Goal: Information Seeking & Learning: Learn about a topic

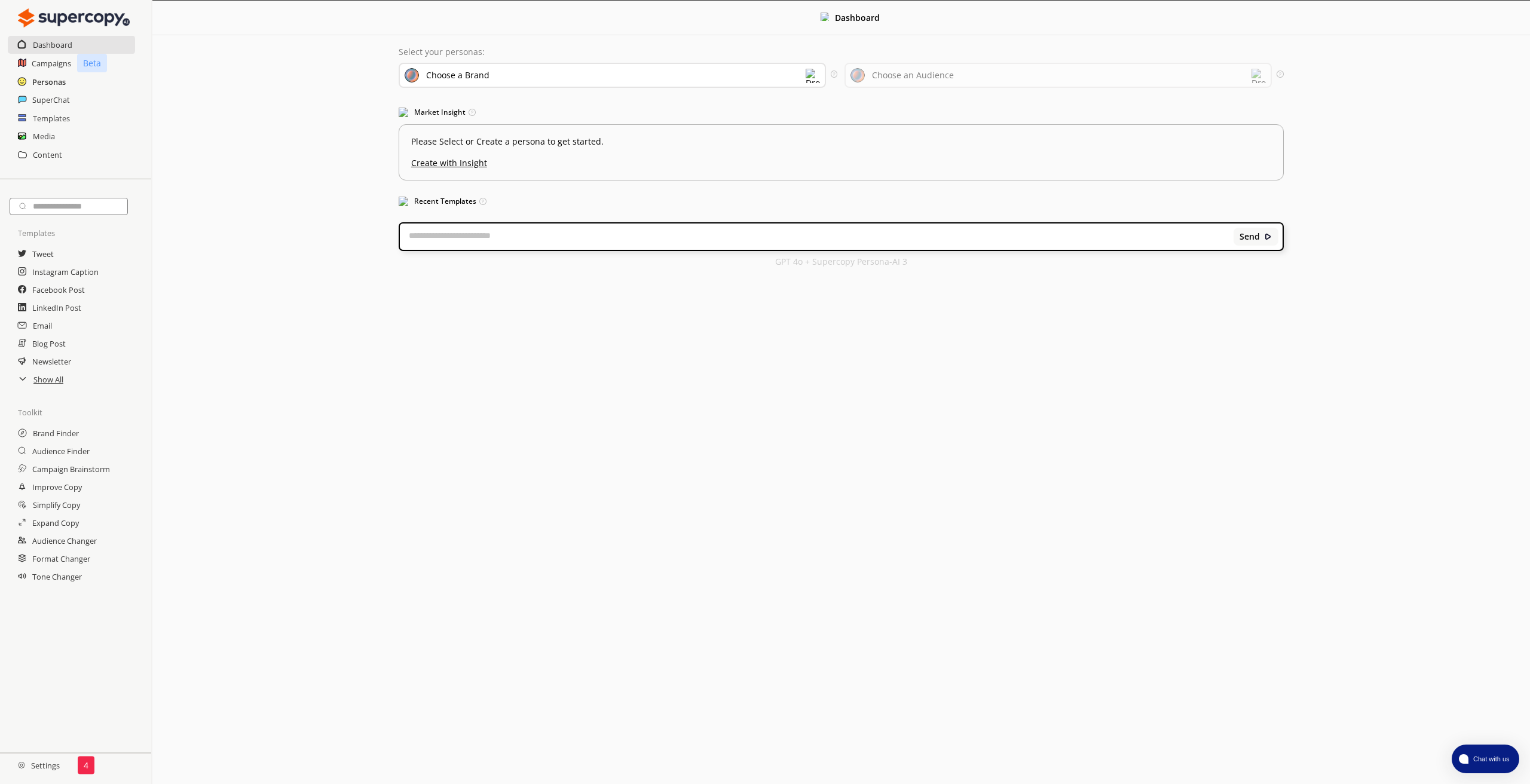
click at [52, 84] on h2 "Personas" at bounding box center [49, 82] width 33 height 18
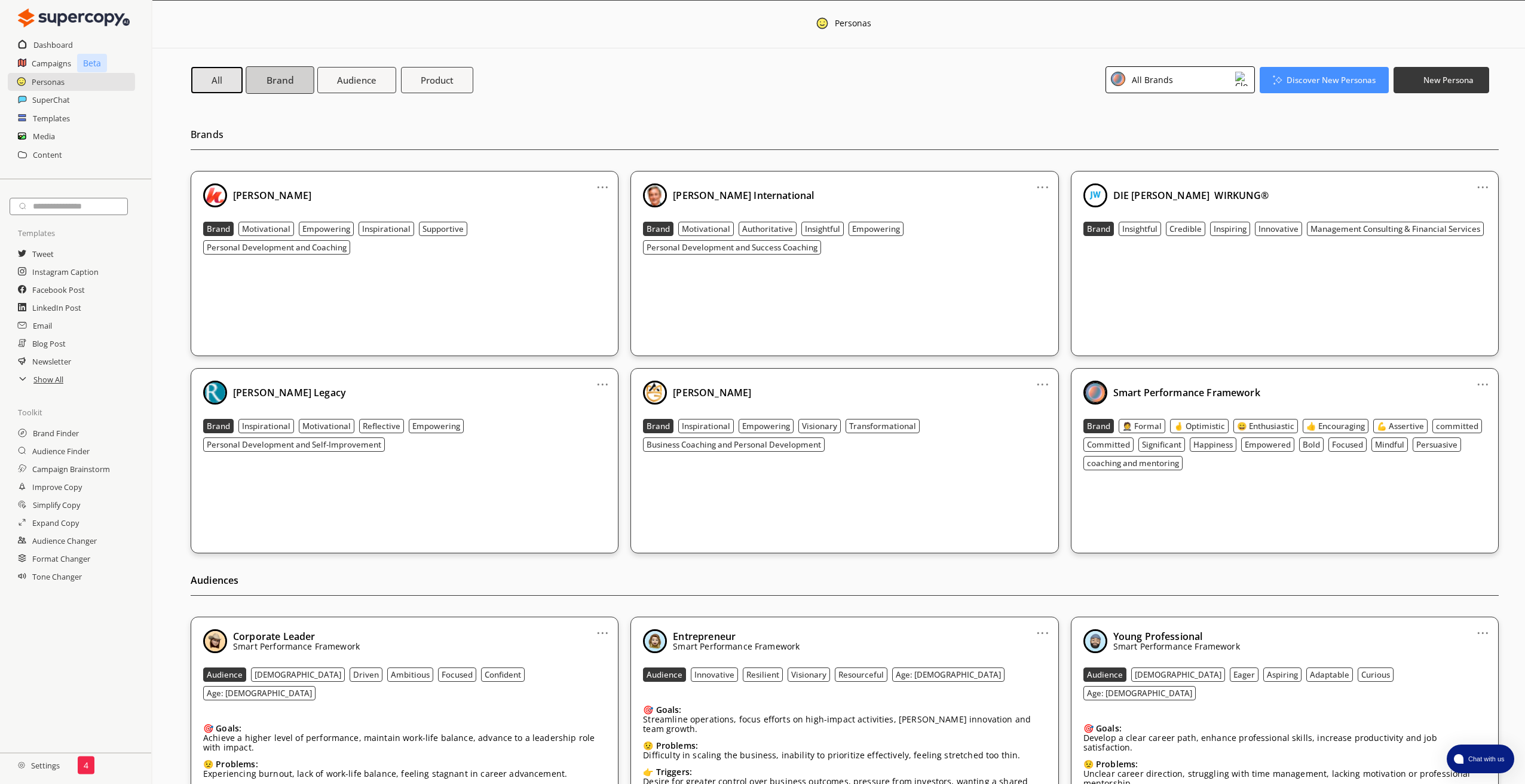
click at [280, 80] on b "Brand" at bounding box center [280, 80] width 27 height 13
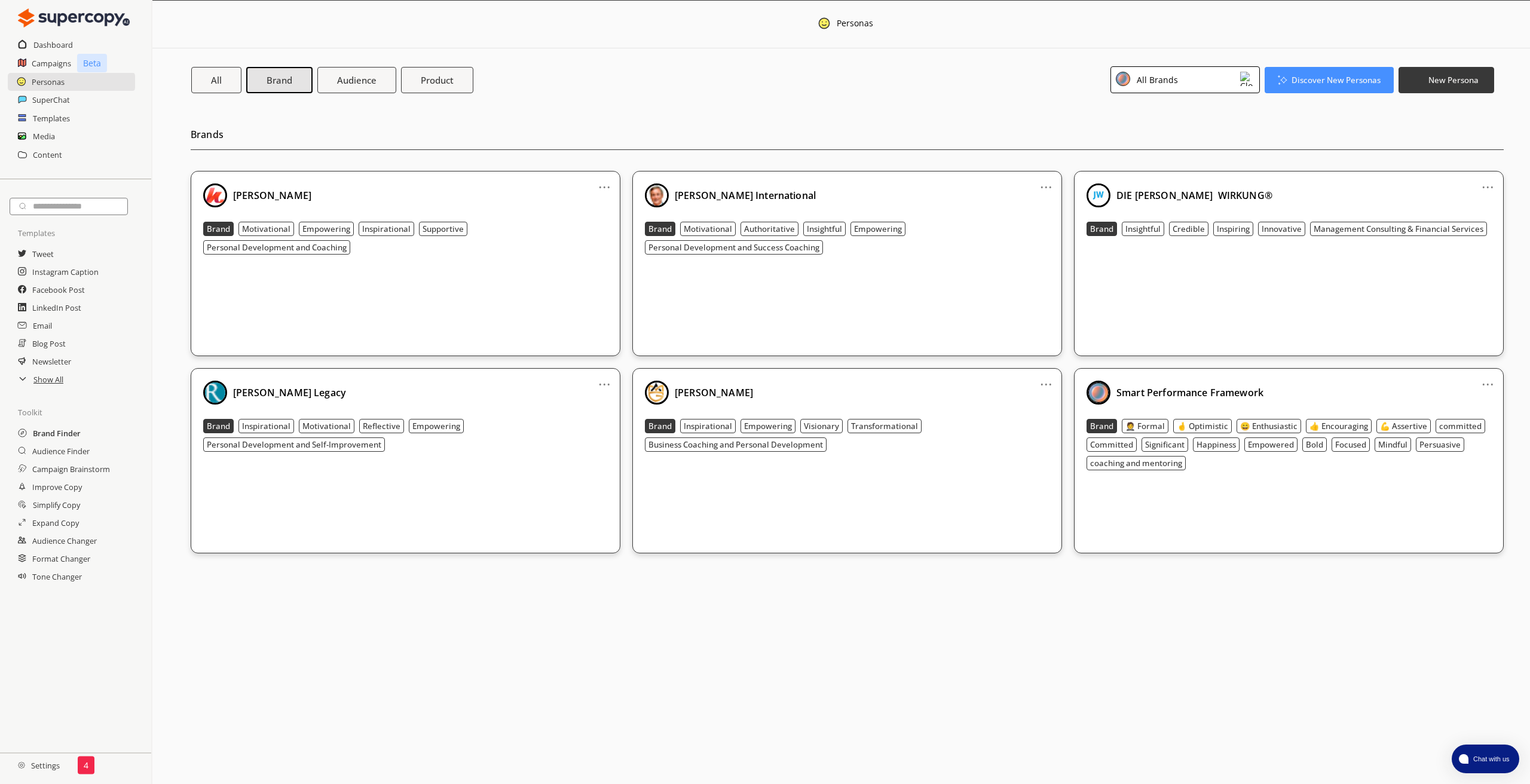
click at [54, 437] on h2 "Brand Finder" at bounding box center [57, 433] width 48 height 18
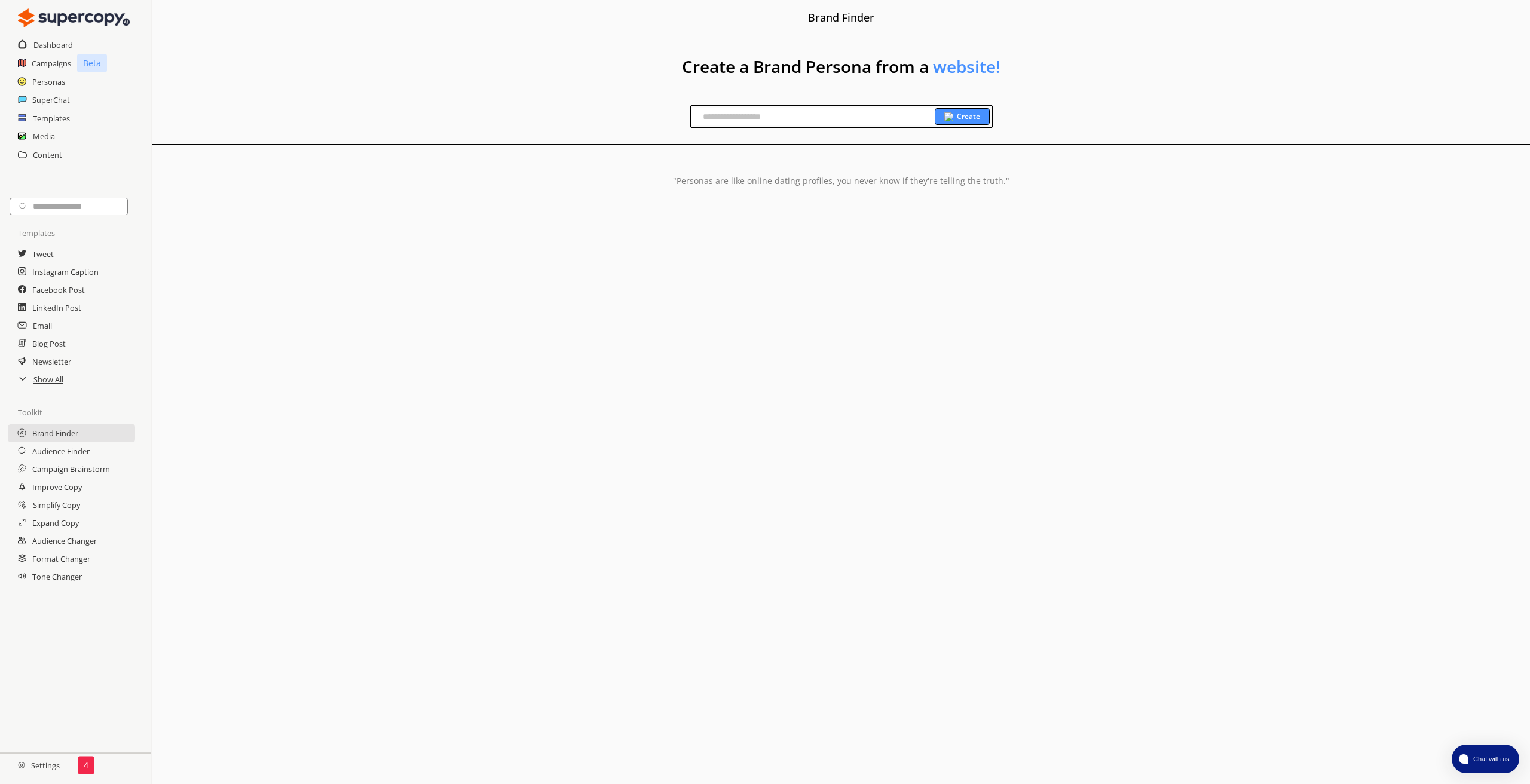
click at [752, 115] on input "text" at bounding box center [813, 116] width 244 height 18
paste input "**********"
type input "**********"
click at [963, 118] on b "Create" at bounding box center [968, 117] width 23 height 9
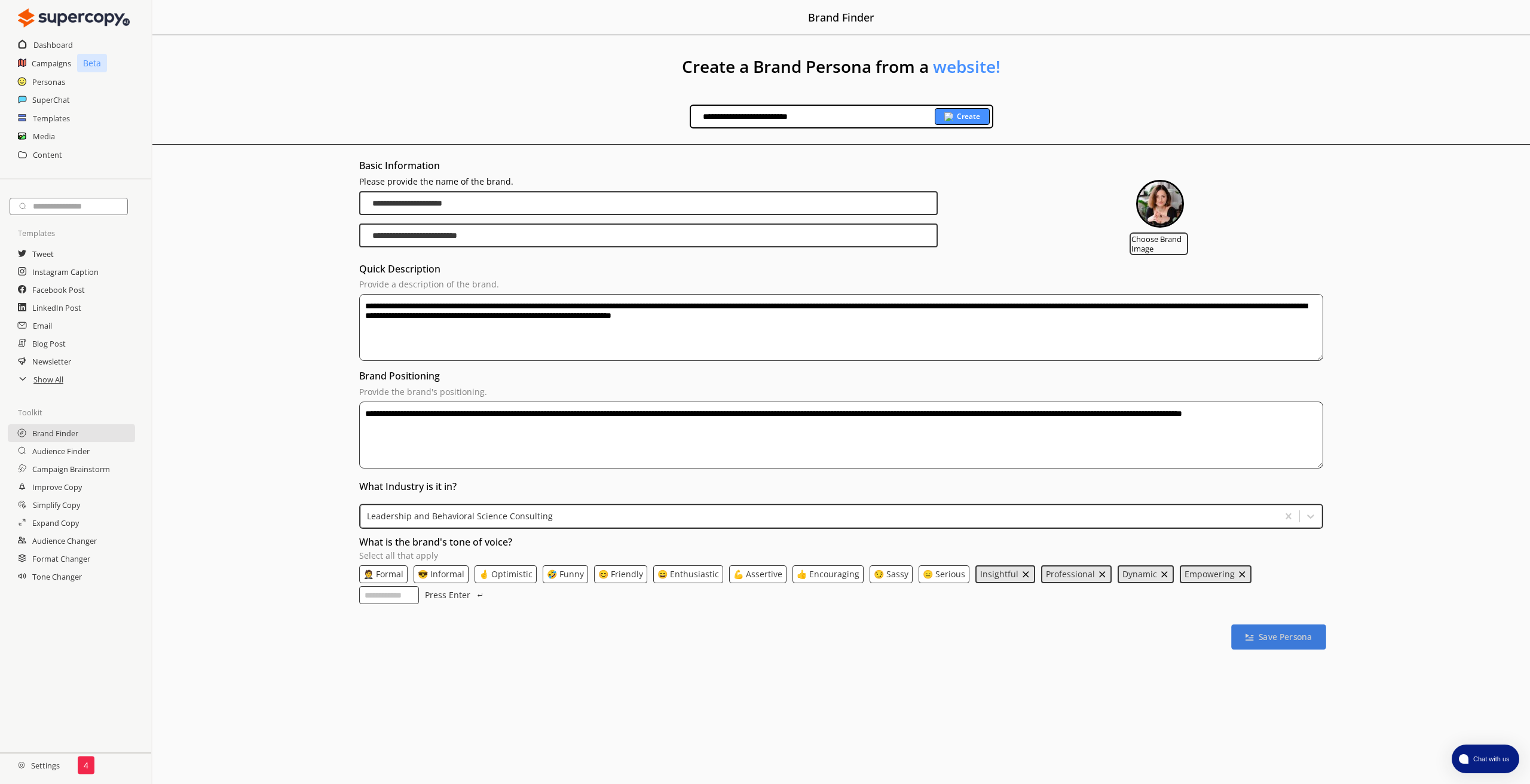
click at [1280, 642] on b "Save Persona" at bounding box center [1285, 637] width 53 height 11
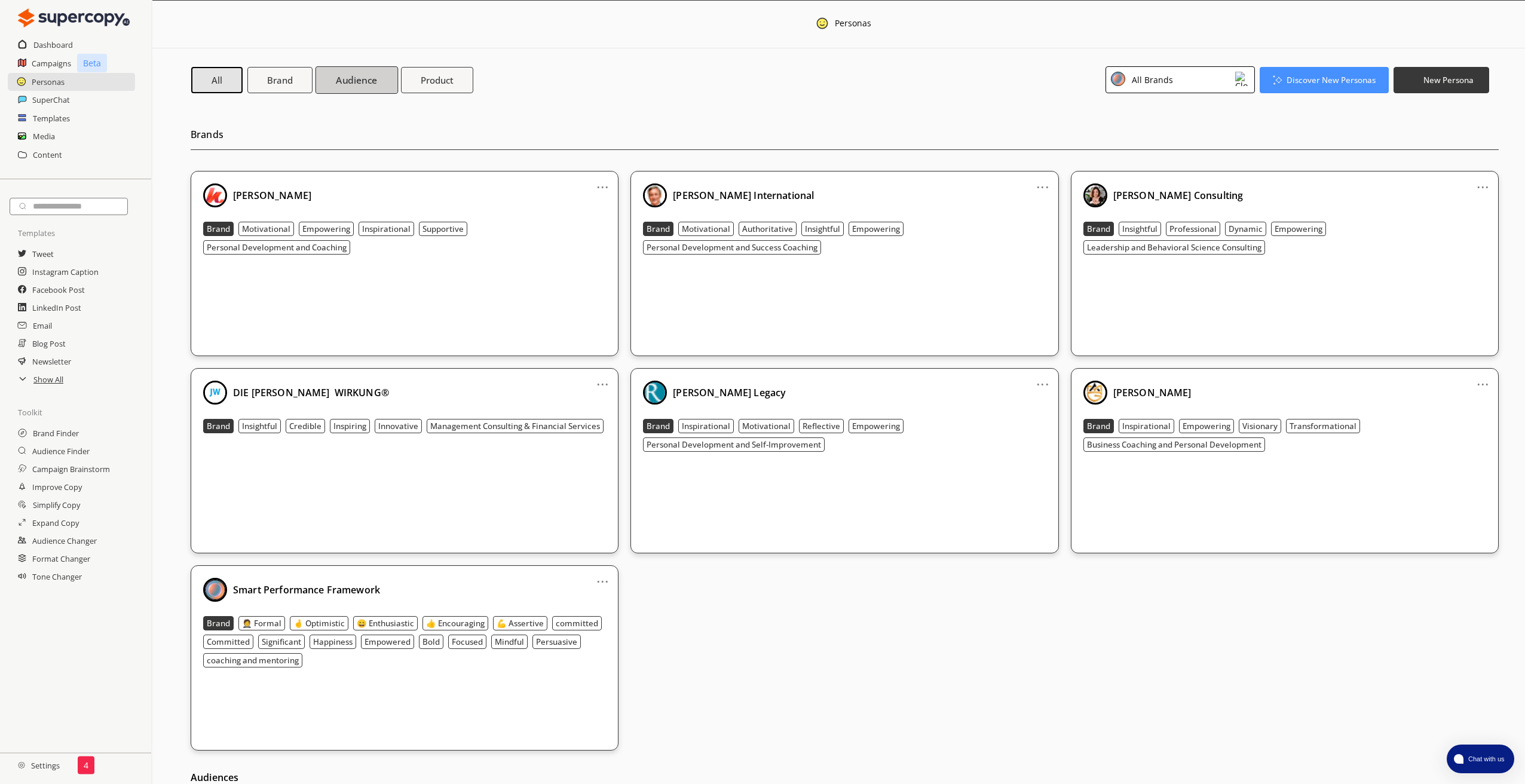
click at [351, 80] on b "Audience" at bounding box center [357, 80] width 41 height 13
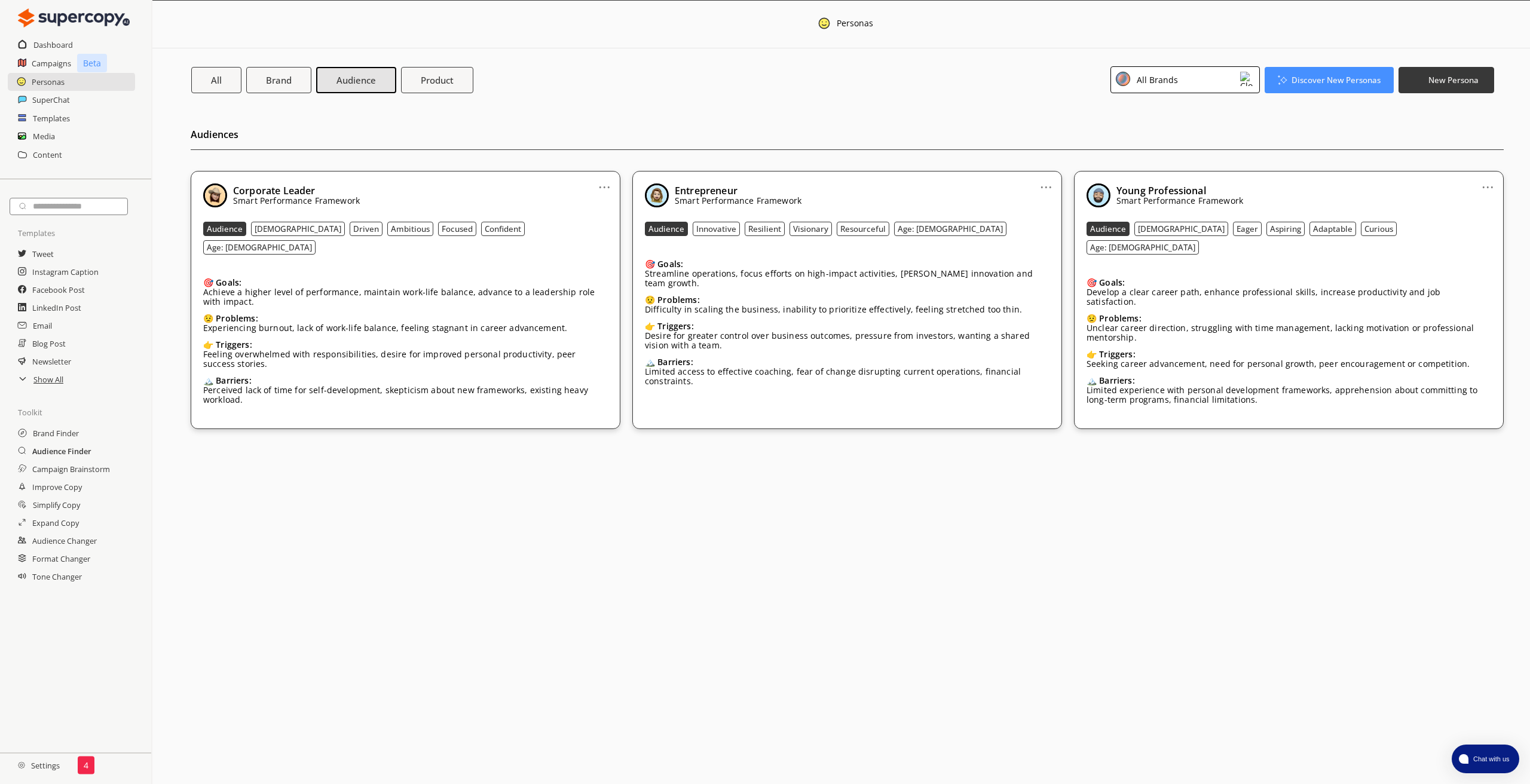
click at [63, 451] on h2 "Audience Finder" at bounding box center [62, 451] width 59 height 18
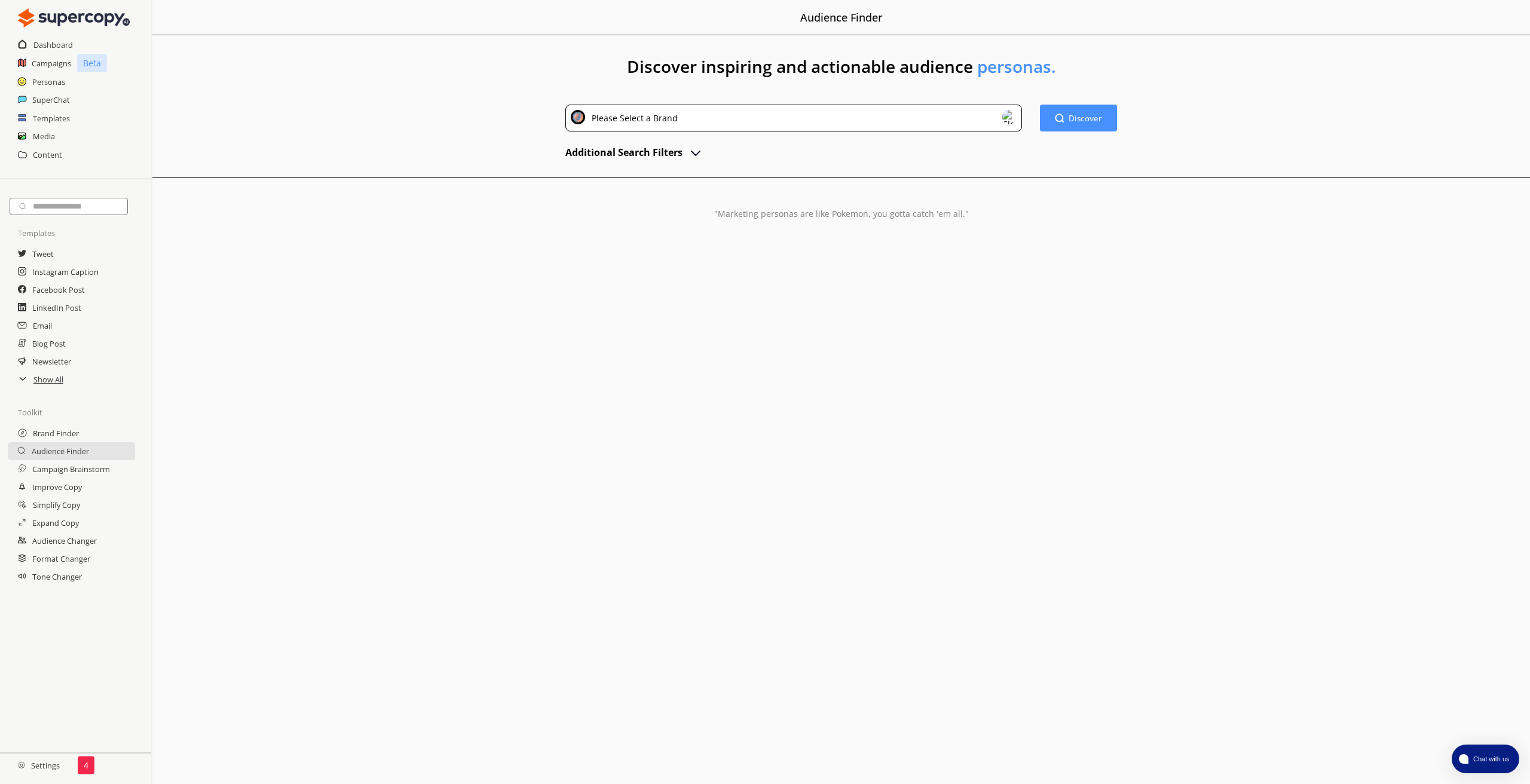
click at [654, 115] on div "Please Select a Brand" at bounding box center [632, 118] width 90 height 16
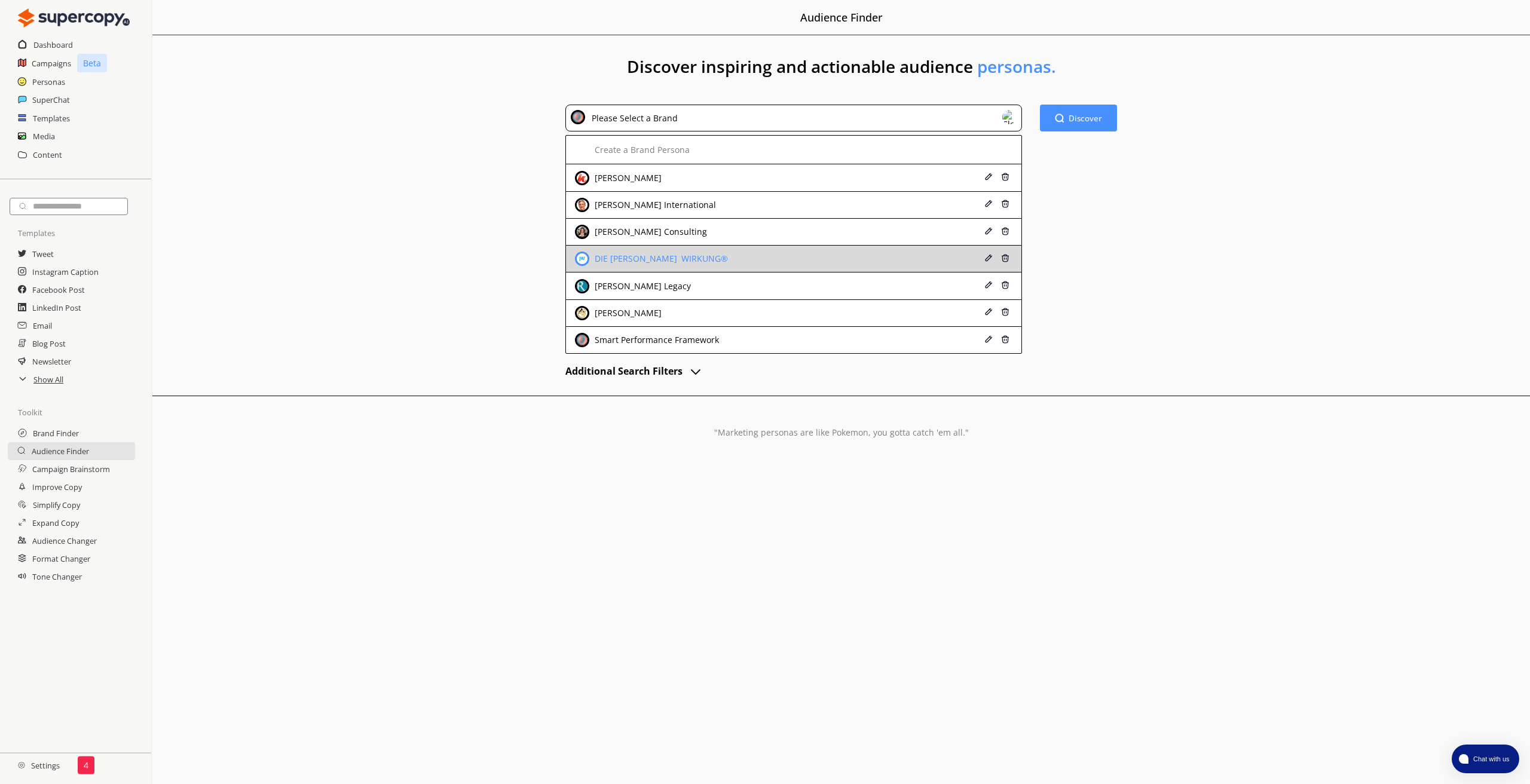
click at [637, 254] on div "DIE [PERSON_NAME] WIRKUNG®" at bounding box center [660, 258] width 137 height 9
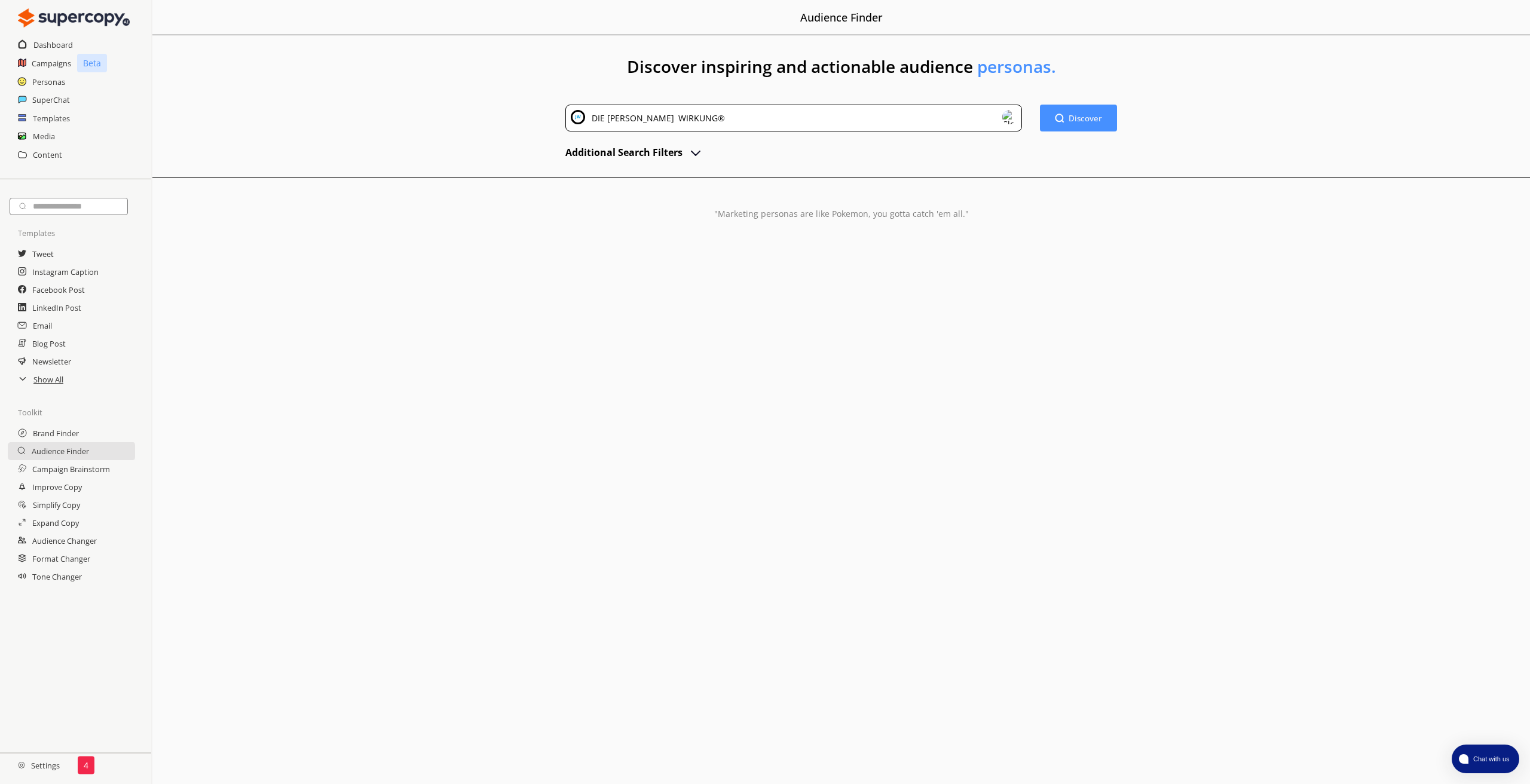
click at [668, 152] on h2 "Additional Search Filters" at bounding box center [624, 152] width 117 height 18
click at [1083, 116] on b "Discover" at bounding box center [1085, 117] width 35 height 11
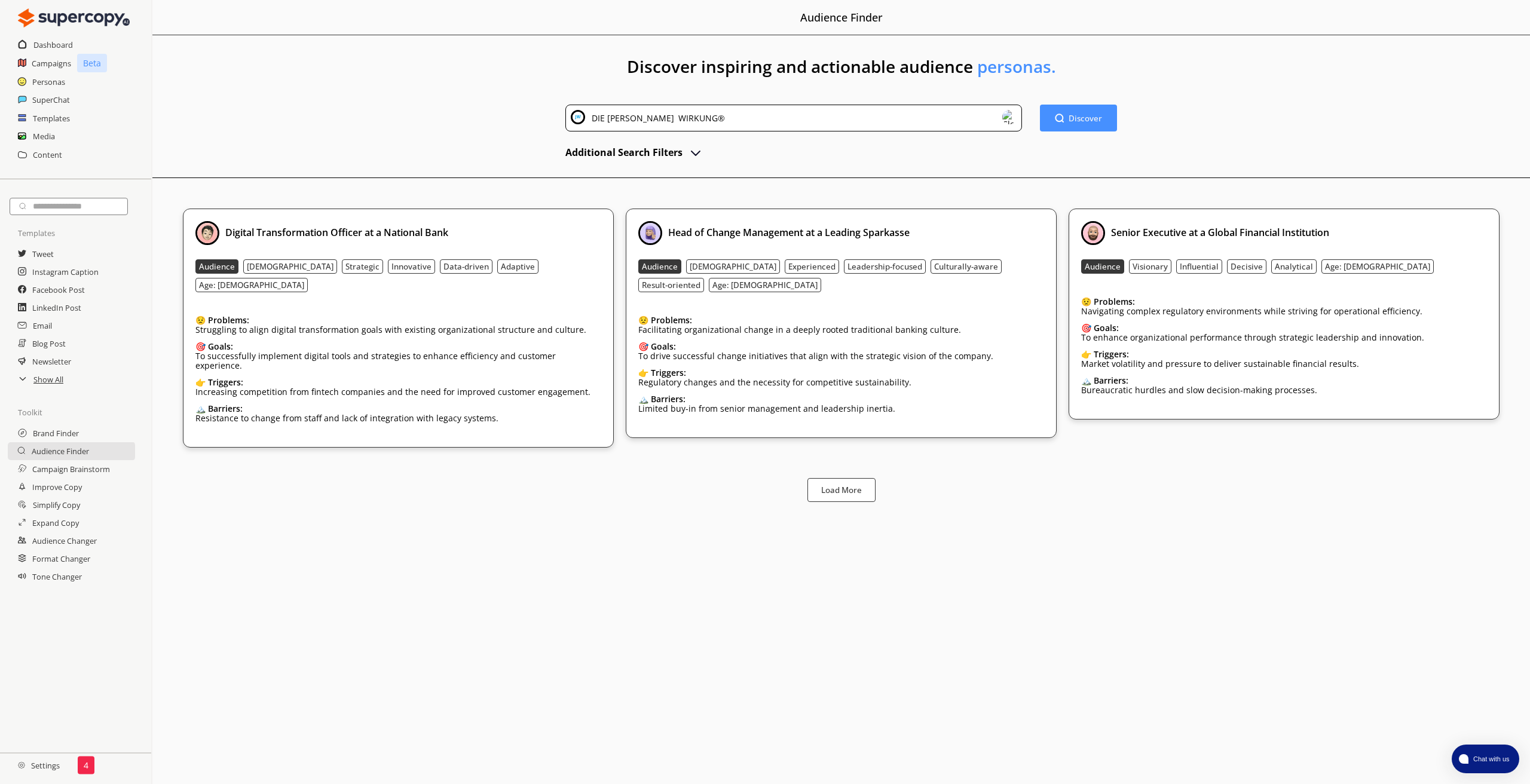
click at [712, 126] on div "DIE [PERSON_NAME] WIRKUNG®" at bounding box center [794, 118] width 457 height 27
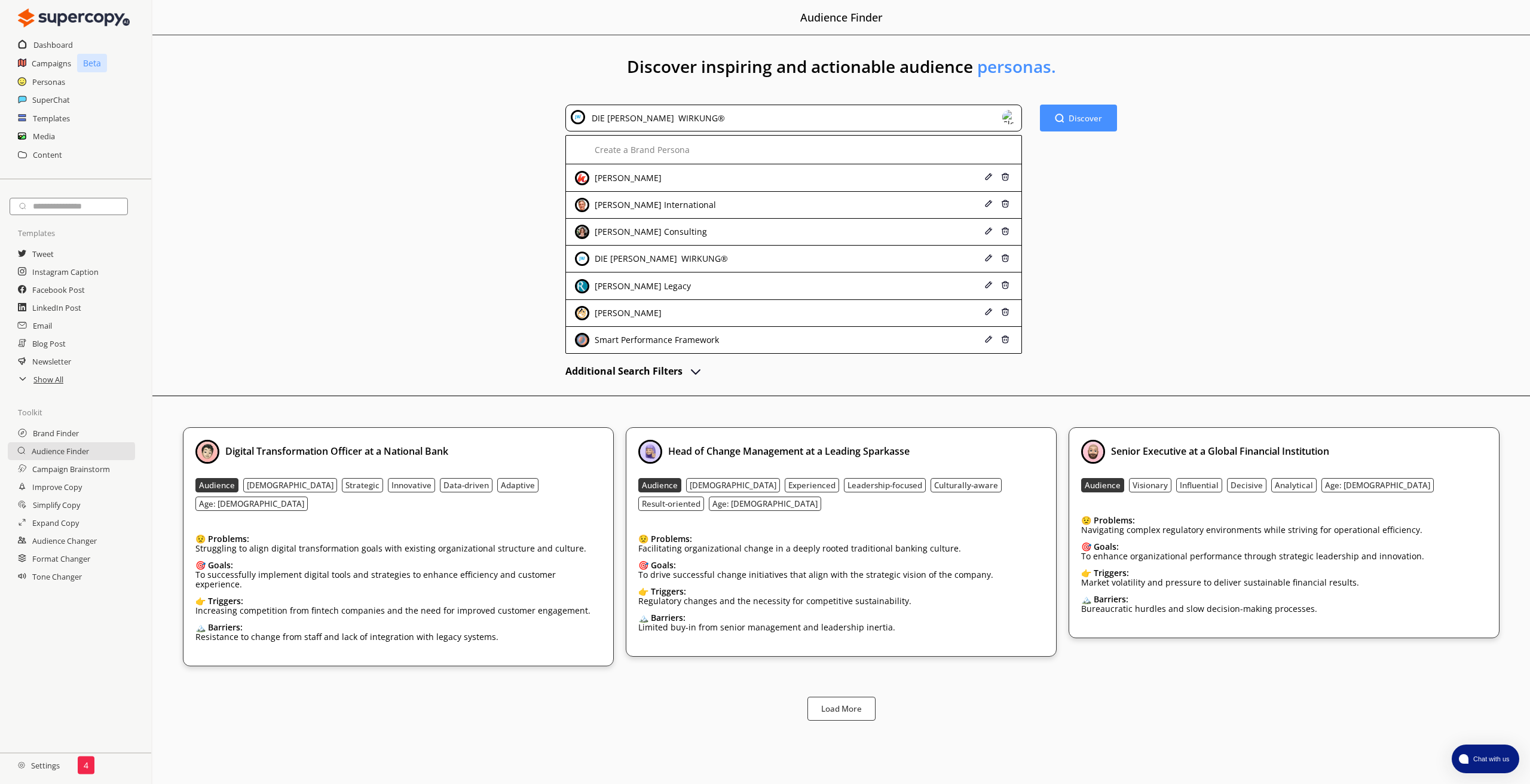
click at [365, 144] on div "Discover inspiring and actionable audience personas. DIE [PERSON_NAME] WIRKUNG®…" at bounding box center [841, 383] width 1378 height 697
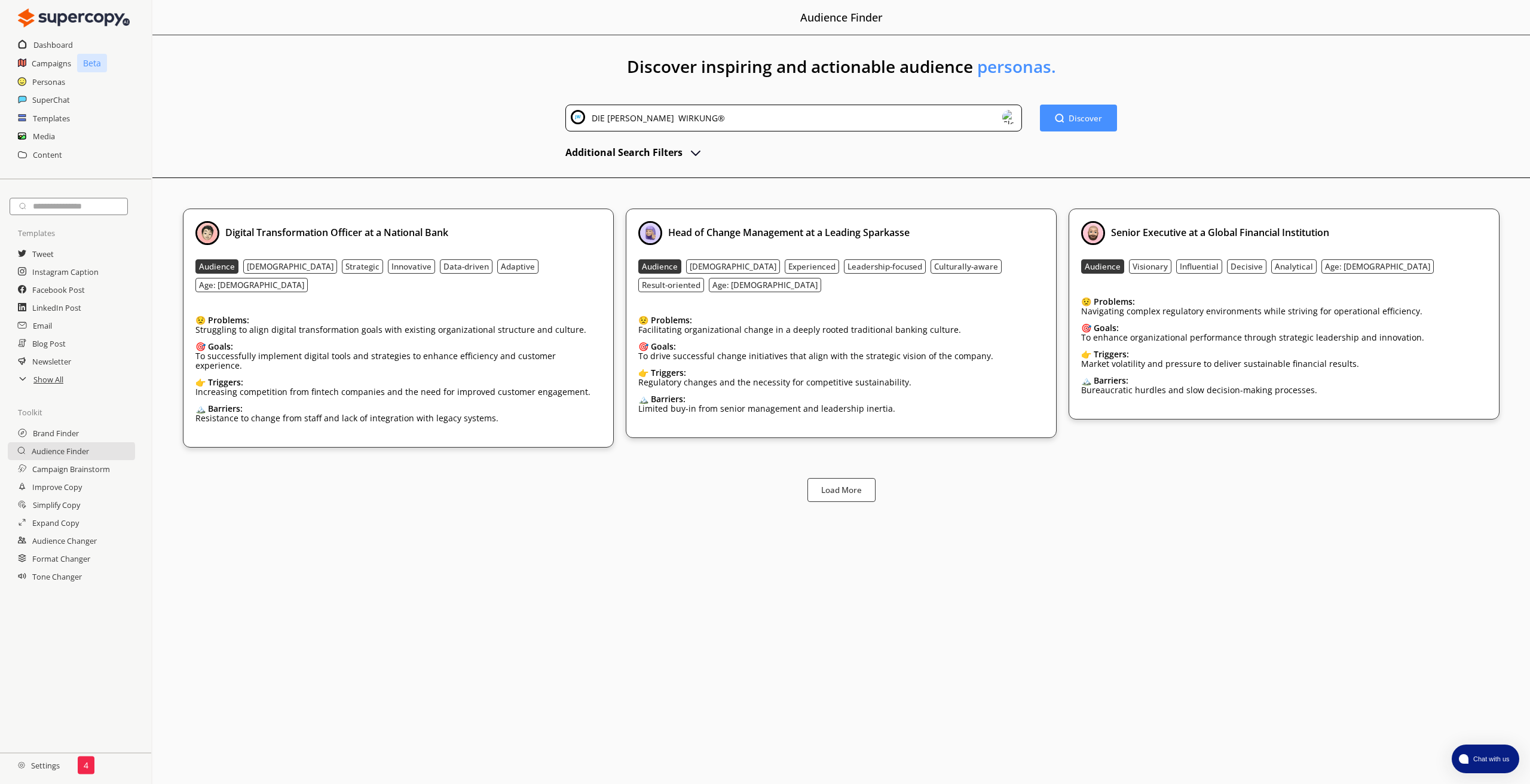
click at [642, 121] on div "DIE [PERSON_NAME] WIRKUNG®" at bounding box center [656, 118] width 137 height 16
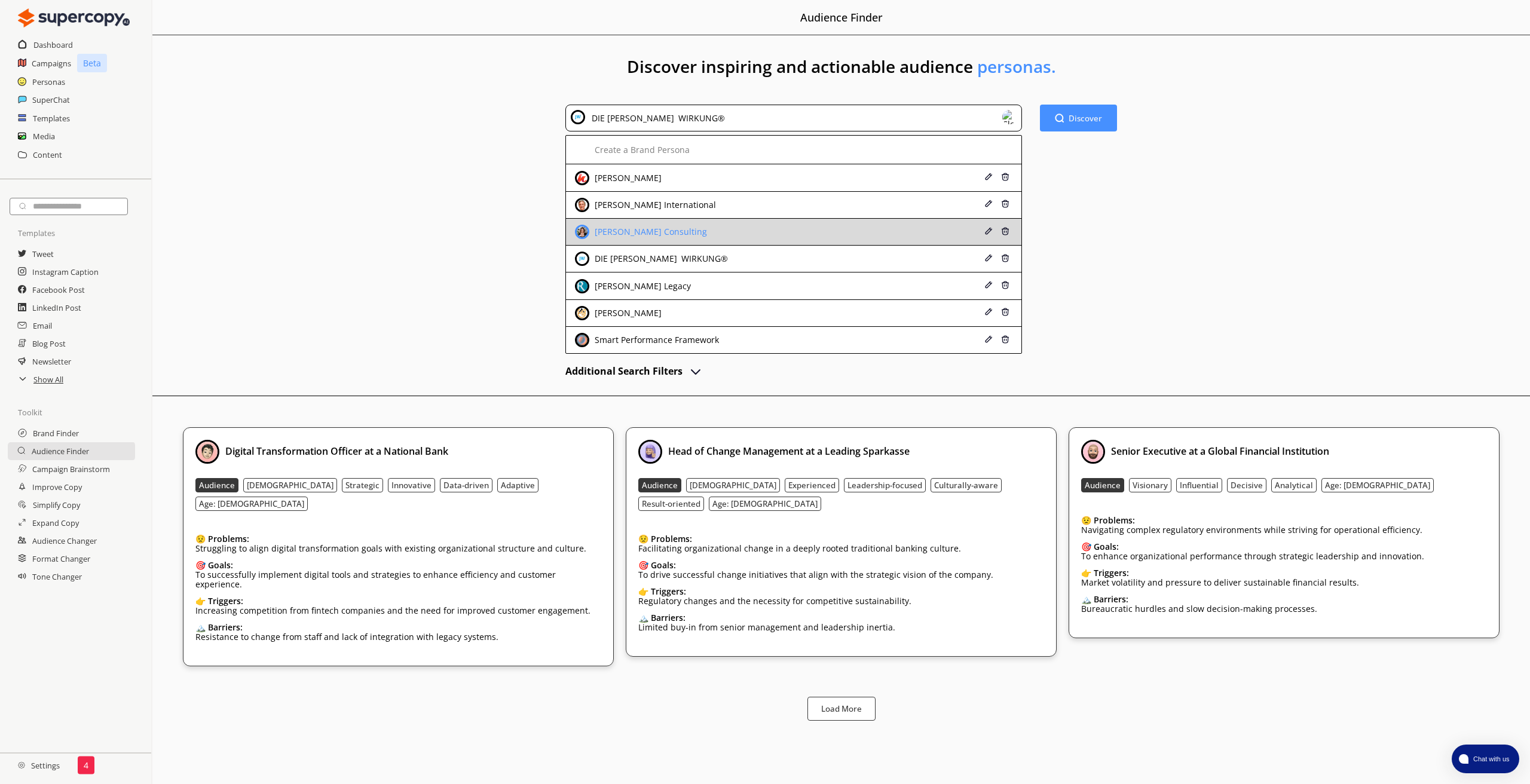
click at [627, 235] on div "[PERSON_NAME] Consulting" at bounding box center [649, 232] width 115 height 9
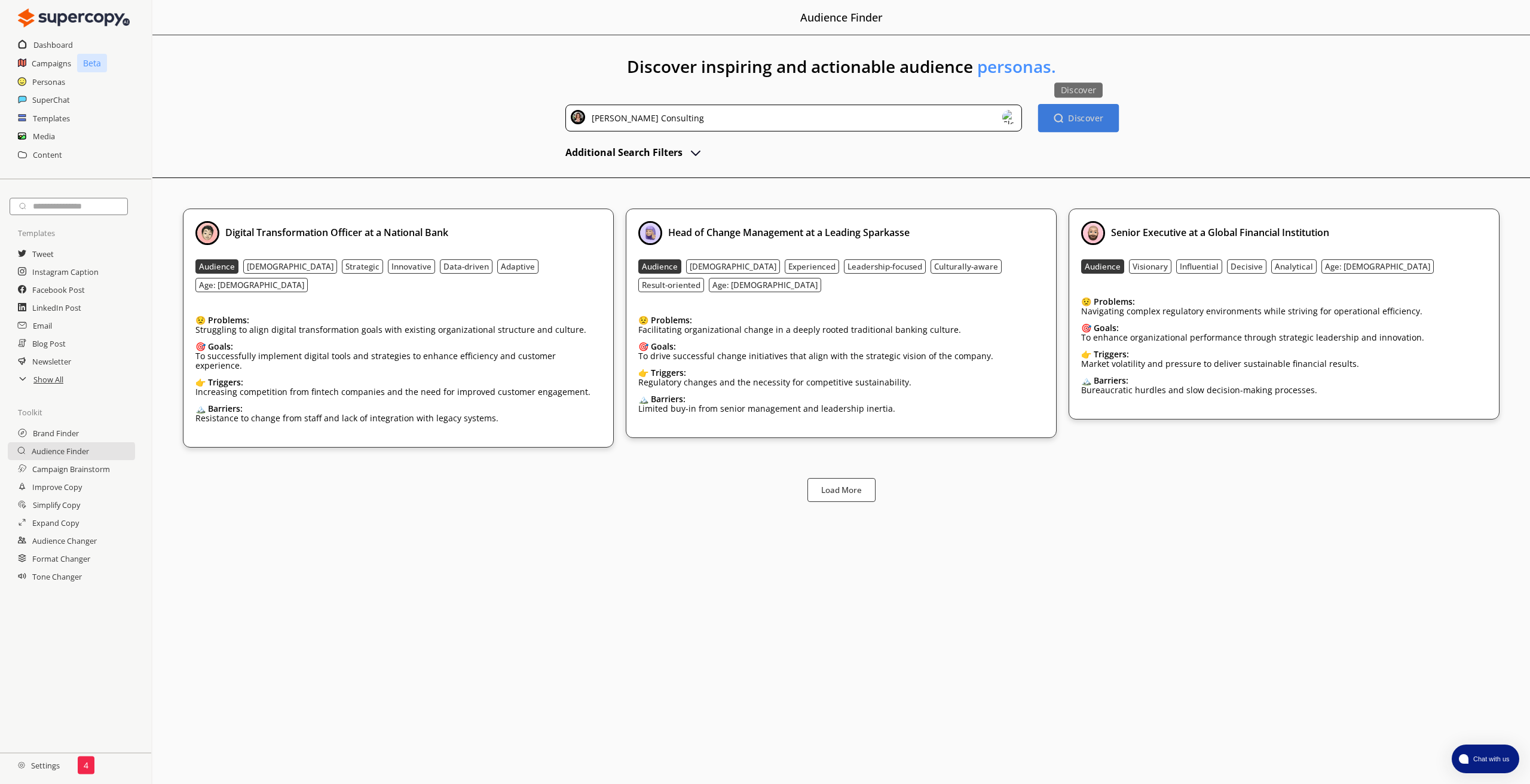
click at [1081, 119] on b "Discover" at bounding box center [1085, 117] width 35 height 11
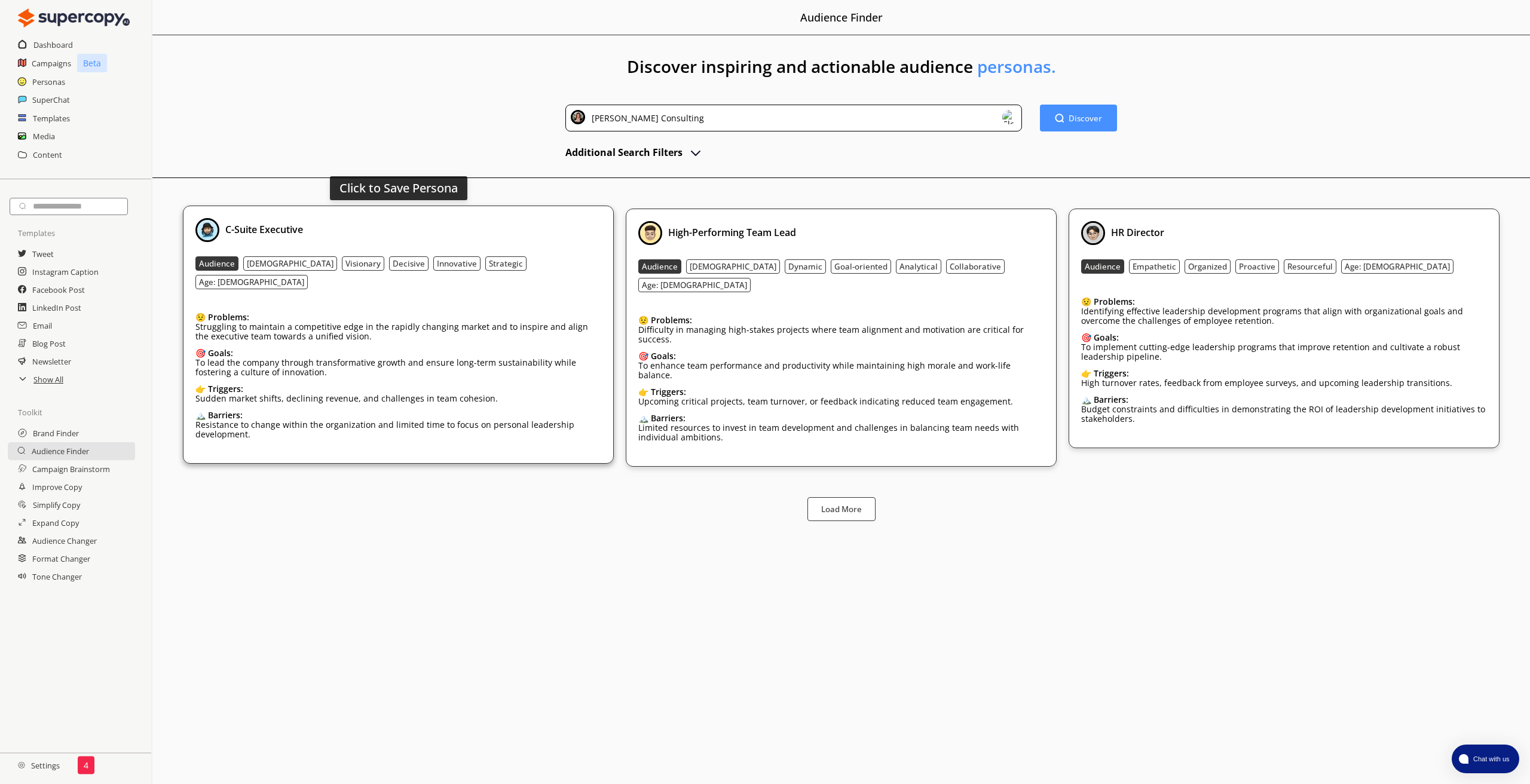
click at [396, 218] on div "C-Suite Executive" at bounding box center [398, 230] width 406 height 24
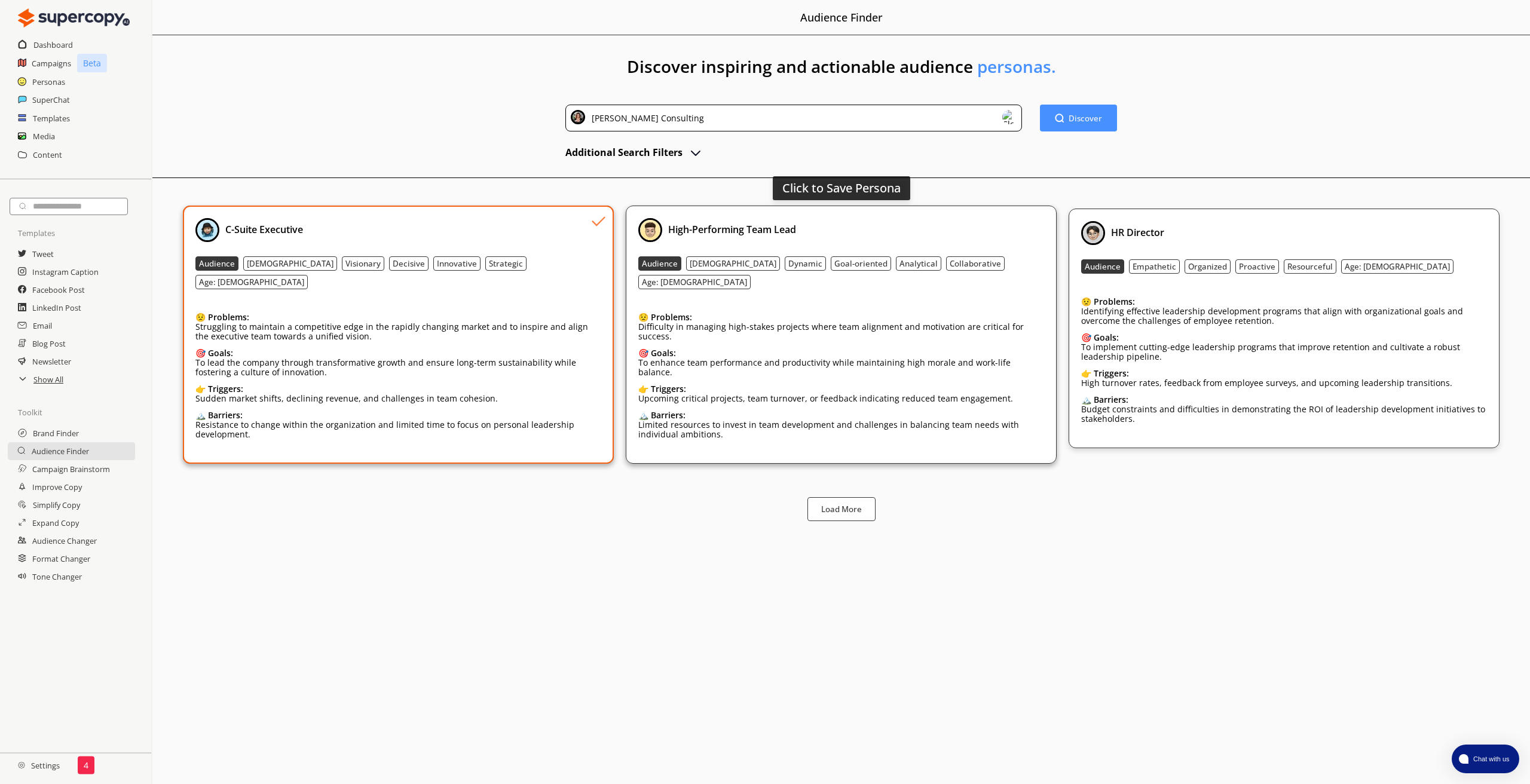
click at [851, 219] on div "High-Performing Team Lead" at bounding box center [841, 230] width 406 height 24
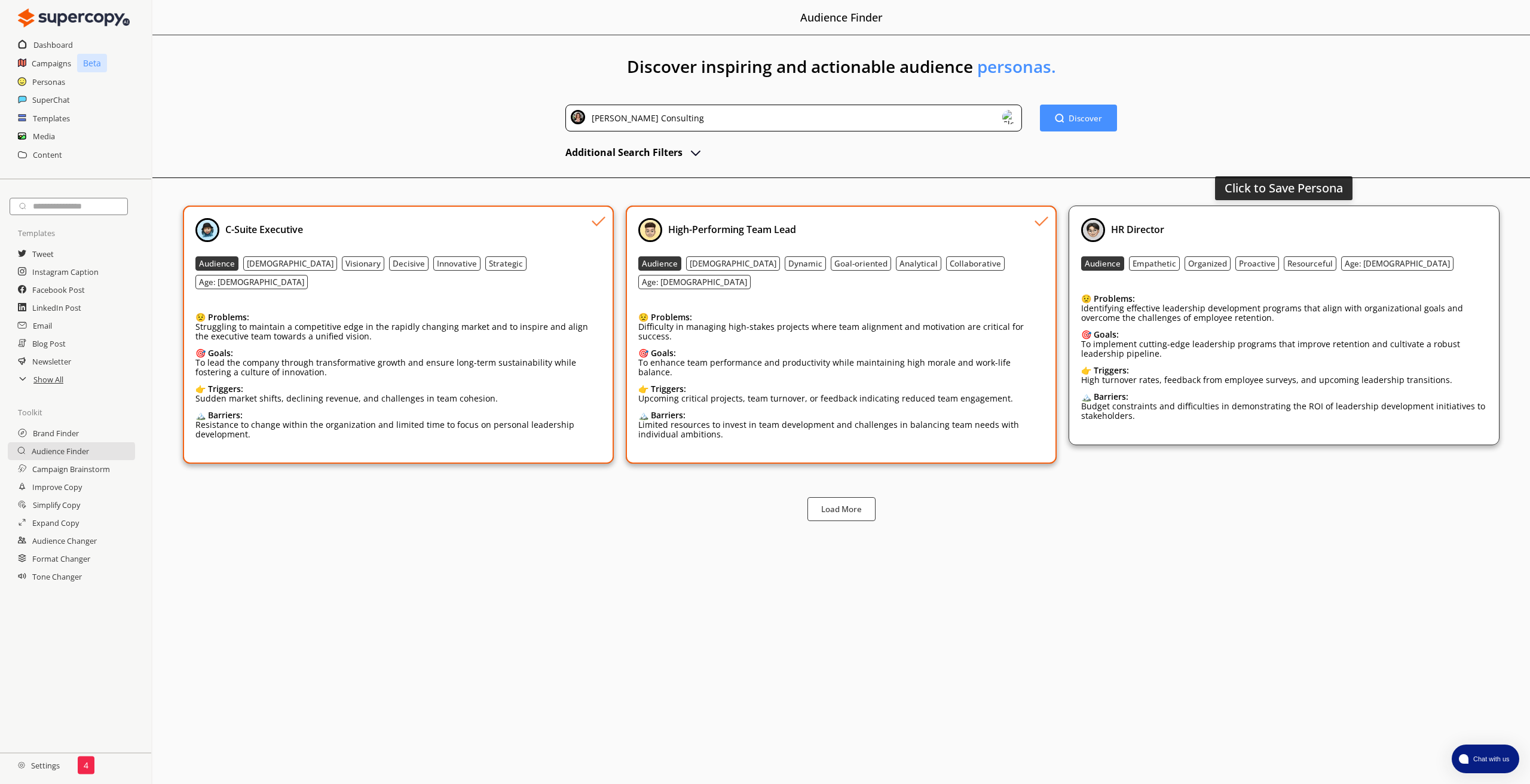
click at [1257, 227] on div "HR Director" at bounding box center [1284, 230] width 406 height 24
click at [835, 504] on b "Load More" at bounding box center [841, 509] width 42 height 11
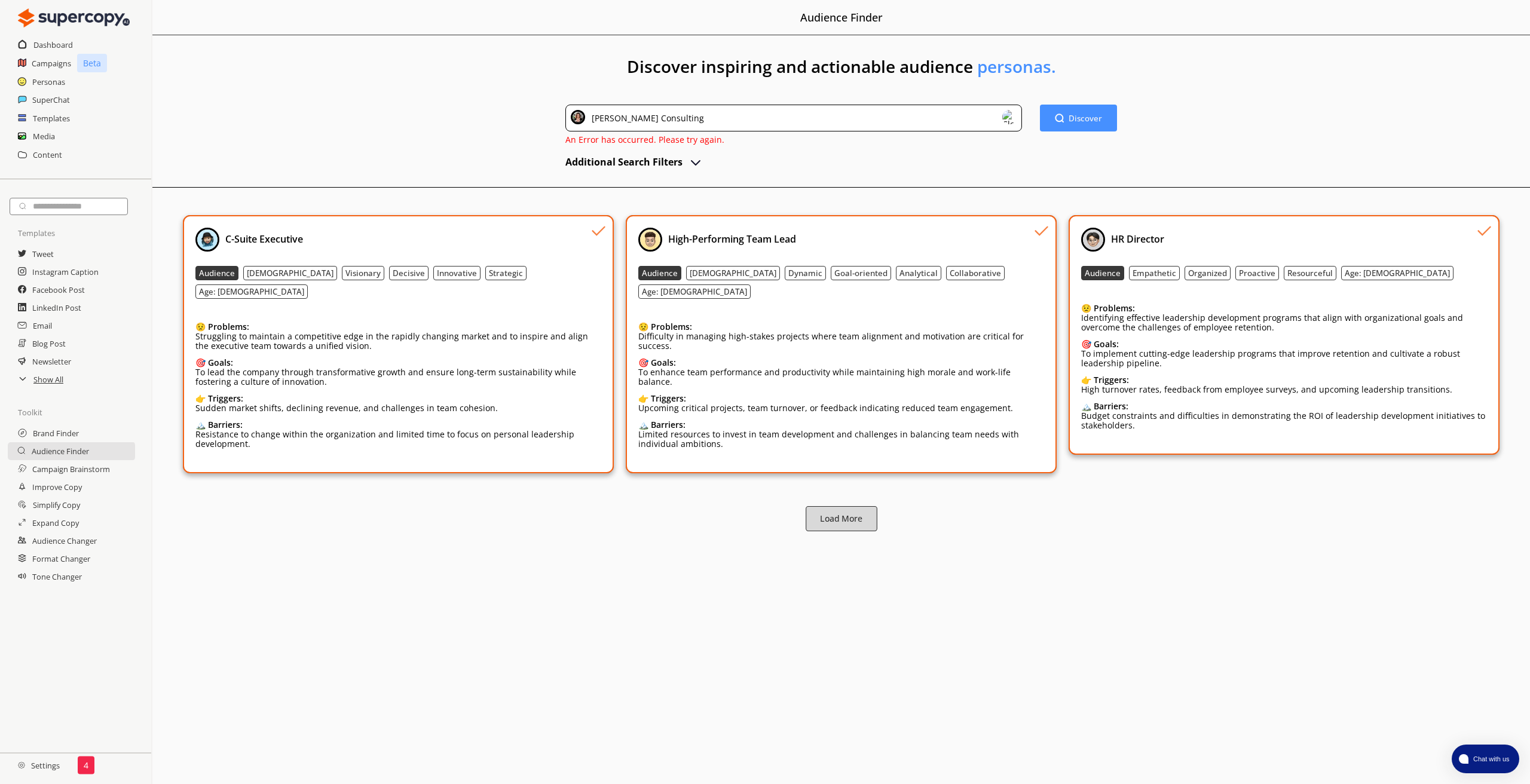
click at [837, 506] on button "Load More" at bounding box center [841, 518] width 72 height 25
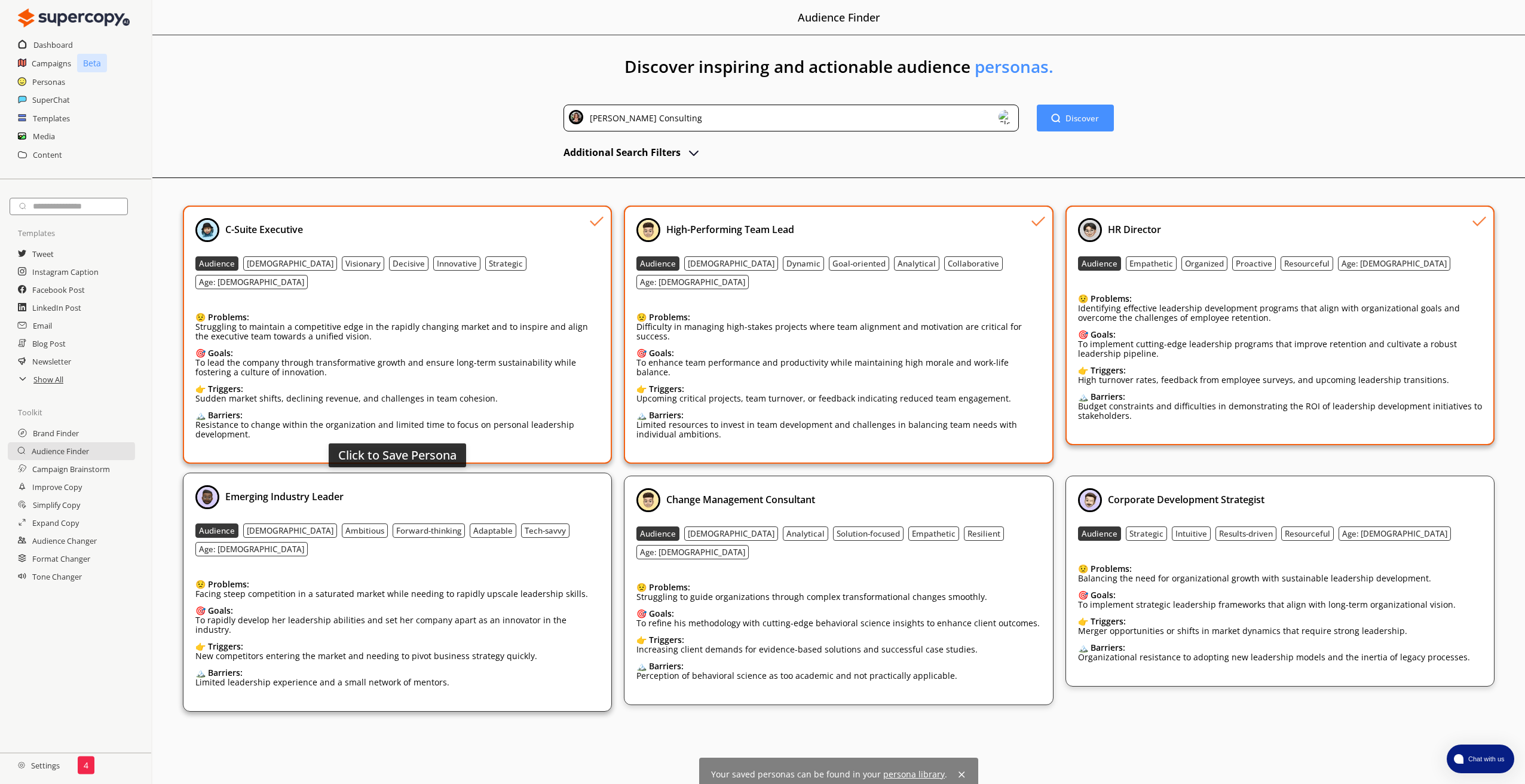
click at [485, 485] on div "Emerging Industry Leader" at bounding box center [397, 497] width 404 height 24
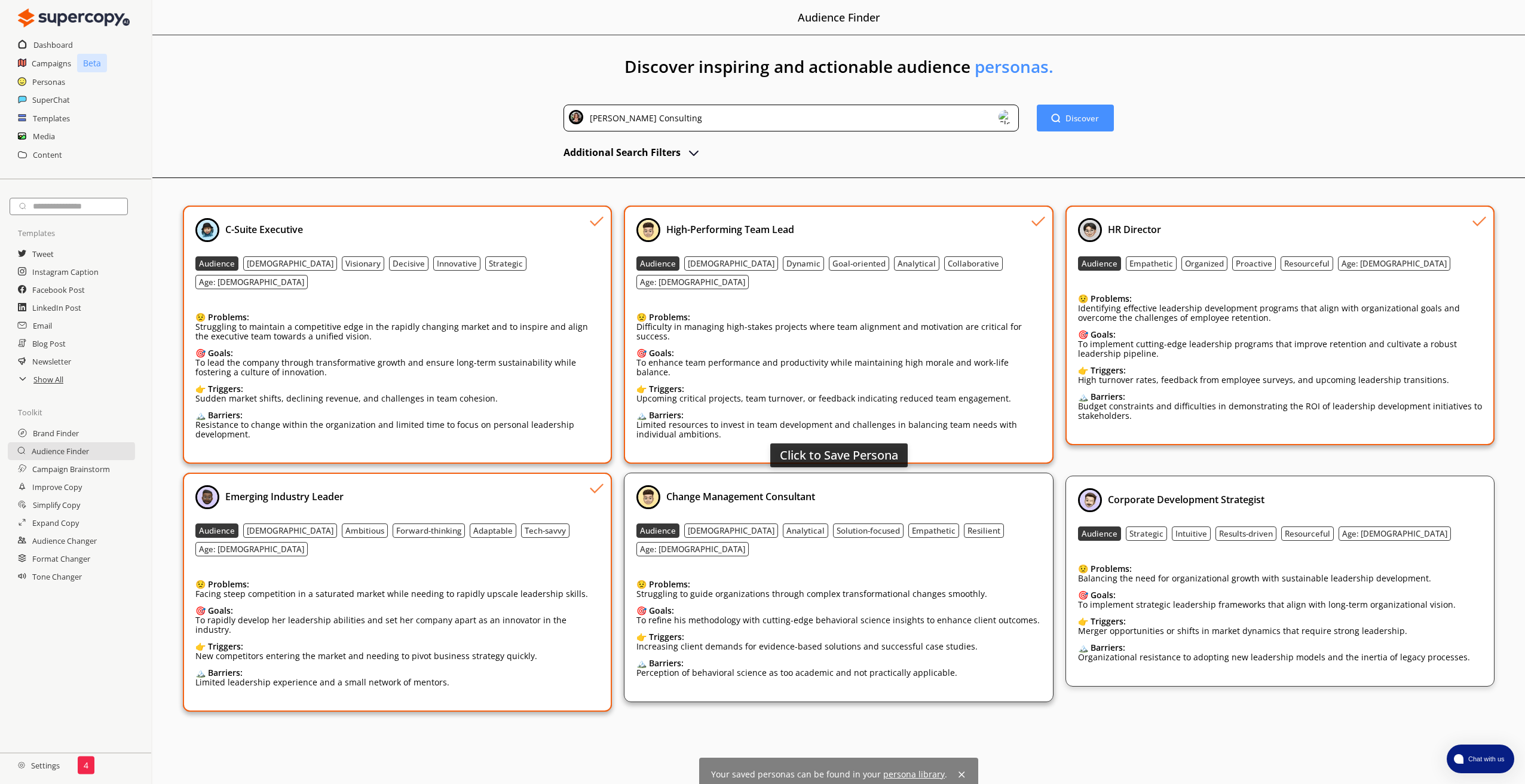
click at [945, 486] on div "Change Management Consultant" at bounding box center [838, 497] width 404 height 24
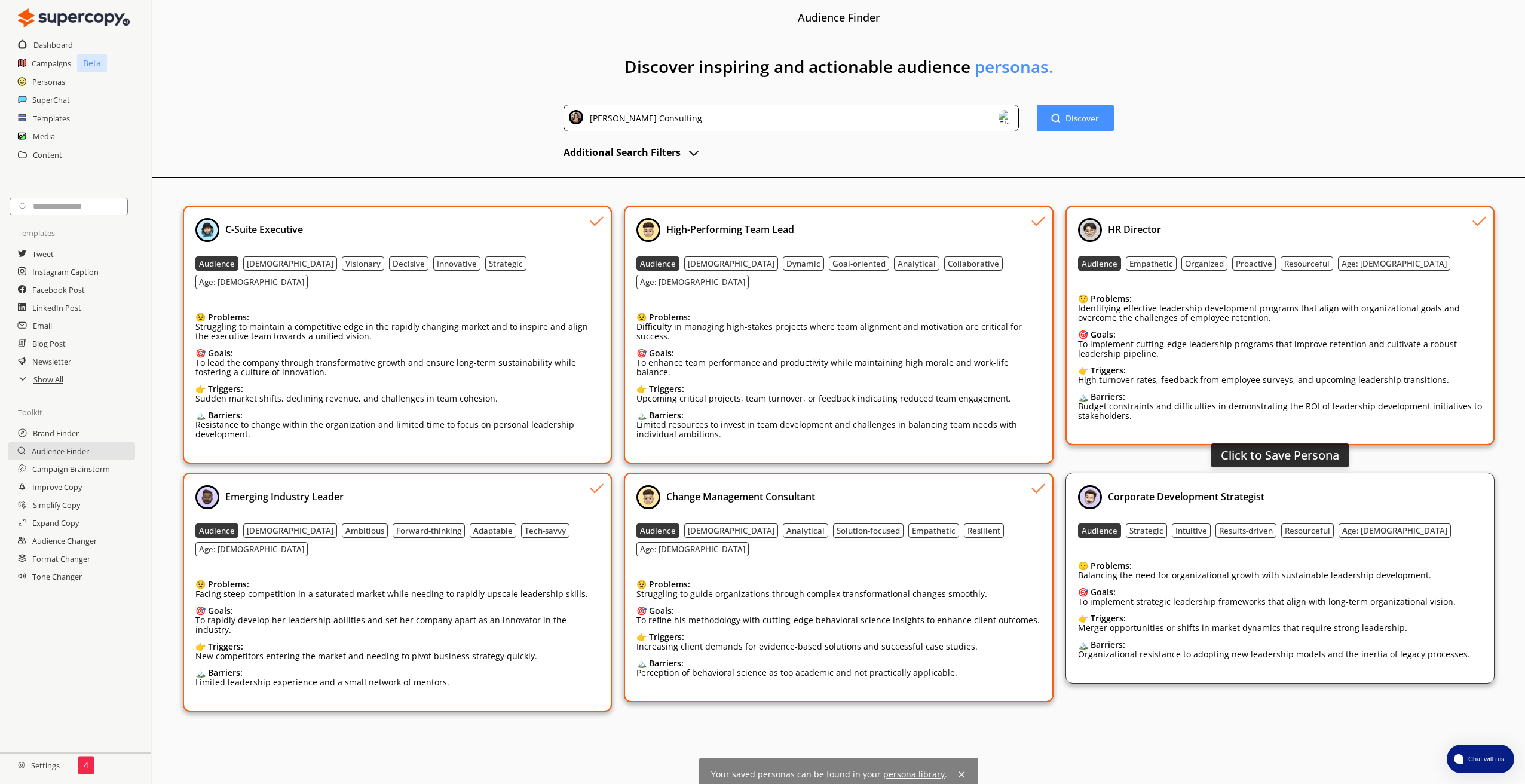
click at [1378, 485] on div "Corporate Development Strategist" at bounding box center [1280, 497] width 404 height 24
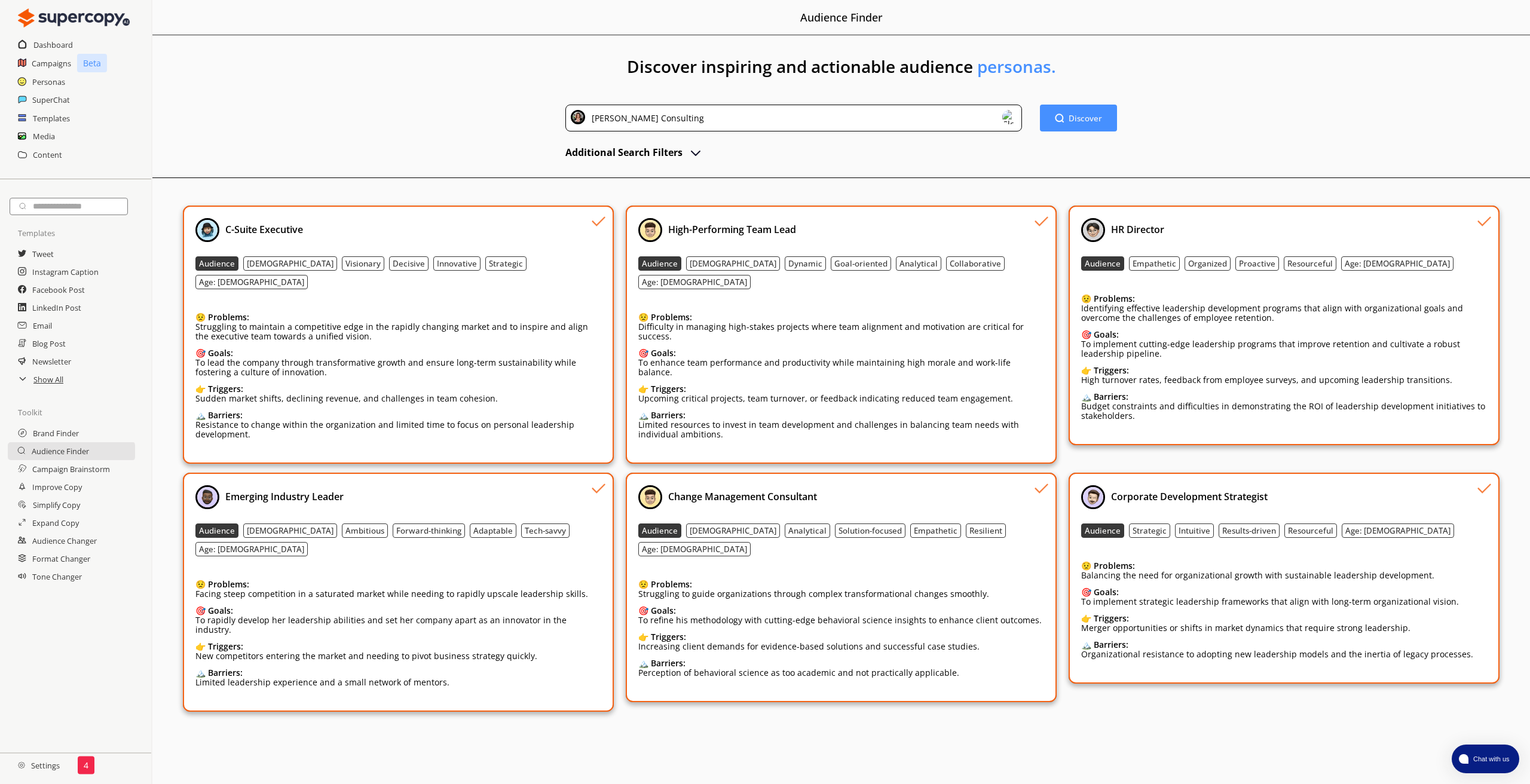
click at [1008, 117] on img at bounding box center [1010, 117] width 15 height 15
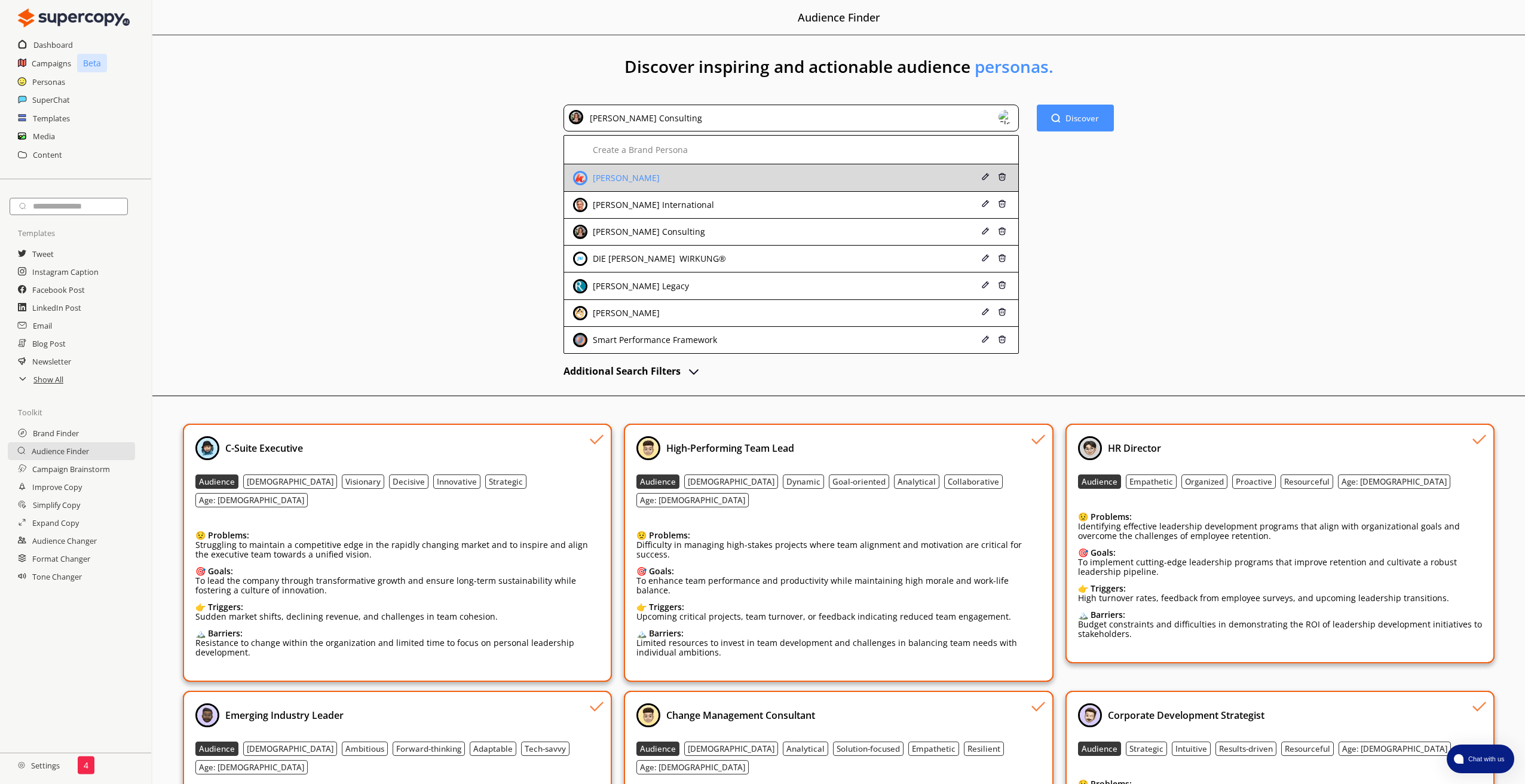
click at [640, 176] on div "[PERSON_NAME]" at bounding box center [625, 178] width 70 height 9
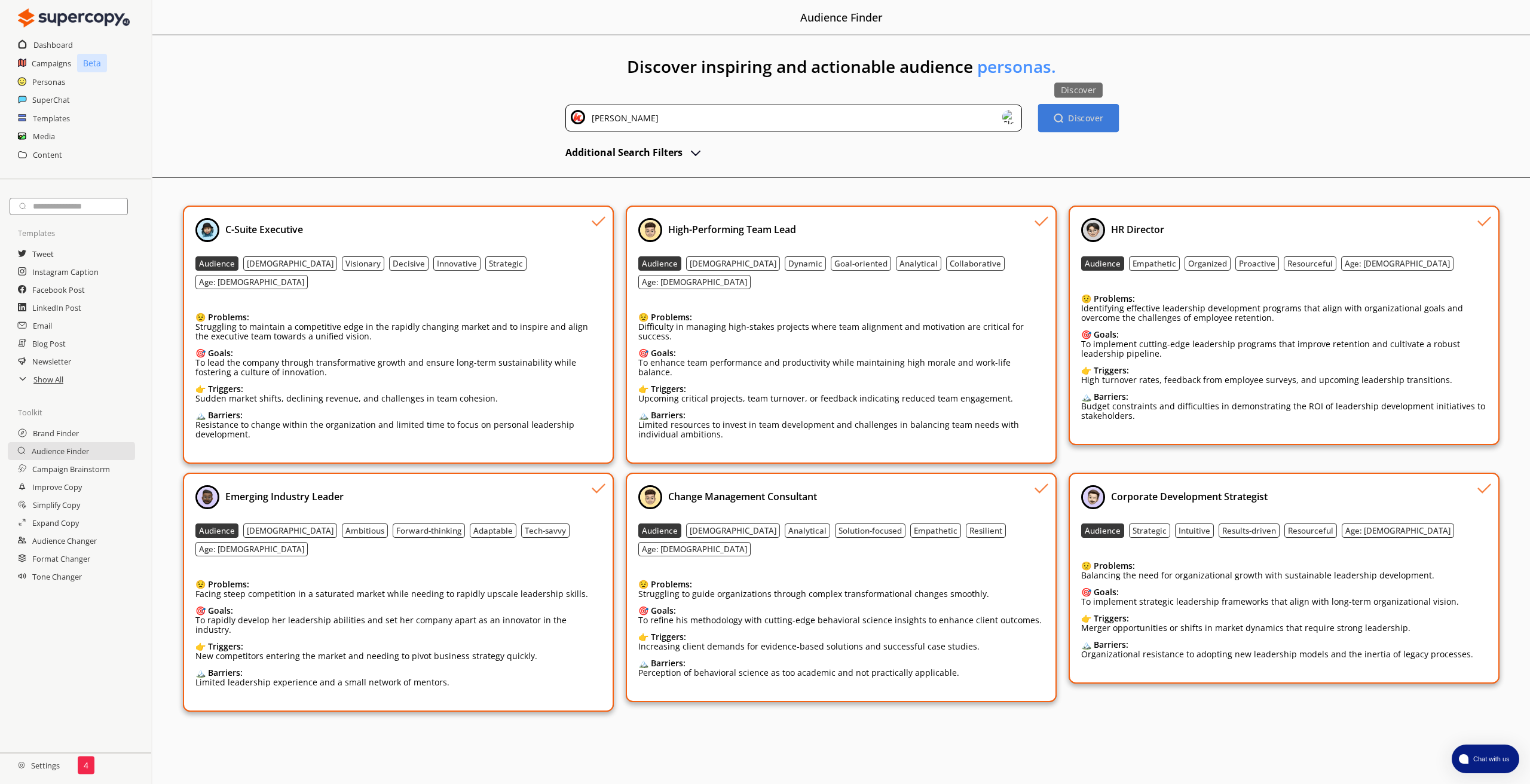
click at [1079, 118] on b "Discover" at bounding box center [1085, 117] width 35 height 11
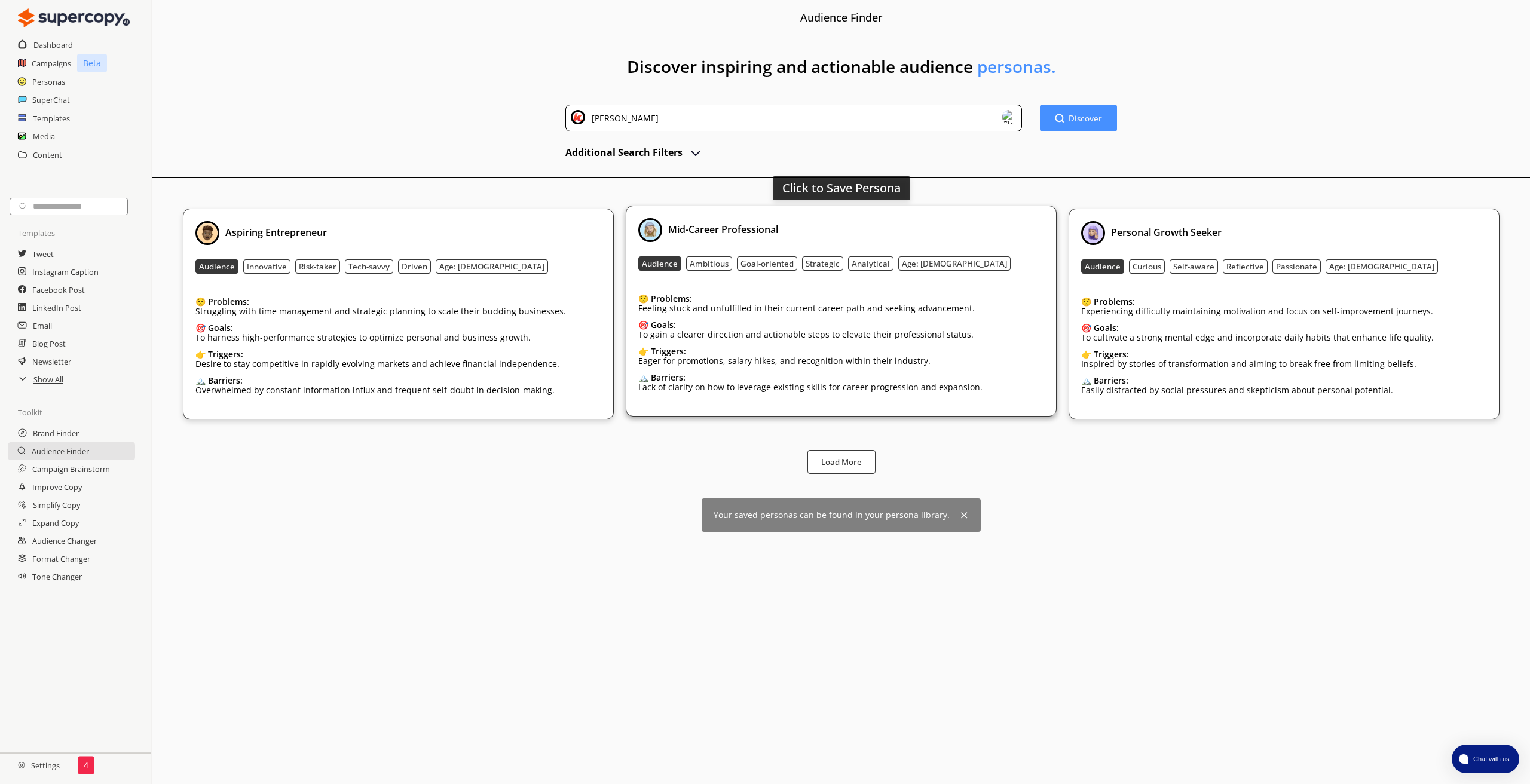
click at [936, 245] on div "Mid-Career Professional Audience Ambitious Goal-oriented Strategic Analytical A…" at bounding box center [841, 311] width 406 height 186
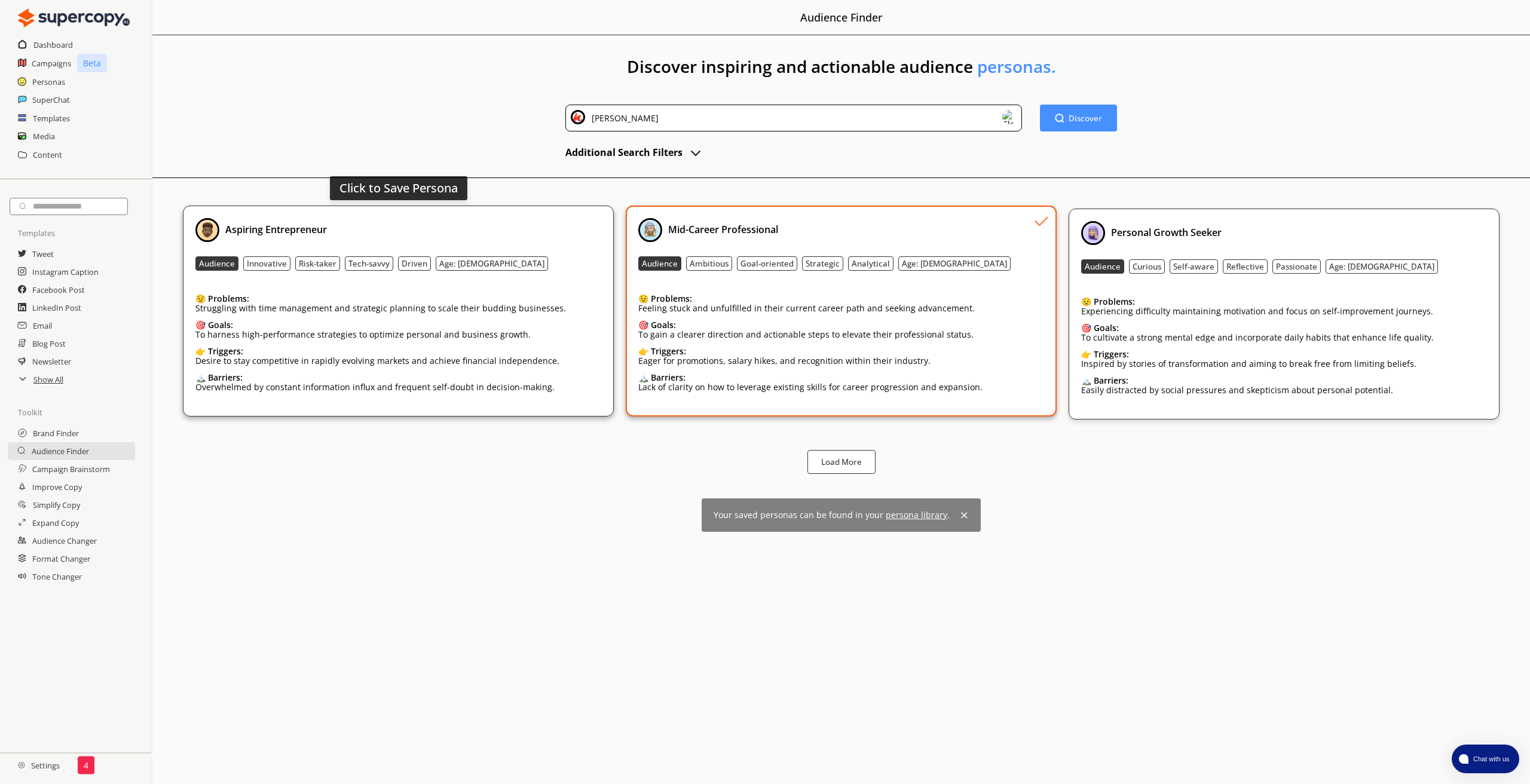
click at [493, 246] on div "Aspiring Entrepreneur Audience Innovative Risk-taker Tech-savvy Driven Age: [DE…" at bounding box center [398, 311] width 406 height 186
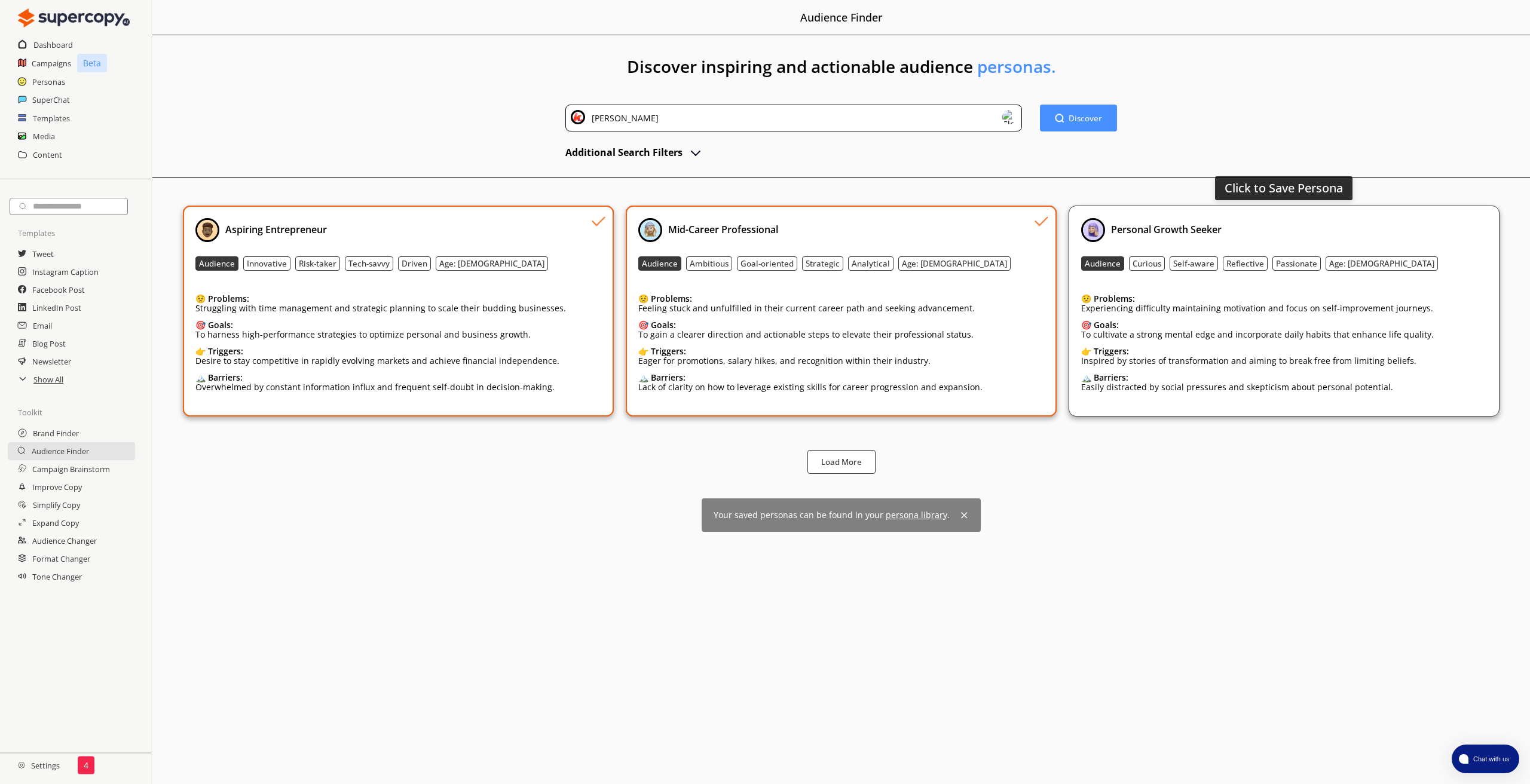
click at [1396, 244] on div "Personal Growth Seeker Audience Curious Self-aware Reflective Passionate Age: […" at bounding box center [1284, 311] width 406 height 186
click at [849, 465] on b "Load More" at bounding box center [841, 462] width 42 height 11
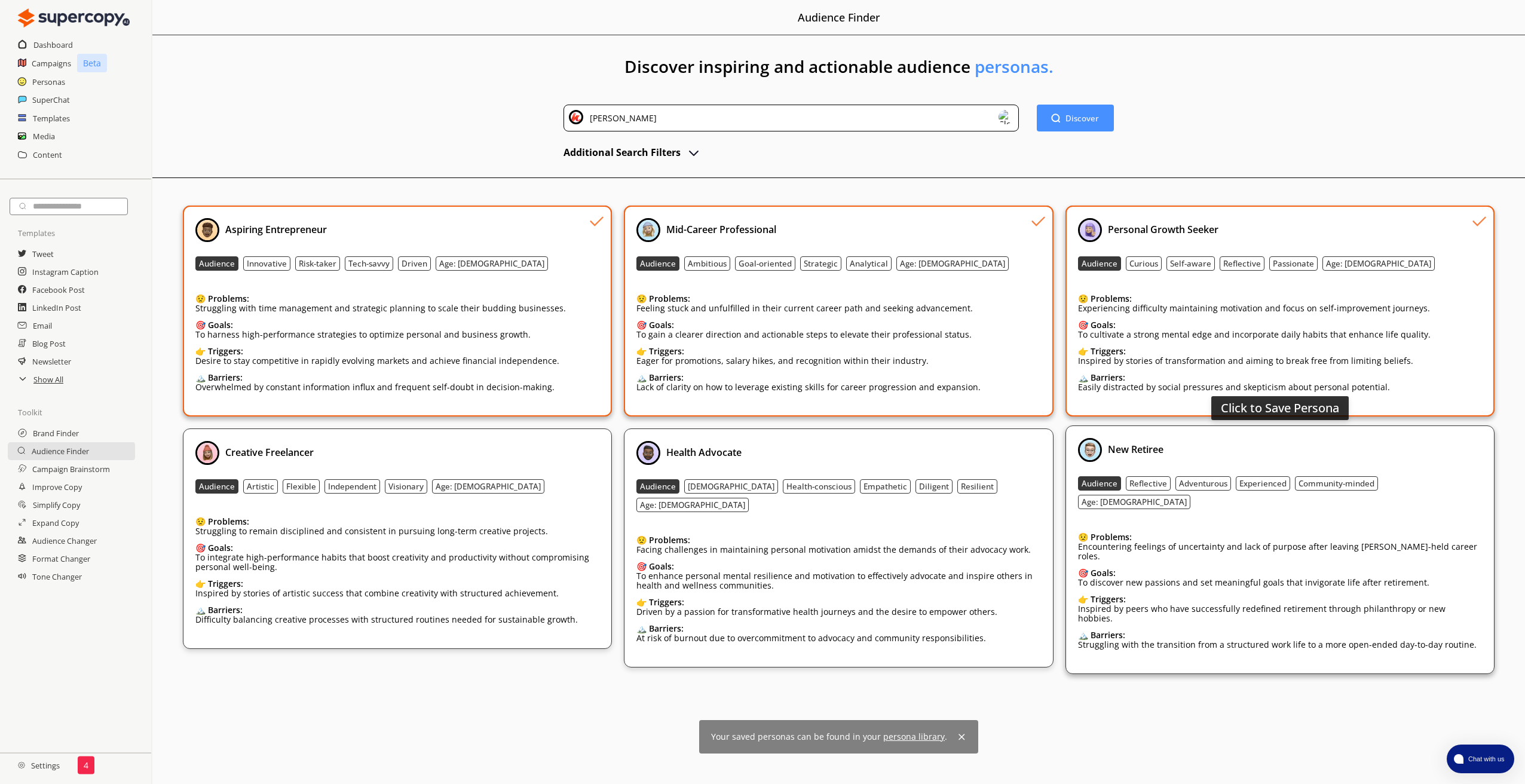
click at [1332, 447] on div "New Retiree" at bounding box center [1280, 450] width 404 height 24
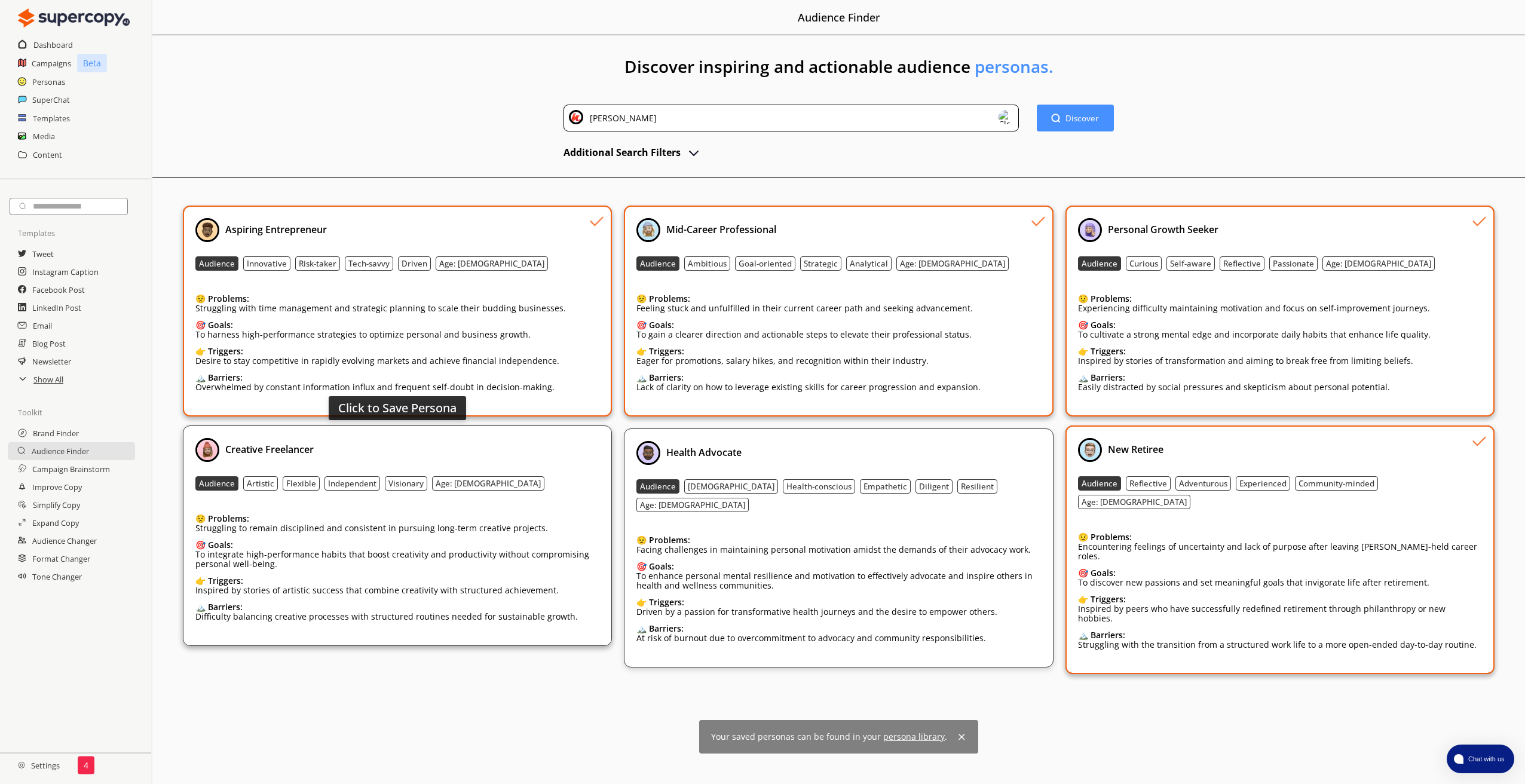
click at [452, 437] on div "Click to Save Persona Creative Freelancer Audience Artistic Flexible Independen…" at bounding box center [397, 535] width 429 height 221
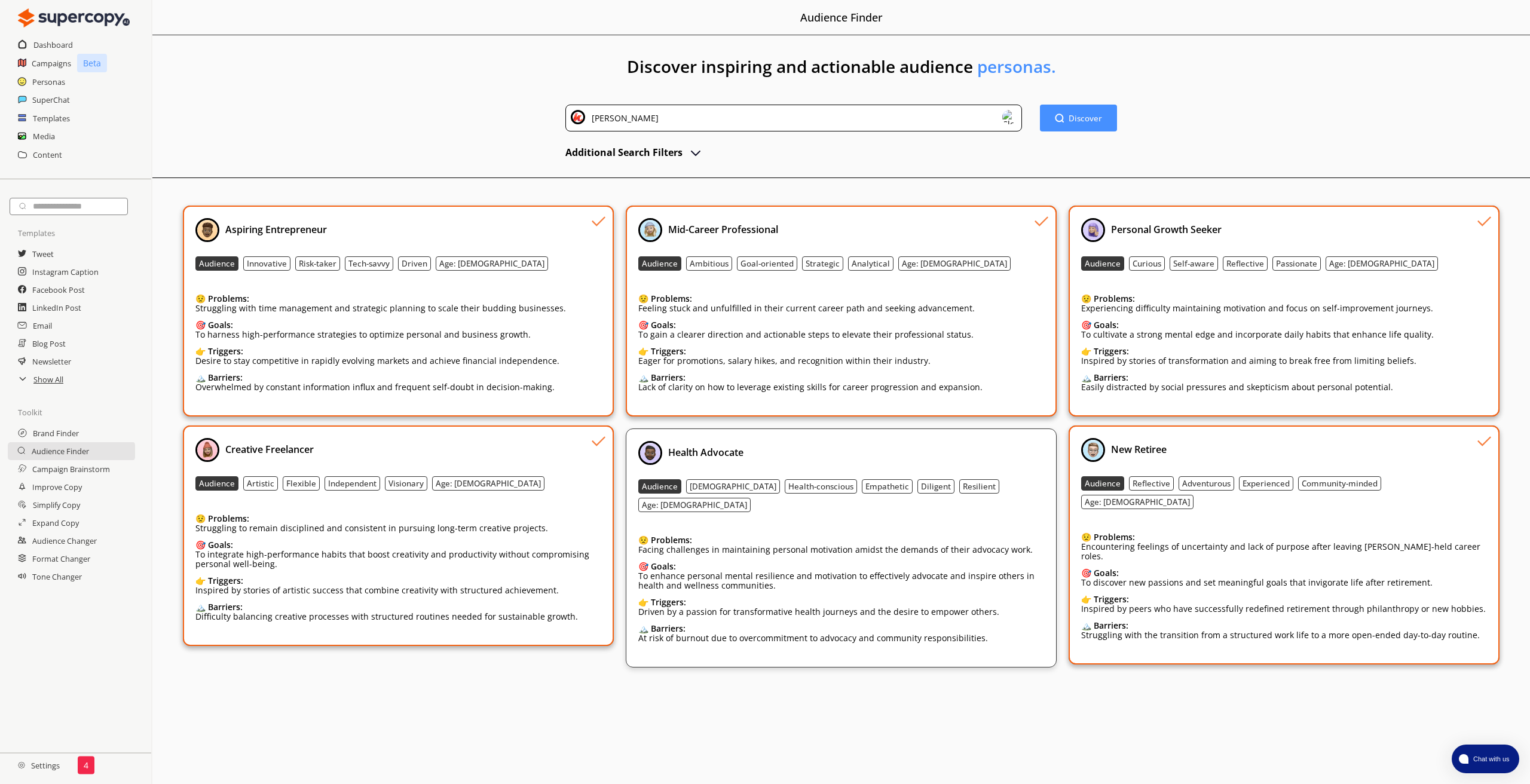
click at [1004, 118] on img at bounding box center [1010, 117] width 15 height 15
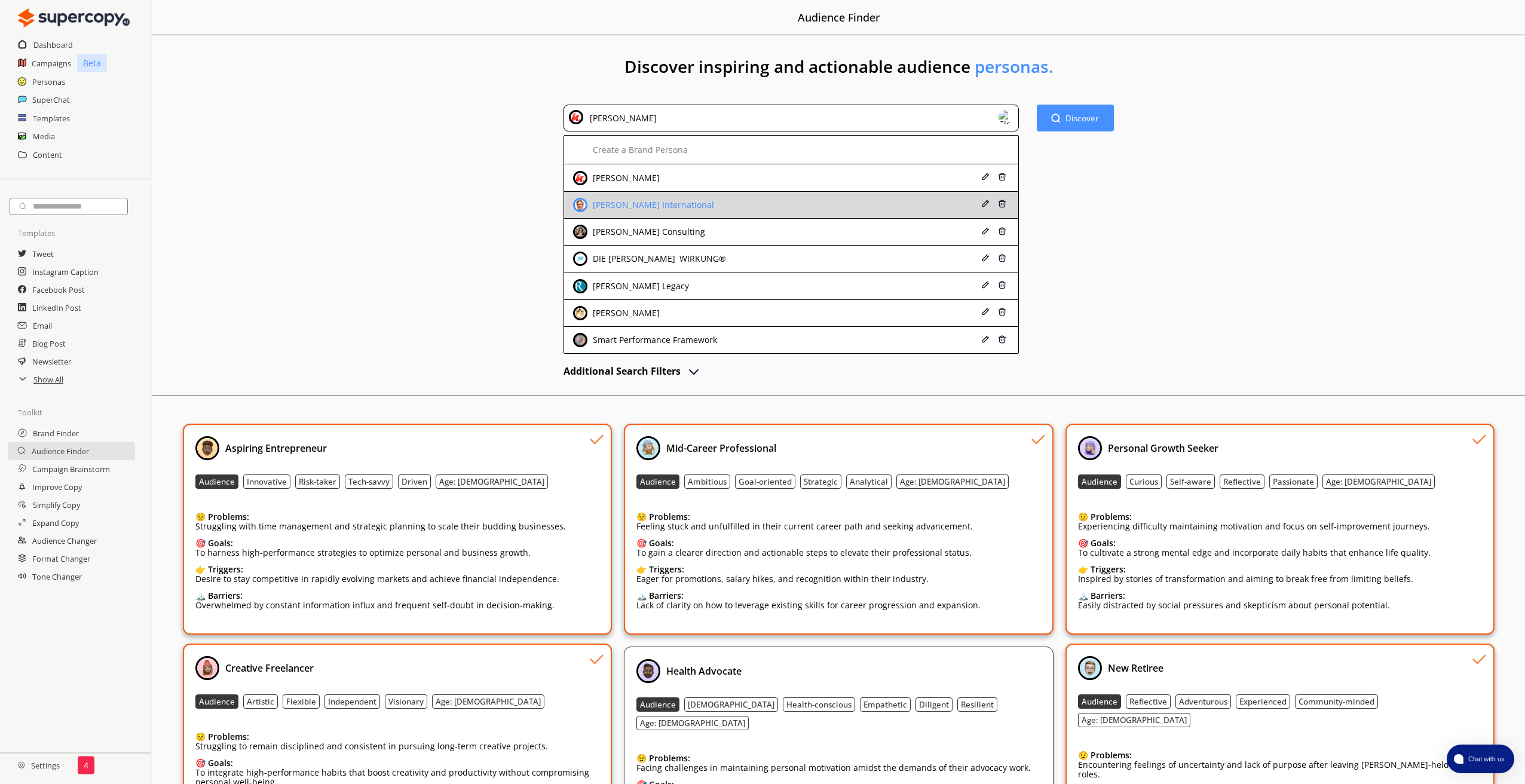
click at [755, 206] on div "[PERSON_NAME] International" at bounding box center [751, 205] width 356 height 15
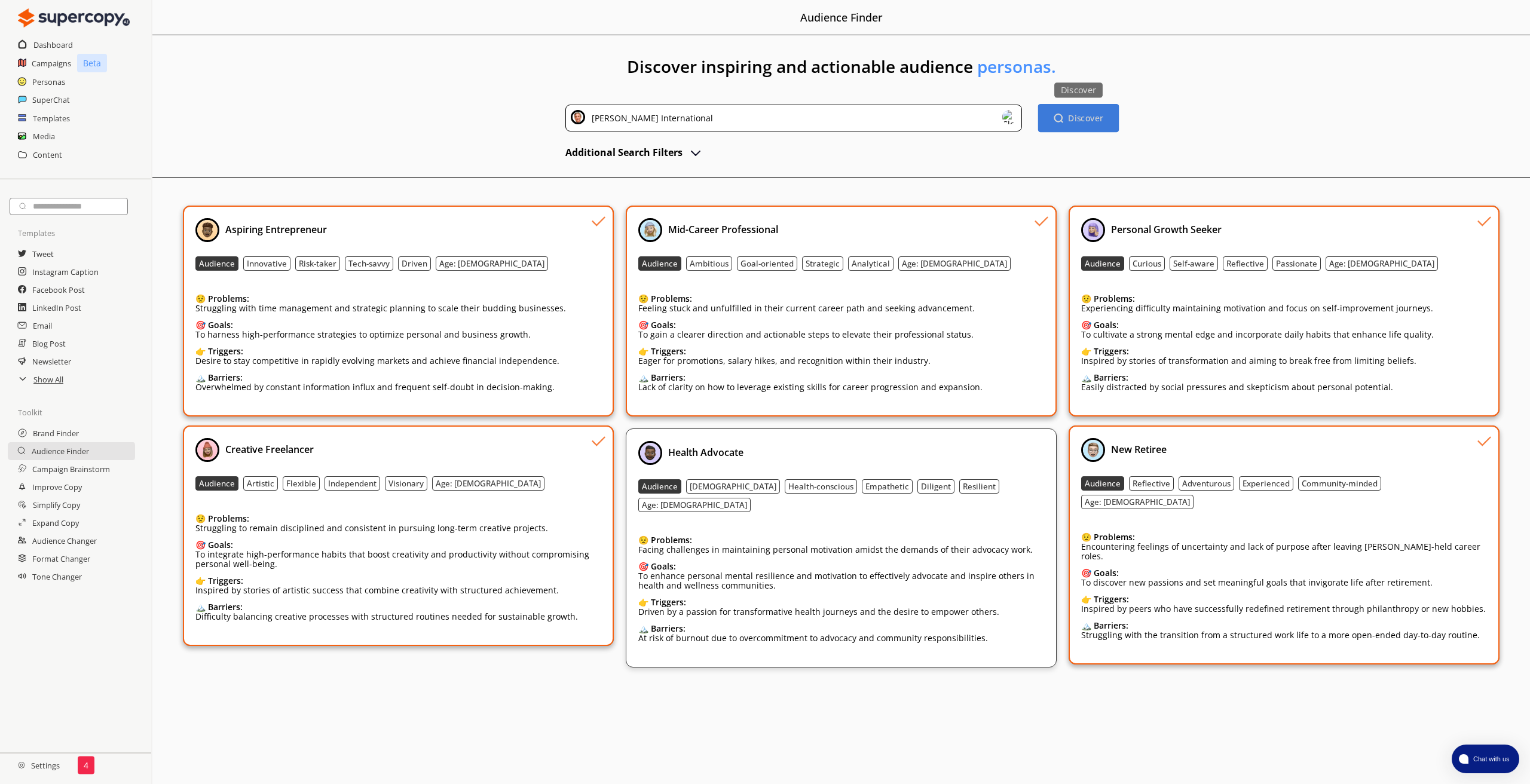
click at [1069, 130] on button "Discover Discover" at bounding box center [1079, 118] width 81 height 28
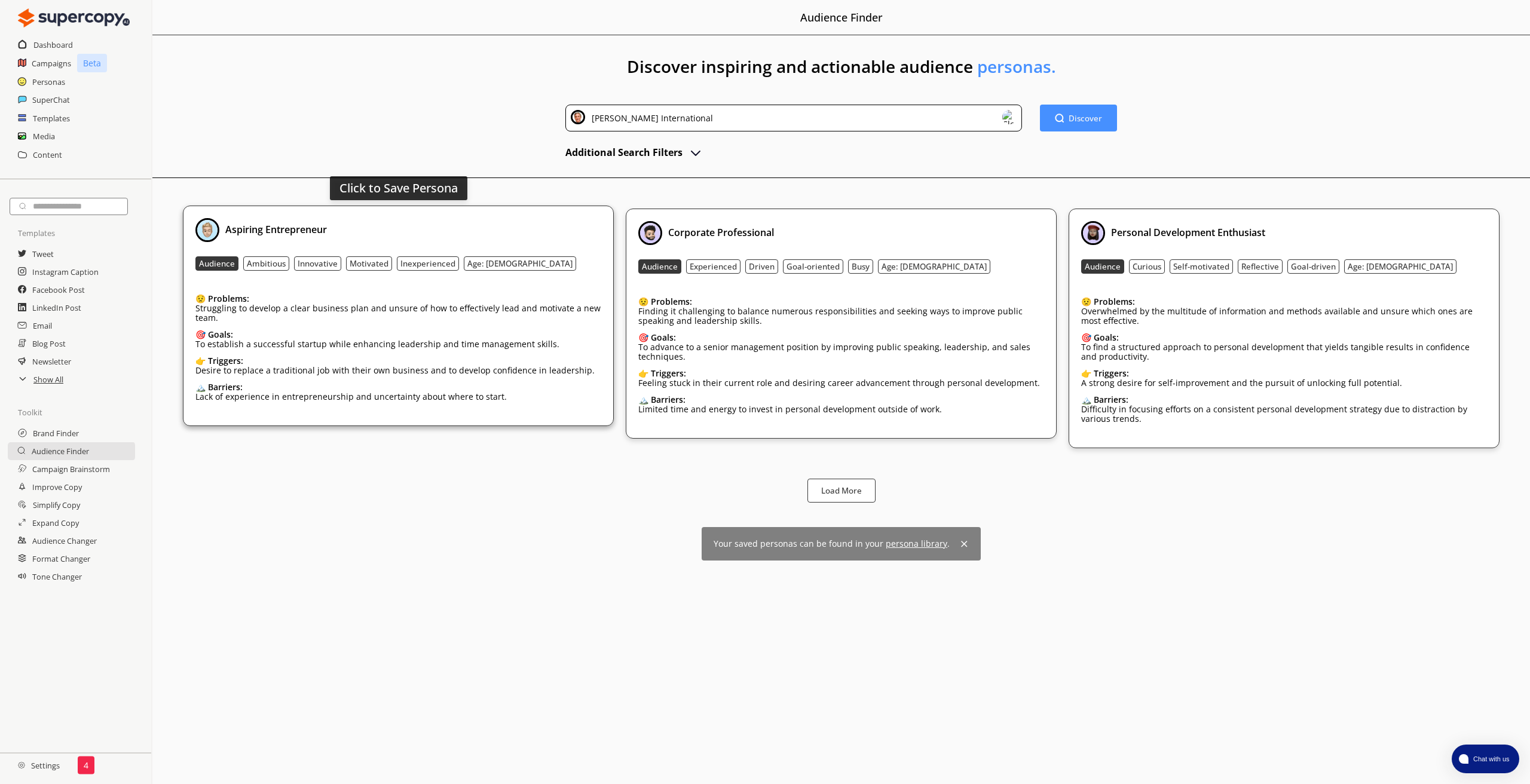
click at [497, 235] on div "Aspiring Entrepreneur" at bounding box center [398, 230] width 406 height 24
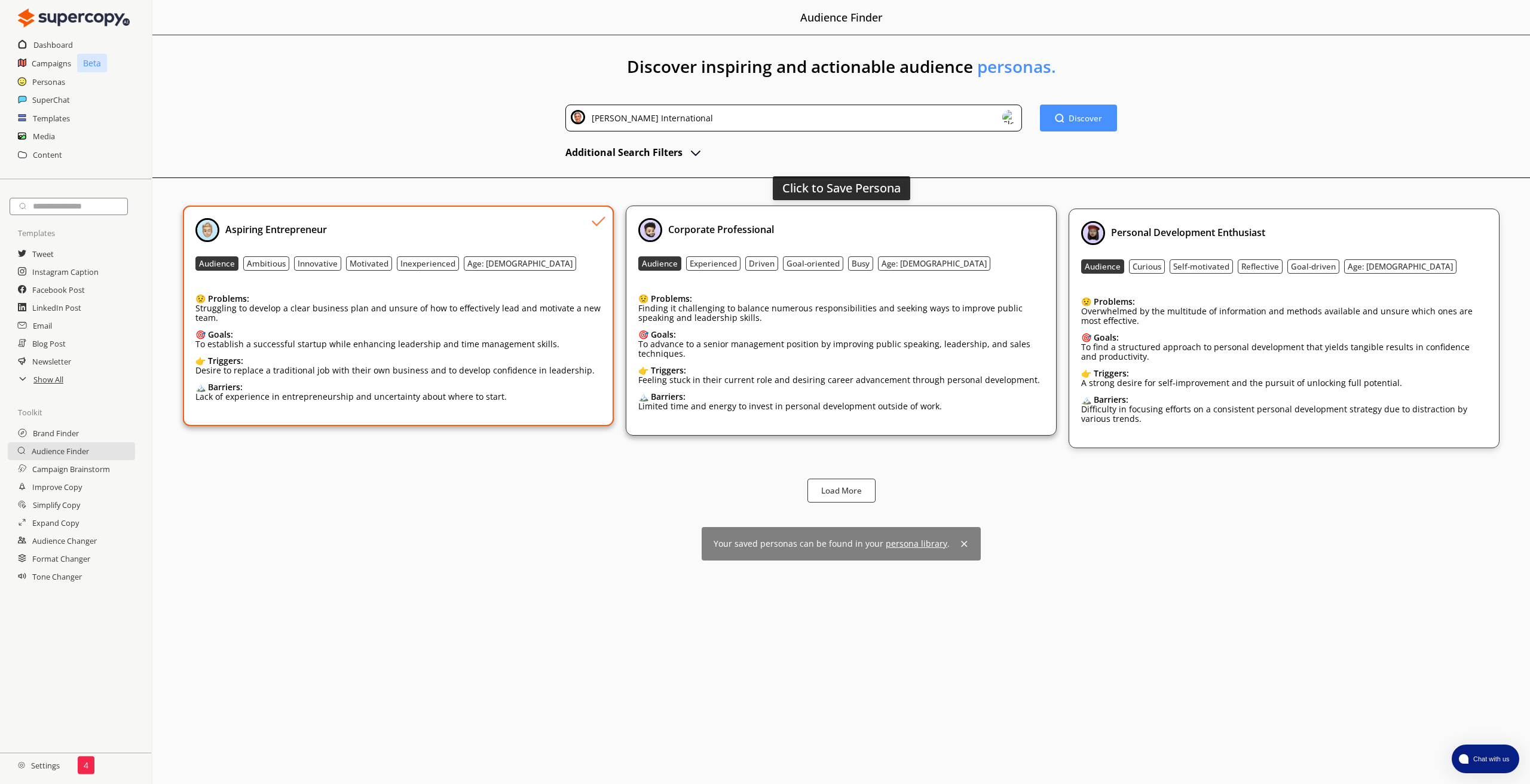
click at [853, 239] on div "Corporate Professional" at bounding box center [841, 230] width 406 height 24
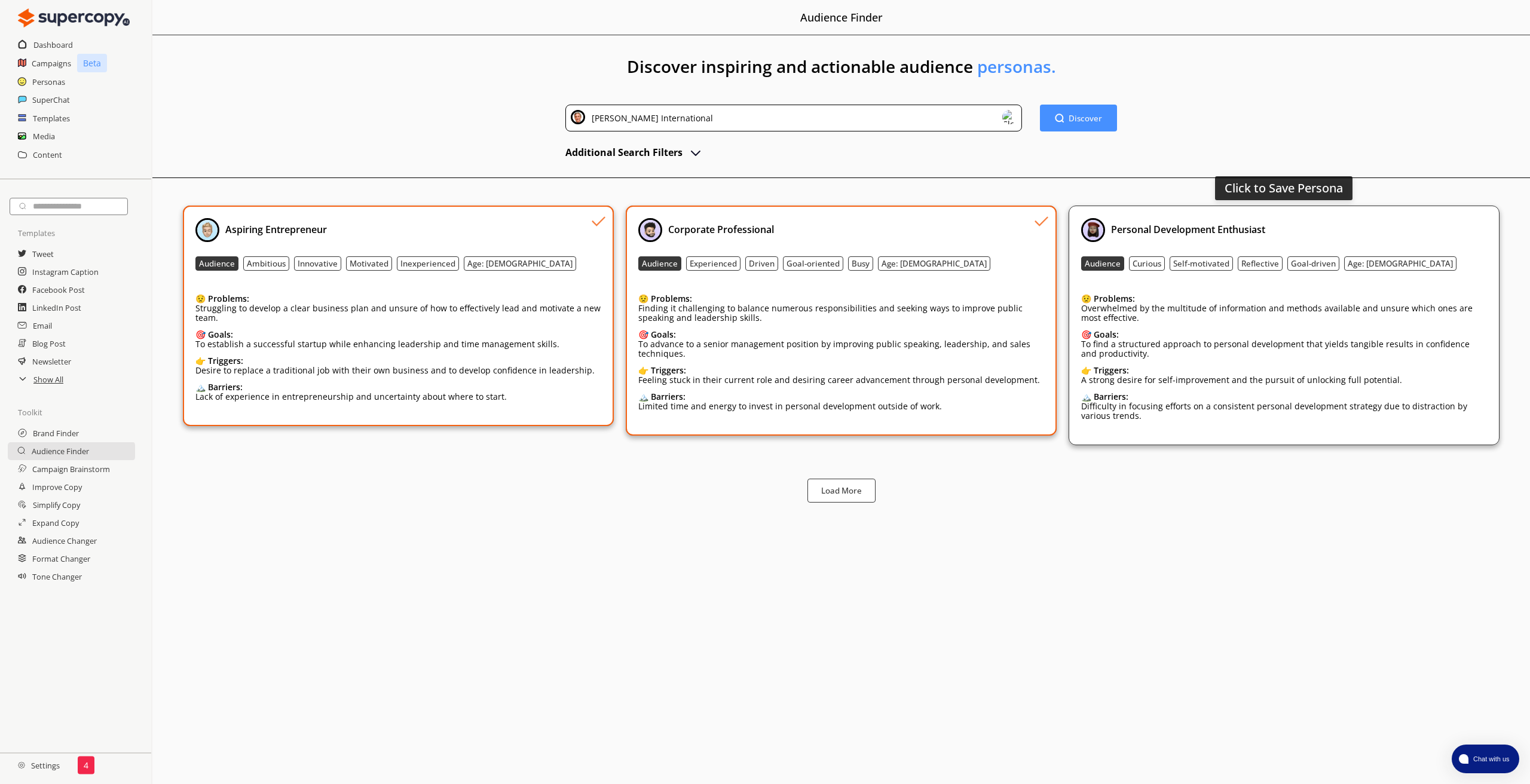
click at [1411, 257] on div "Audience Curious Self-motivated Reflective Goal-driven Age: [DEMOGRAPHIC_DATA]" at bounding box center [1284, 264] width 406 height 15
click at [1010, 119] on img at bounding box center [1010, 117] width 15 height 15
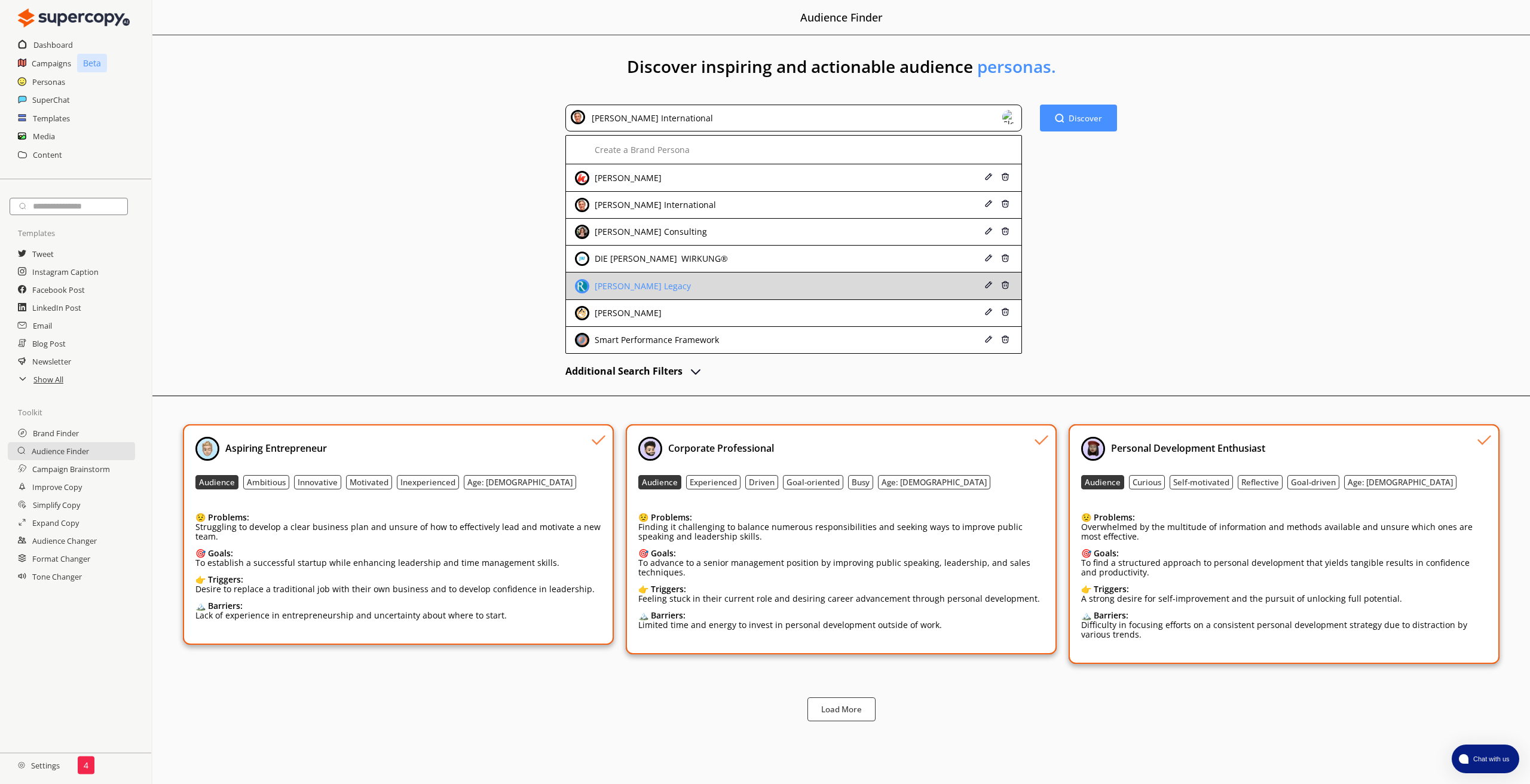
click at [835, 282] on div "[PERSON_NAME] Legacy" at bounding box center [753, 286] width 357 height 15
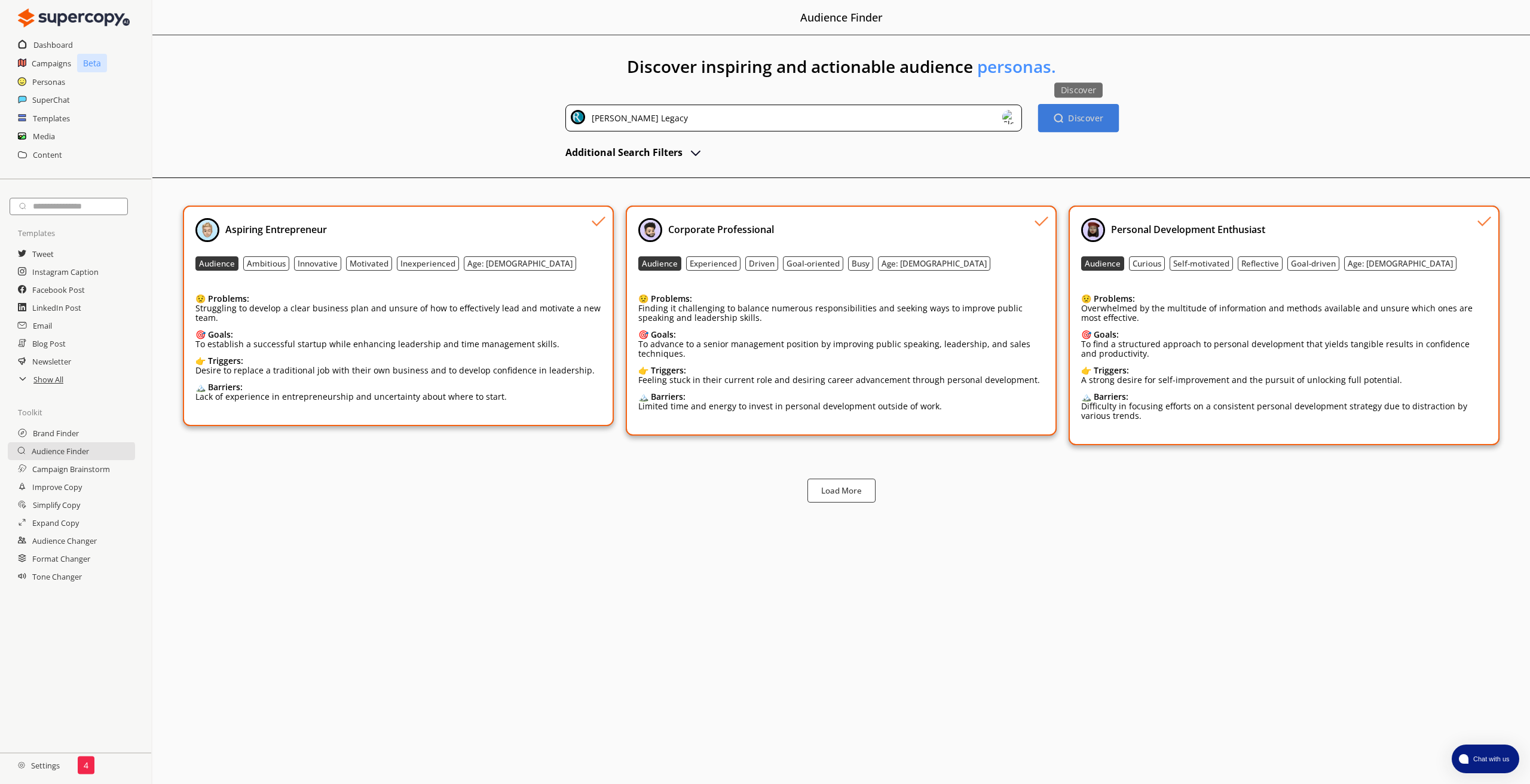
click at [1079, 120] on b "Discover" at bounding box center [1085, 117] width 35 height 11
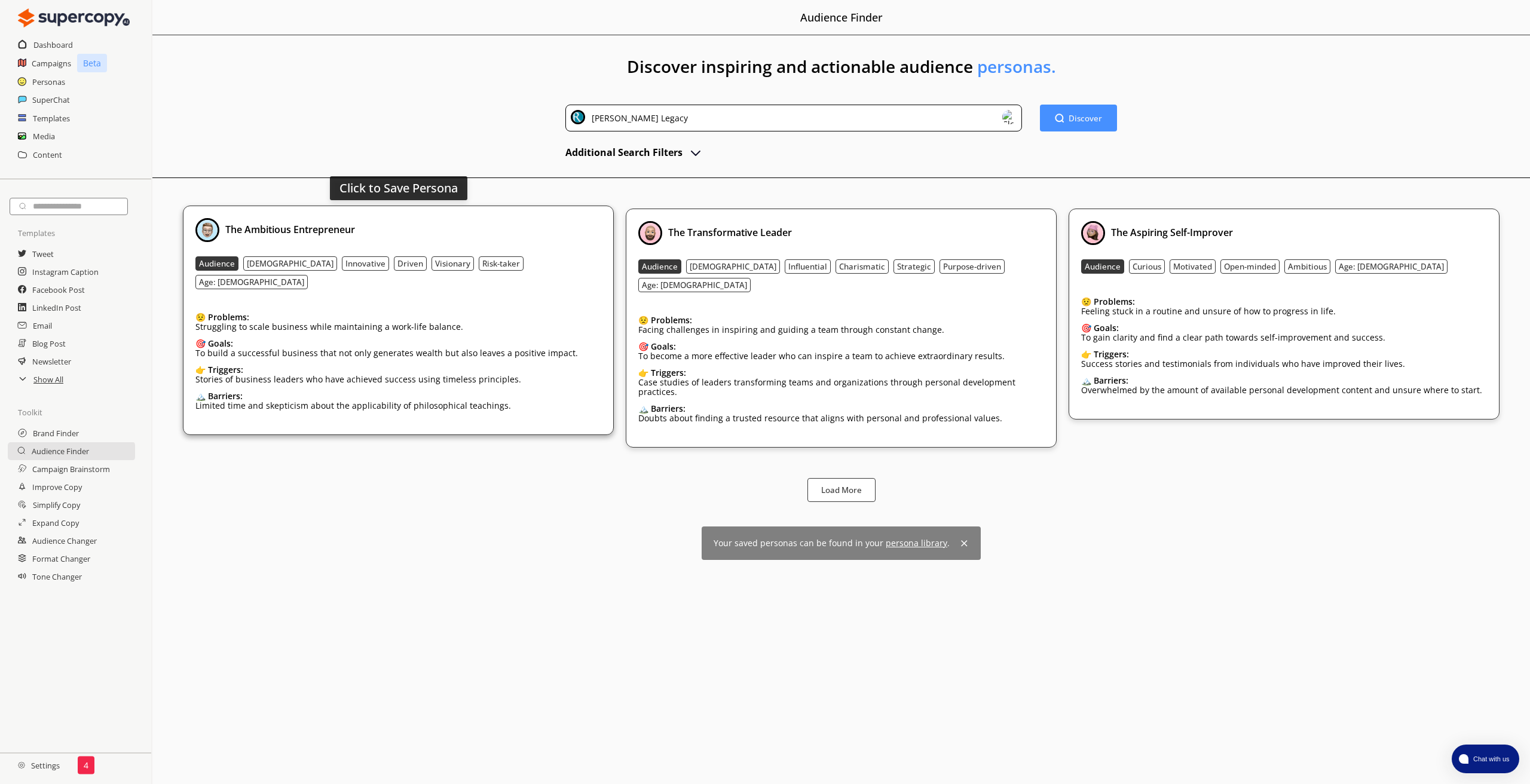
click at [505, 241] on div "The Ambitious Entrepreneur" at bounding box center [398, 230] width 406 height 24
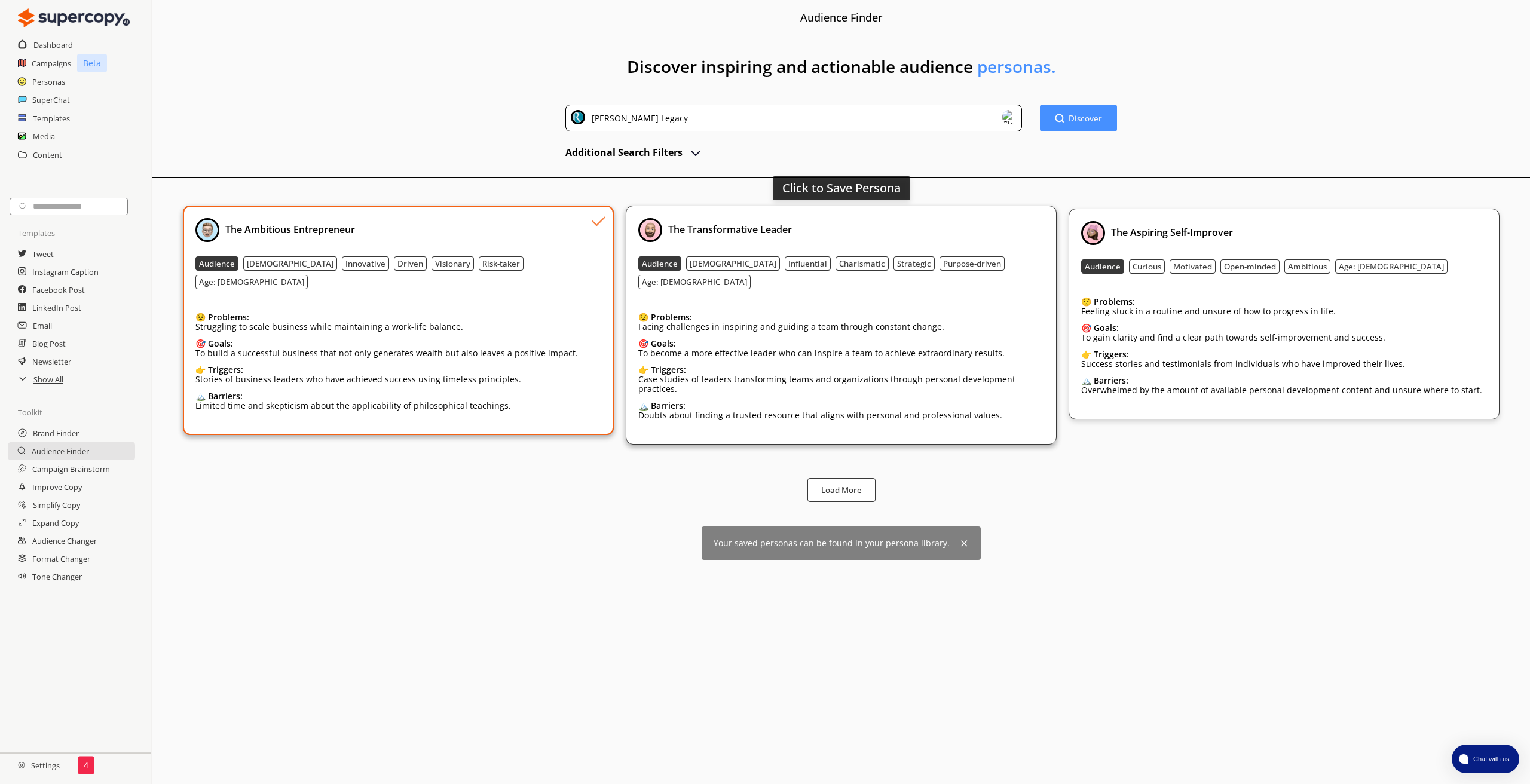
click at [978, 238] on div "The Transformative Leader" at bounding box center [841, 230] width 406 height 24
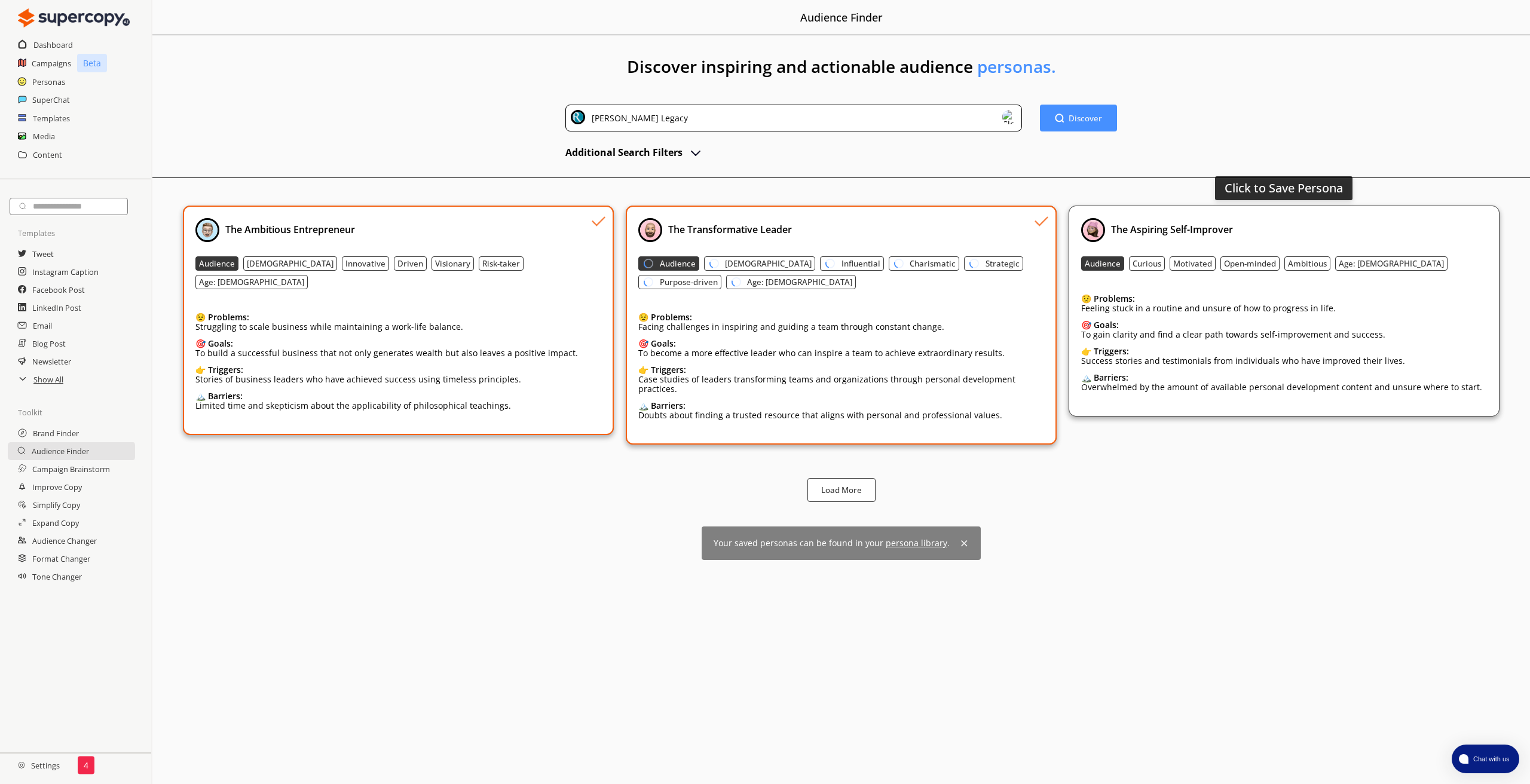
click at [1397, 249] on div "The Aspiring Self-Improver Audience Curious Motivated Open-minded Ambitious Age…" at bounding box center [1284, 311] width 406 height 186
click at [1012, 121] on img at bounding box center [1010, 117] width 15 height 15
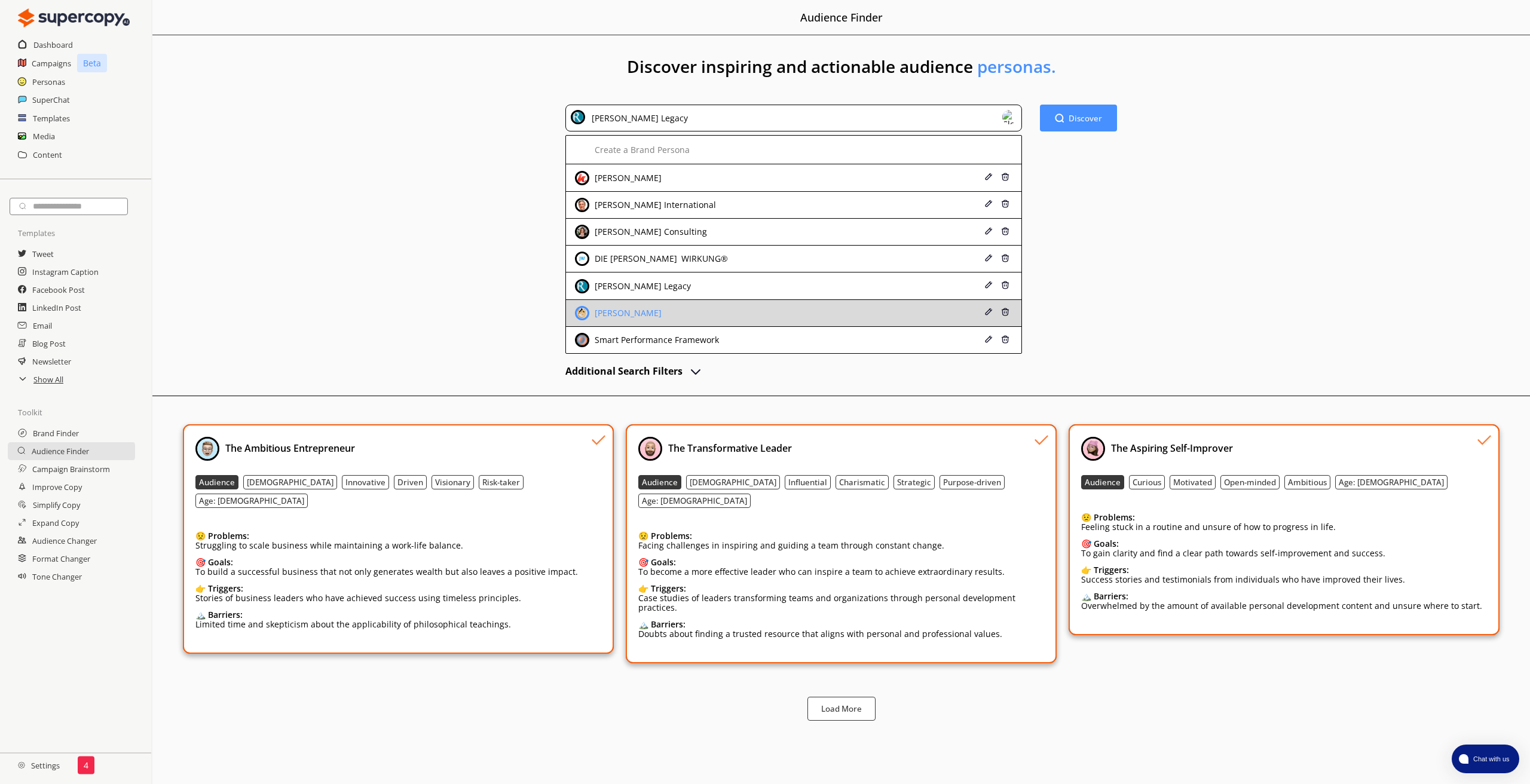
click at [882, 317] on div "[PERSON_NAME]" at bounding box center [753, 313] width 357 height 15
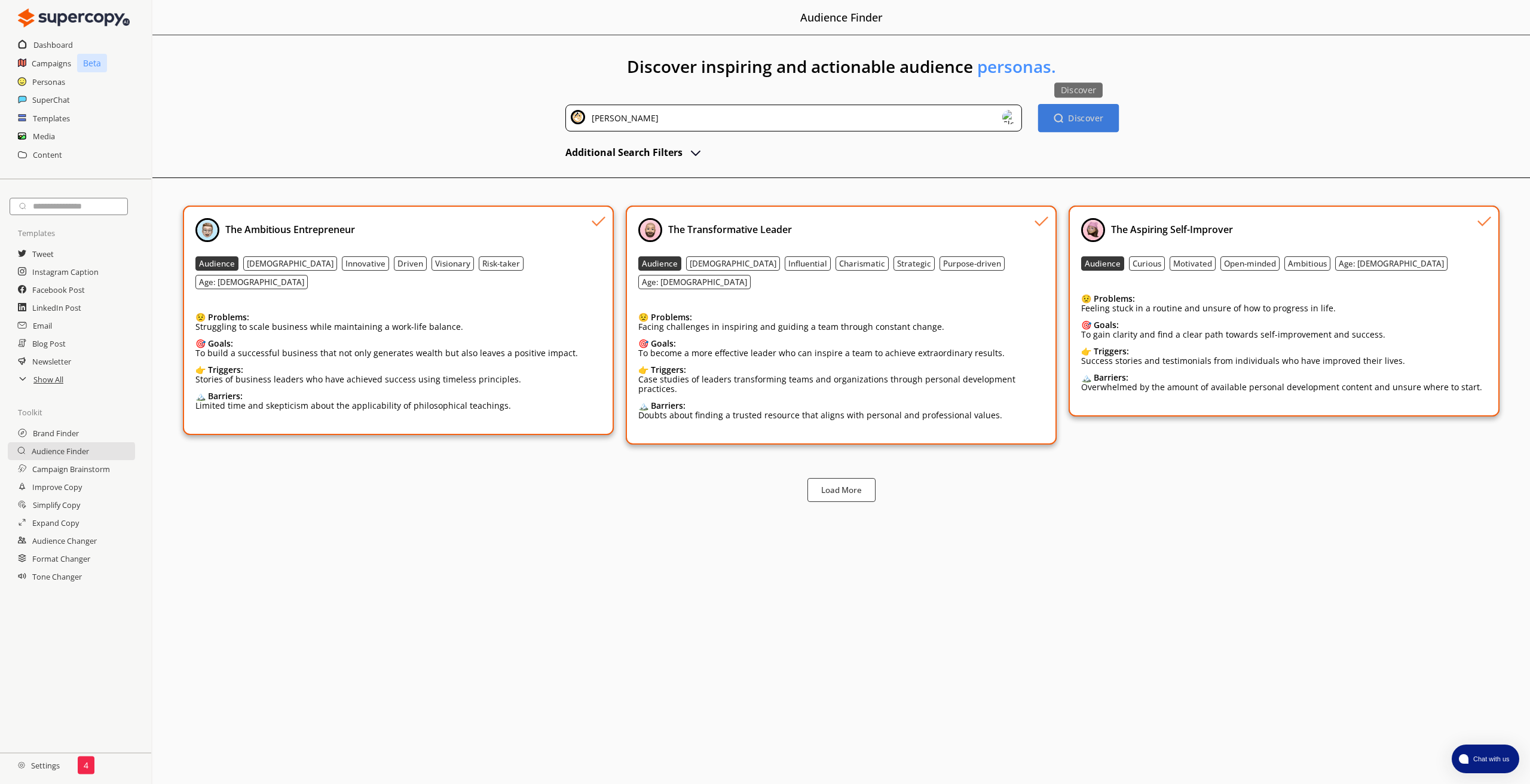
click at [1085, 120] on b "Discover" at bounding box center [1085, 117] width 35 height 11
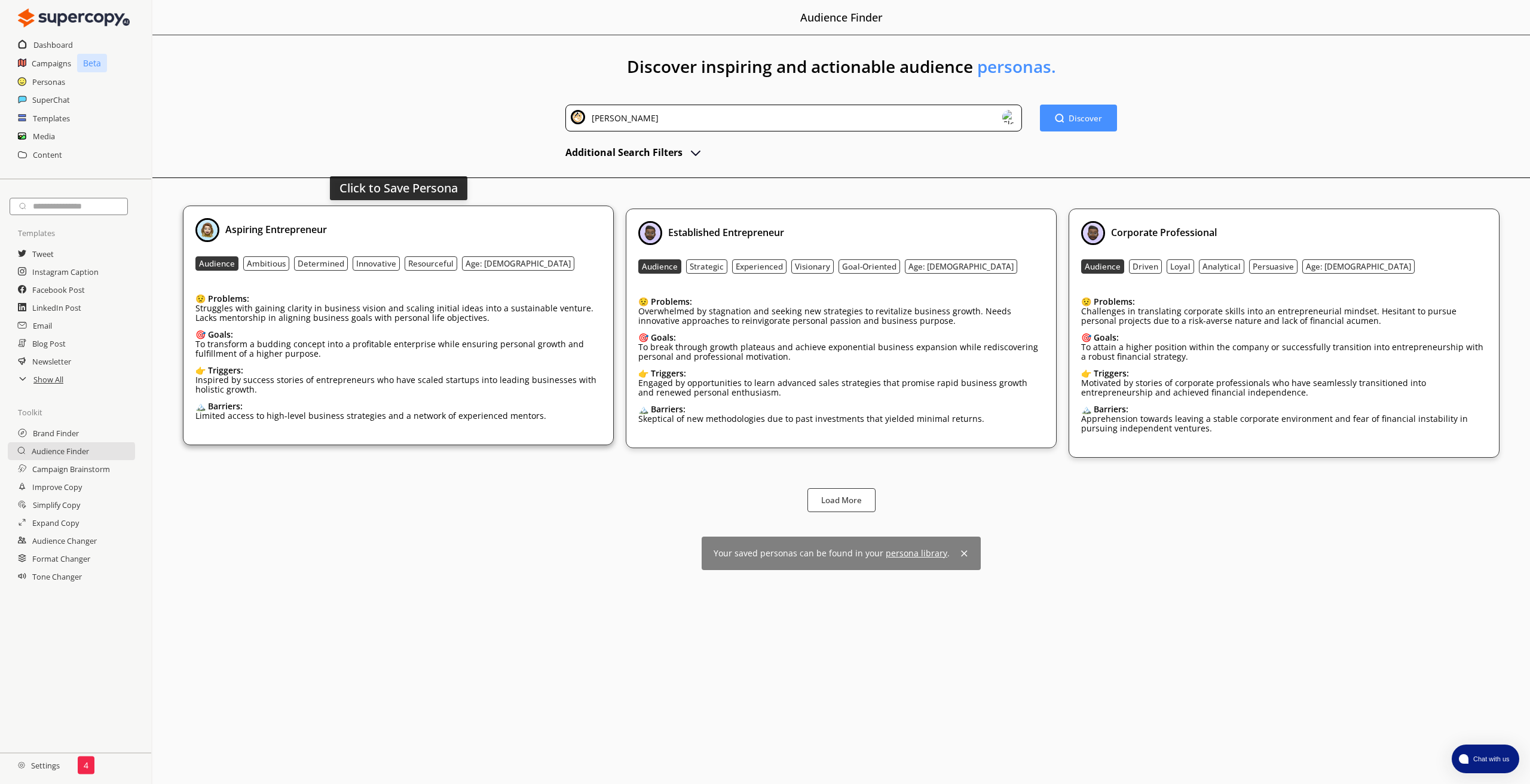
click at [463, 230] on div "Aspiring Entrepreneur" at bounding box center [398, 230] width 406 height 24
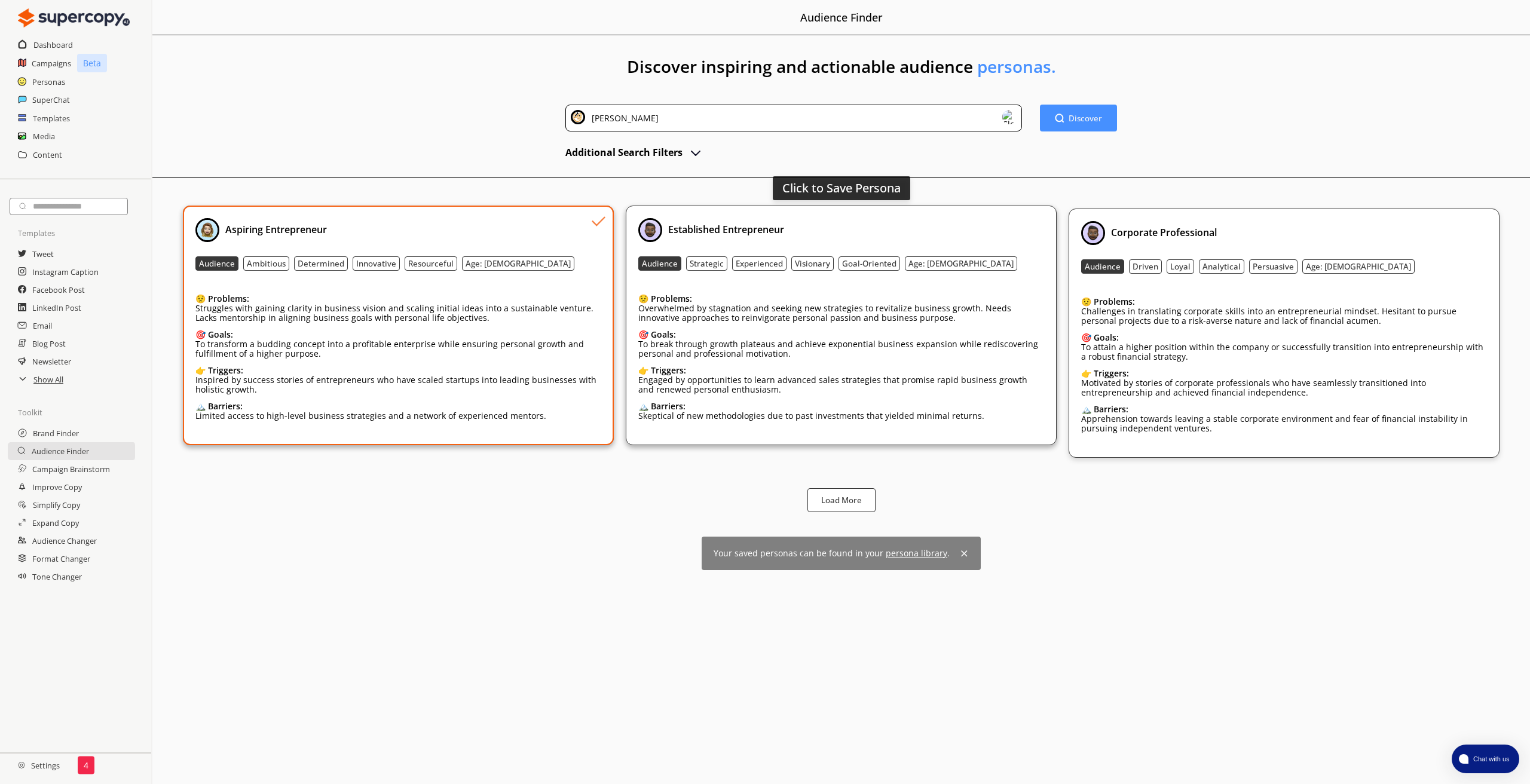
click at [954, 246] on div "Established Entrepreneur Audience Strategic Experienced Visionary Goal-Oriented…" at bounding box center [841, 325] width 406 height 215
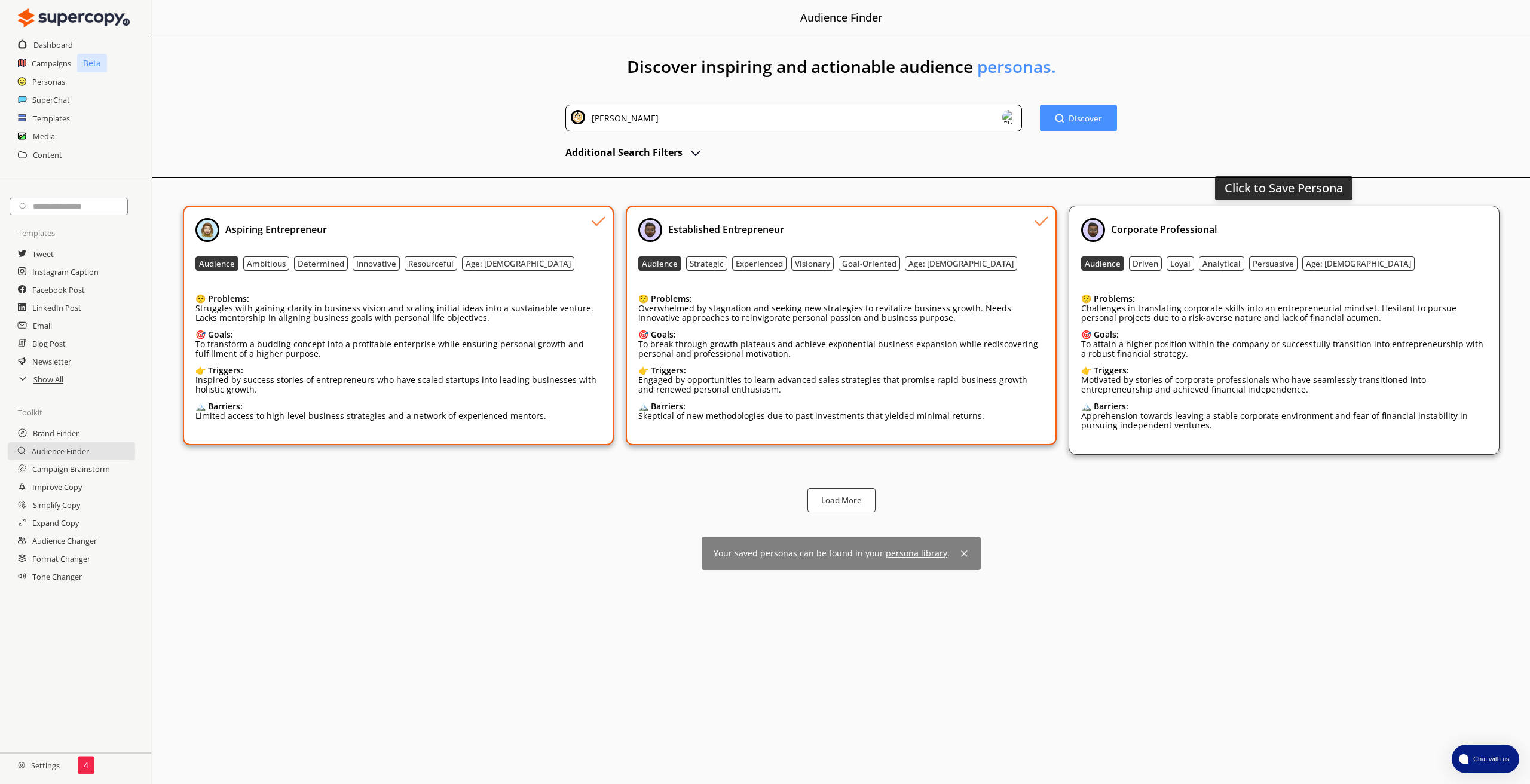
click at [1346, 238] on div "Corporate Professional" at bounding box center [1284, 230] width 406 height 24
click at [1011, 119] on img at bounding box center [1010, 117] width 15 height 15
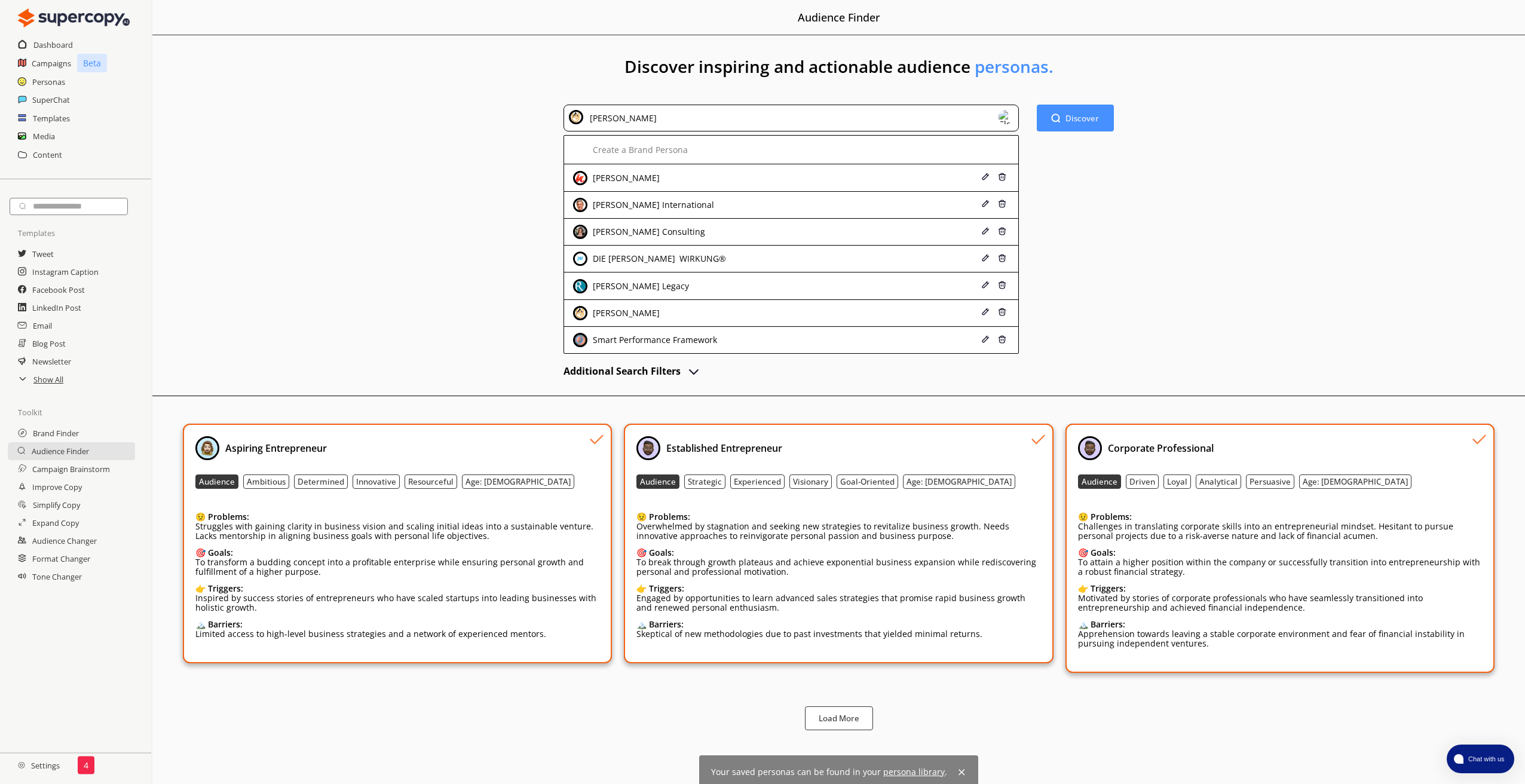
click at [1011, 119] on img at bounding box center [1006, 117] width 15 height 15
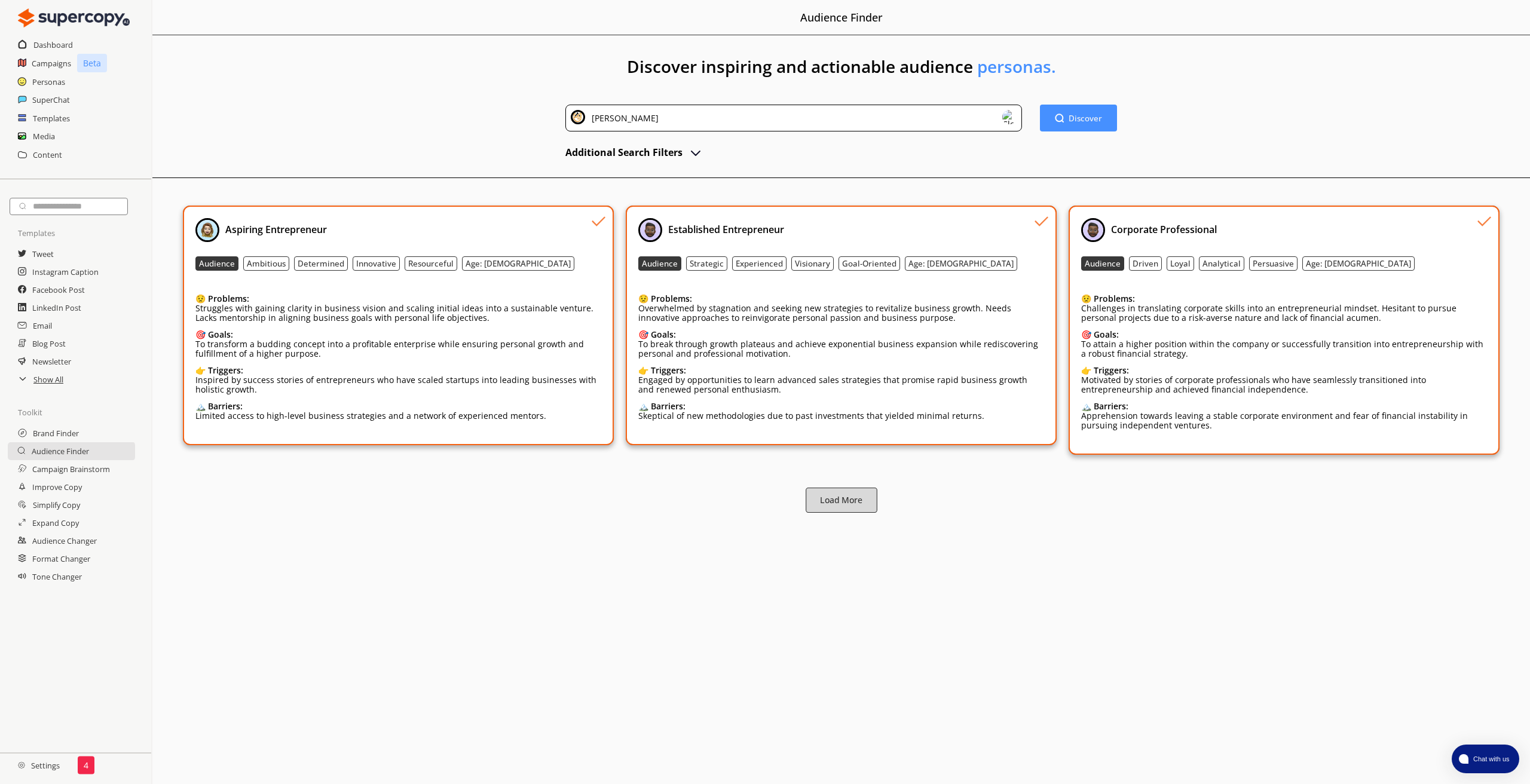
click at [845, 504] on b "Load More" at bounding box center [841, 500] width 42 height 11
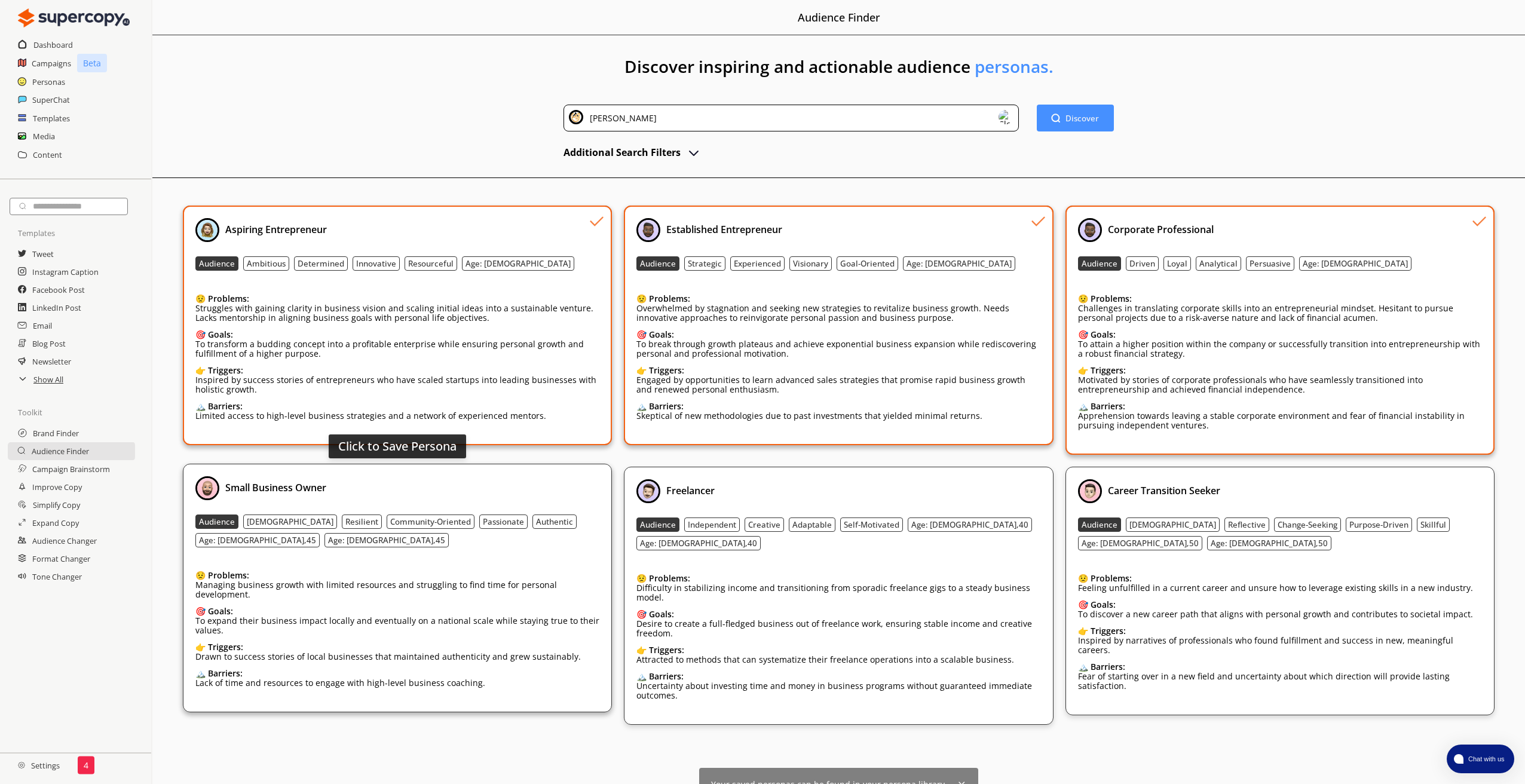
click at [522, 480] on div "Small Business Owner" at bounding box center [397, 488] width 404 height 24
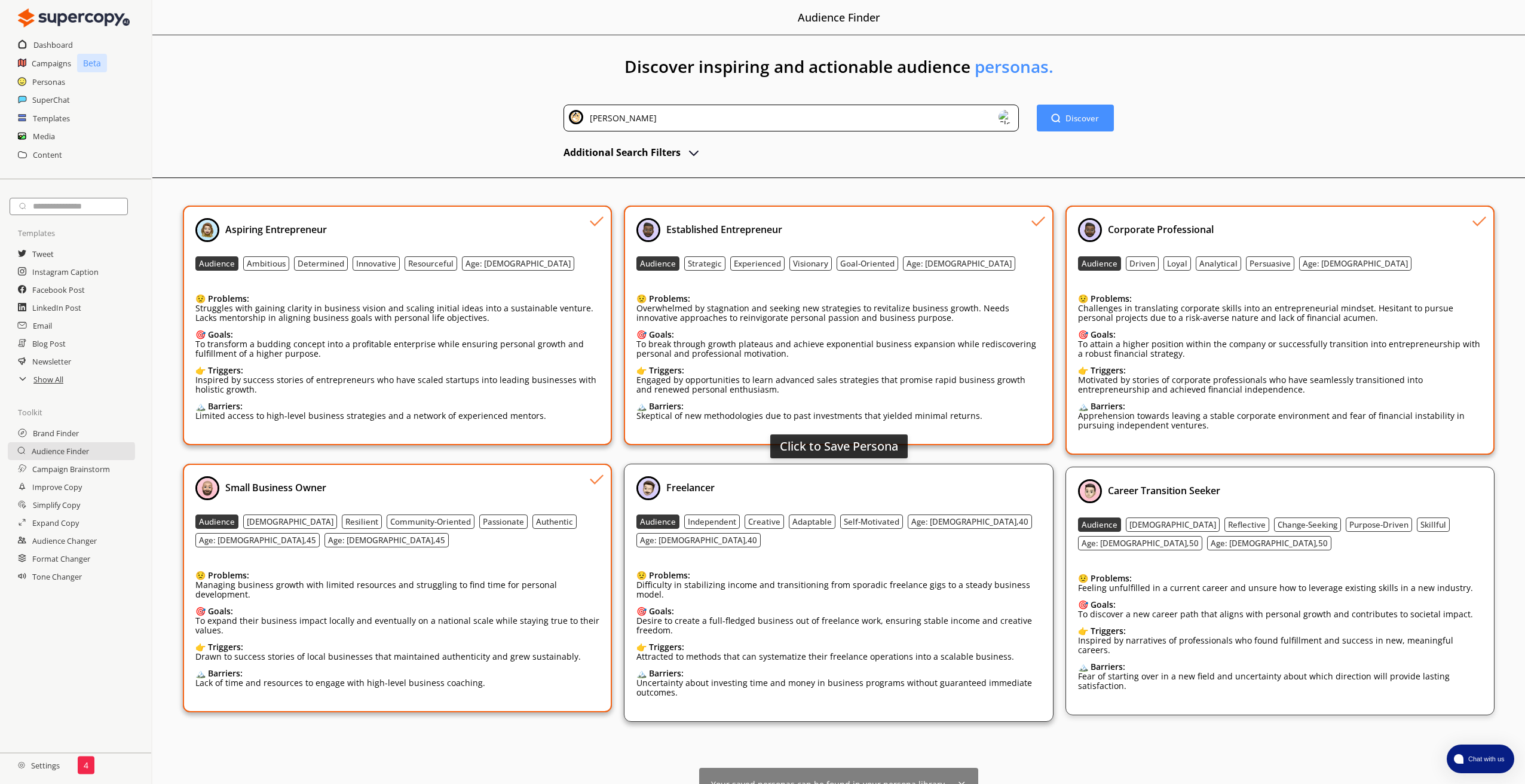
click at [901, 482] on div "Freelancer" at bounding box center [838, 488] width 404 height 24
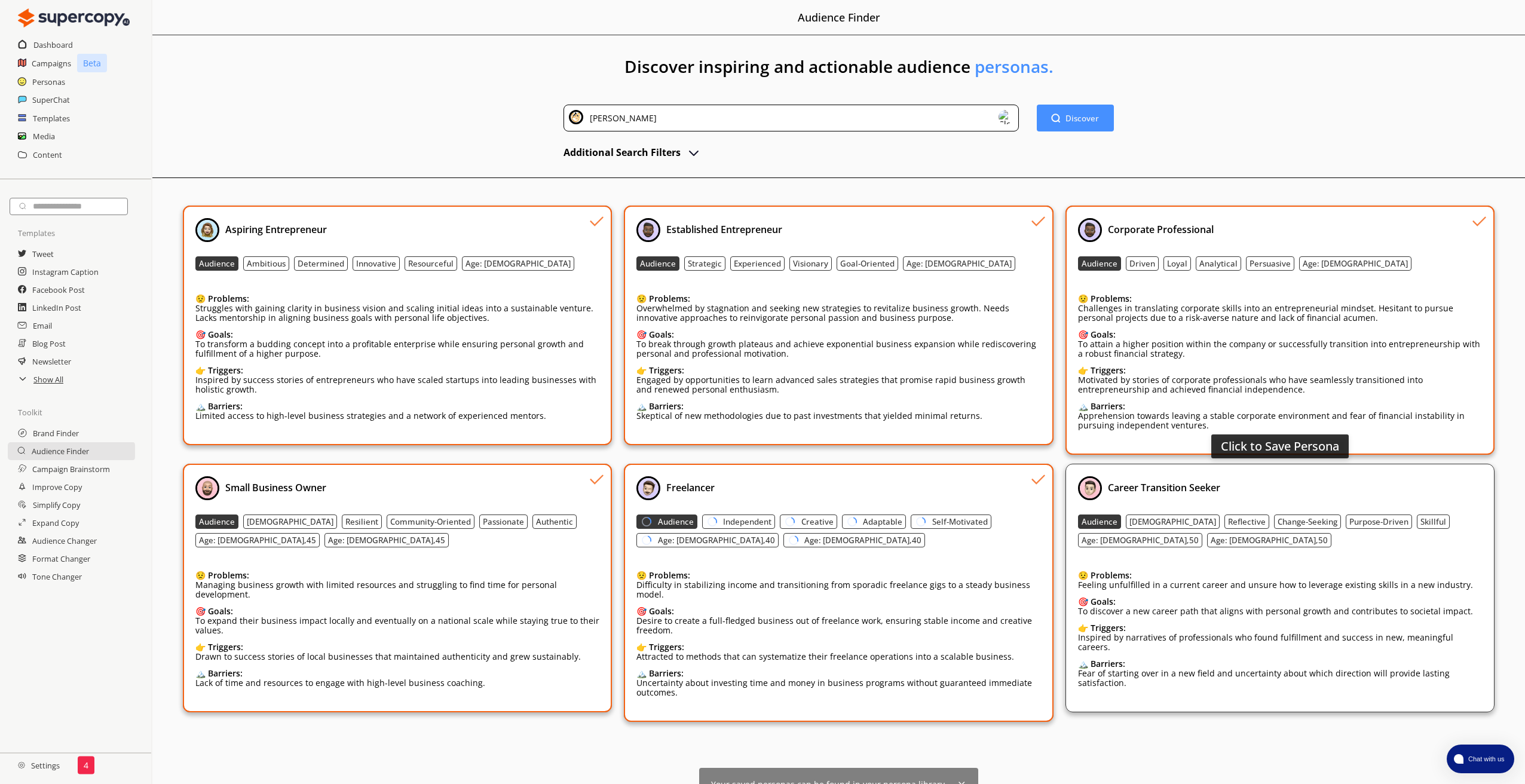
click at [1372, 496] on div "Career Transition Seeker" at bounding box center [1280, 488] width 404 height 24
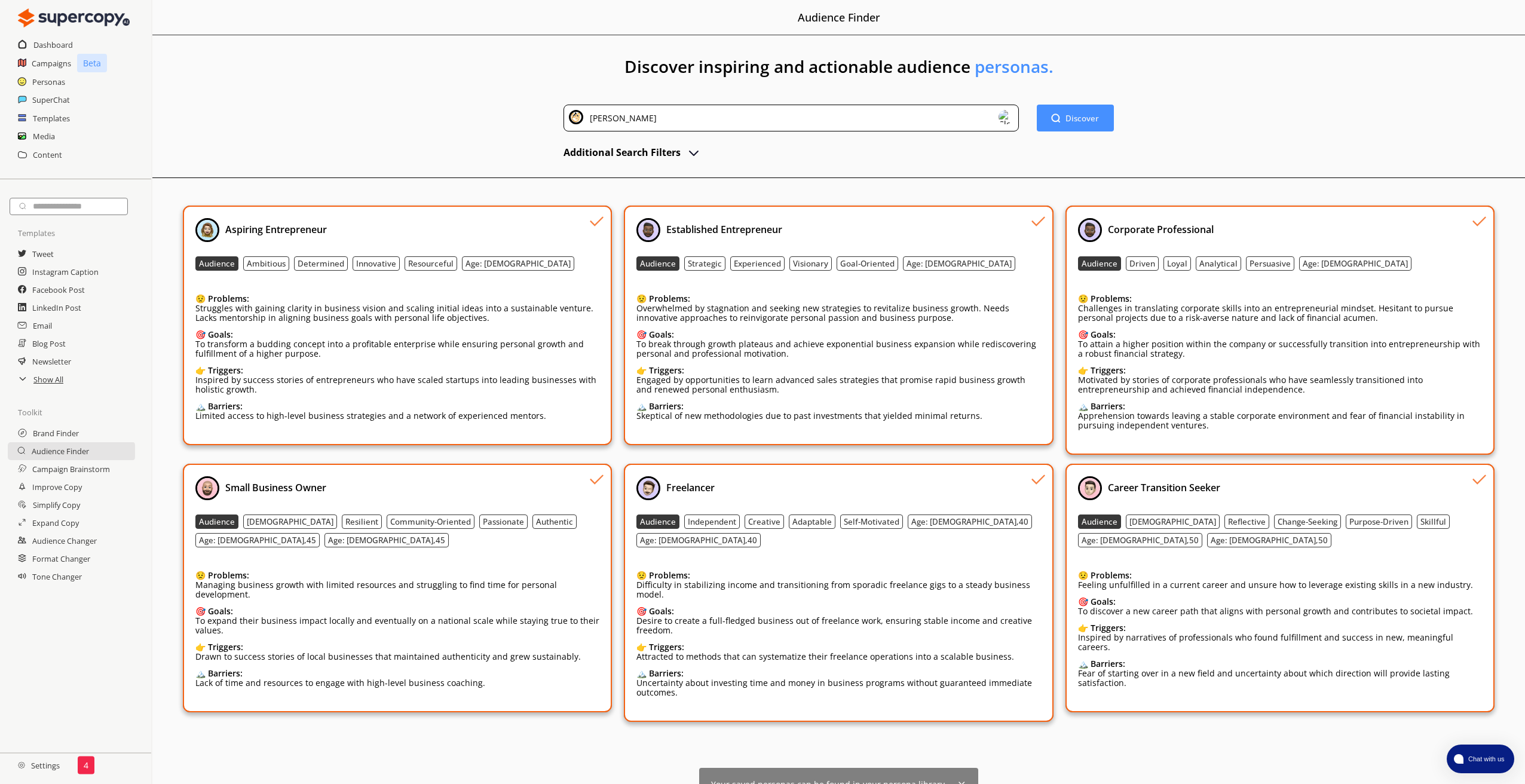
click at [1008, 121] on img at bounding box center [1006, 117] width 15 height 15
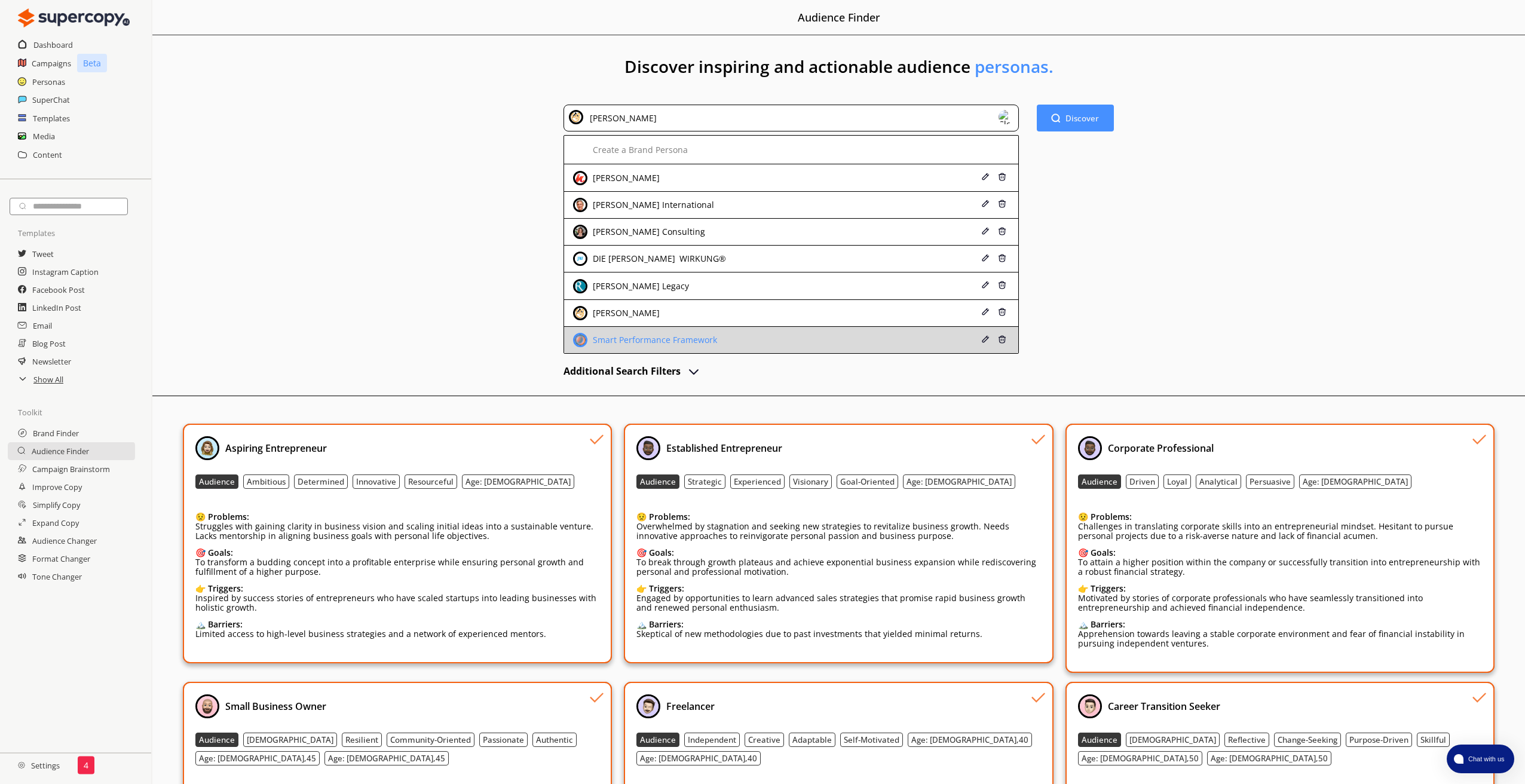
click at [631, 343] on div "Smart Performance Framework" at bounding box center [654, 340] width 127 height 9
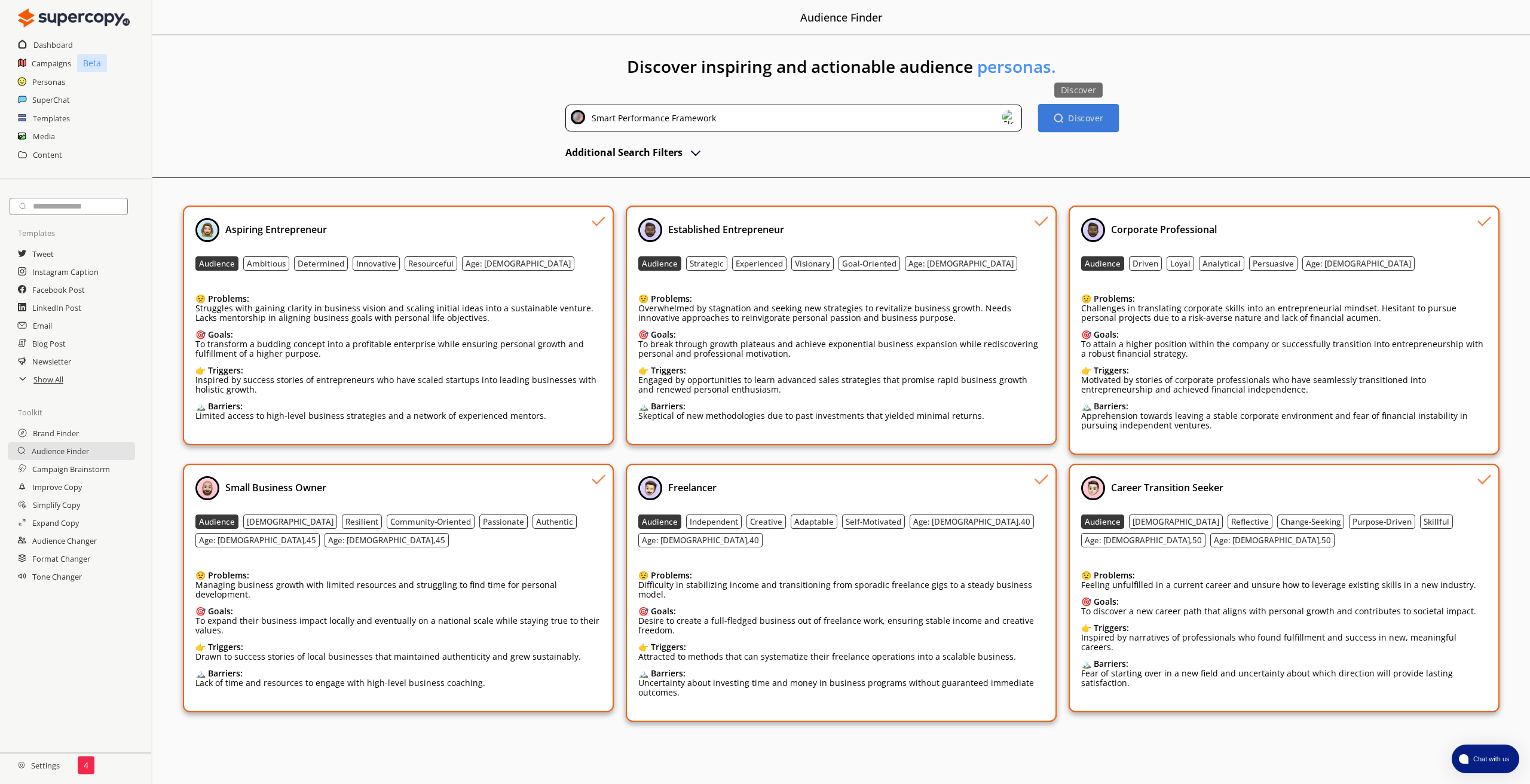
click at [1073, 124] on button "Discover Discover" at bounding box center [1079, 118] width 81 height 28
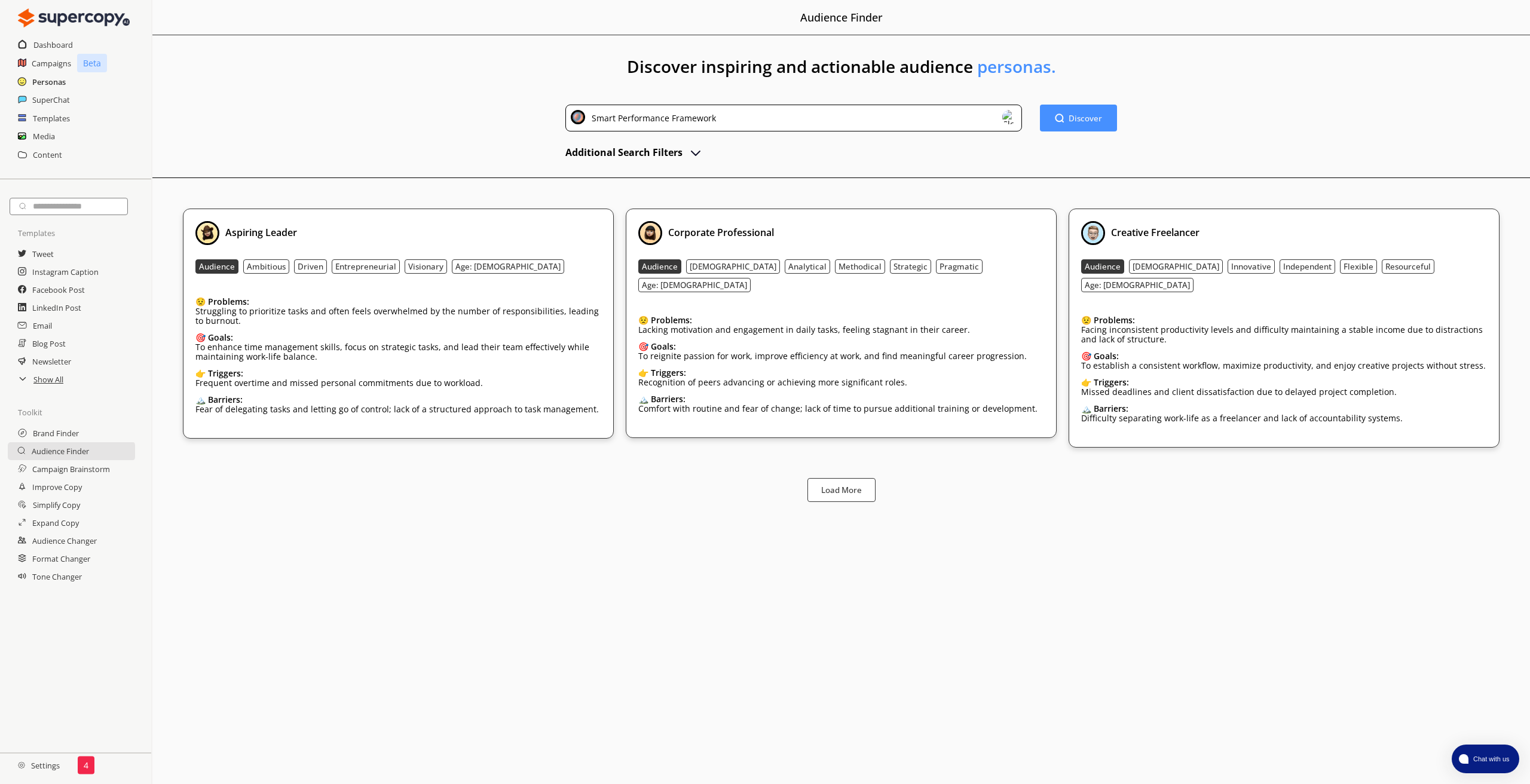
click at [45, 79] on h2 "Personas" at bounding box center [49, 82] width 33 height 18
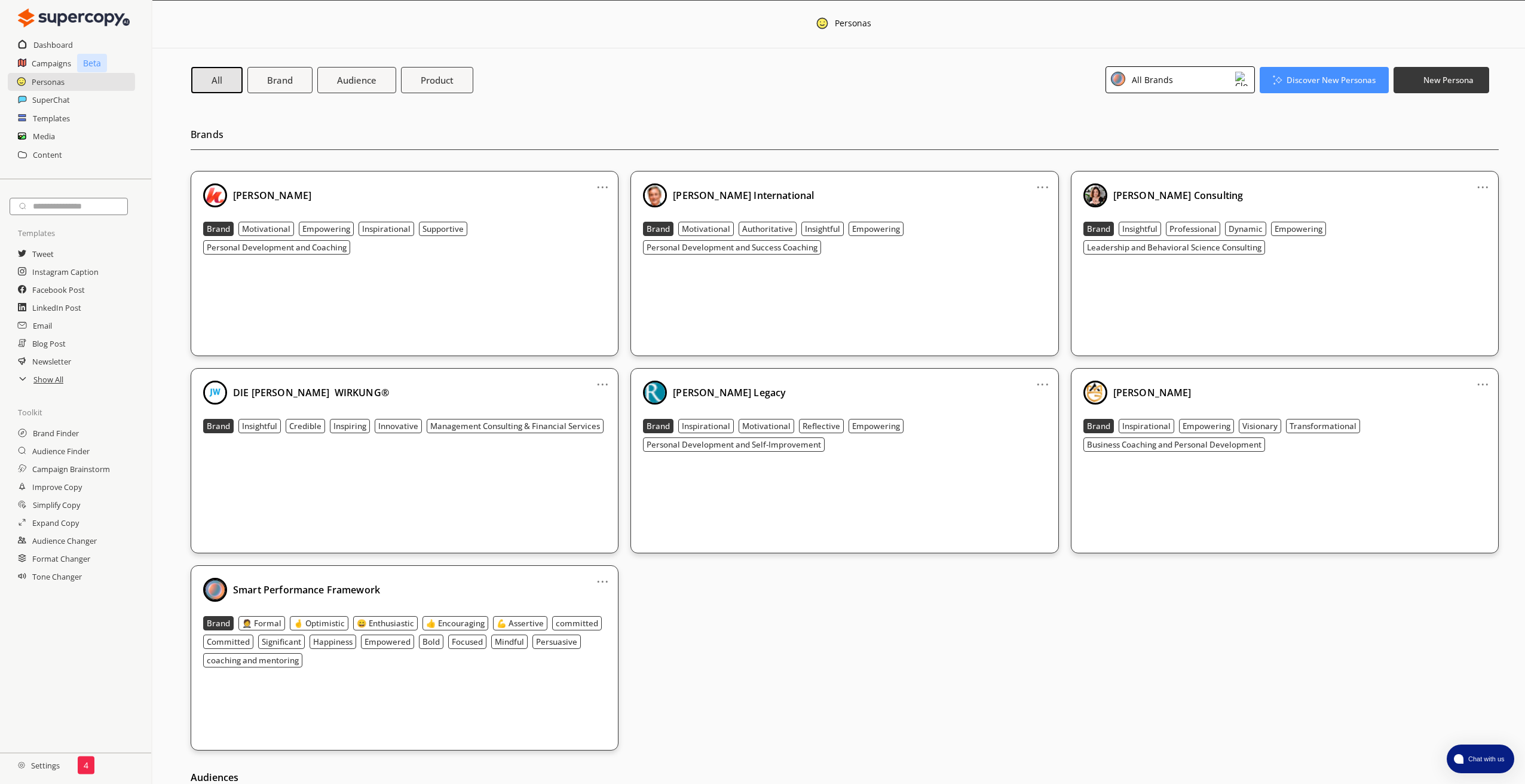
click at [361, 590] on b "Smart Performance Framework" at bounding box center [307, 590] width 147 height 13
click at [602, 578] on link "..." at bounding box center [603, 577] width 13 height 9
click at [597, 602] on li "Edit" at bounding box center [587, 601] width 70 height 22
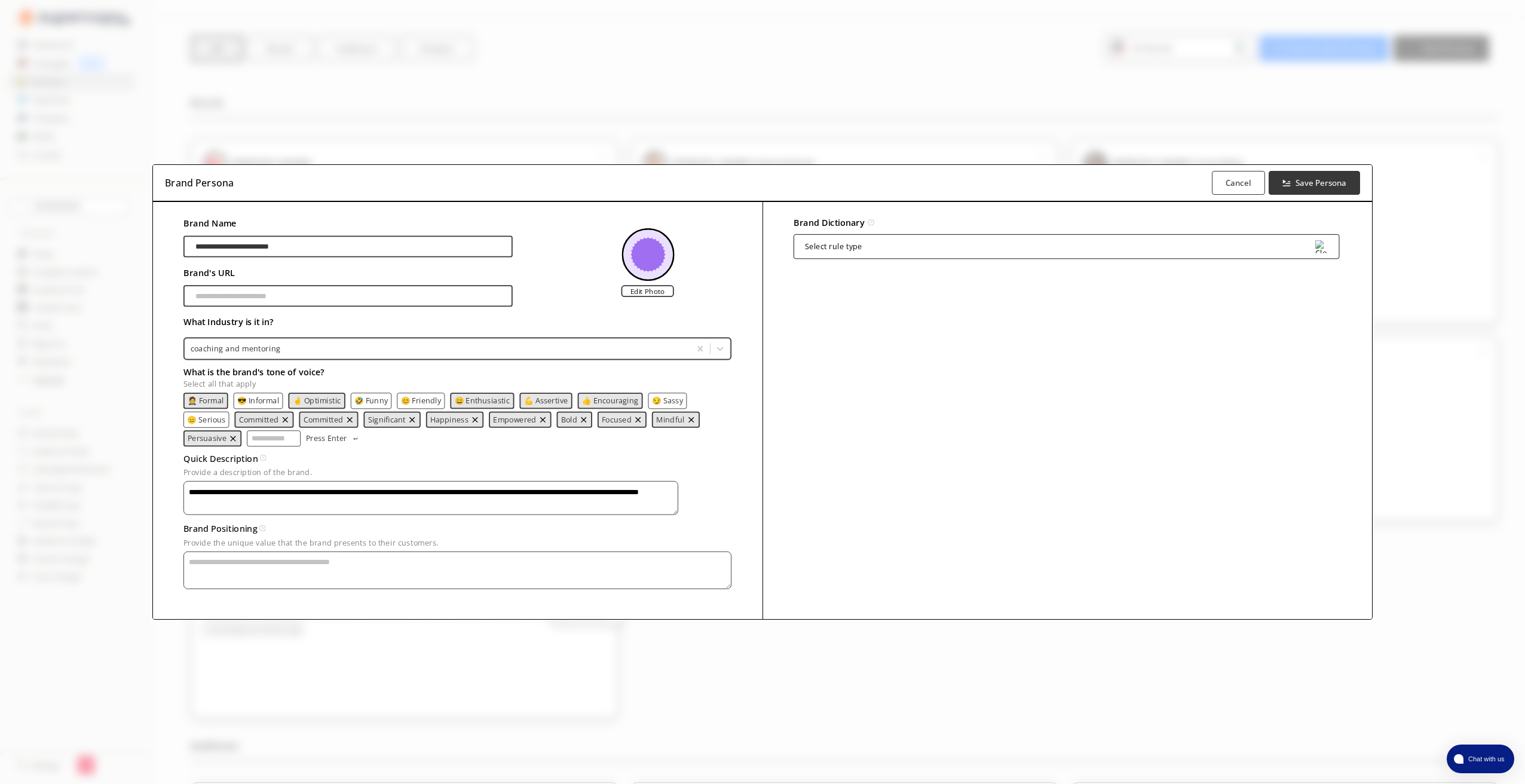
scroll to position [33, 0]
click at [894, 242] on div "Select rule type" at bounding box center [1066, 246] width 546 height 25
click at [864, 203] on div "Brand Dictionary Define key brand-specific terms and language for consistent me…" at bounding box center [1067, 410] width 609 height 417
click at [1252, 184] on b "Cancel" at bounding box center [1239, 183] width 27 height 11
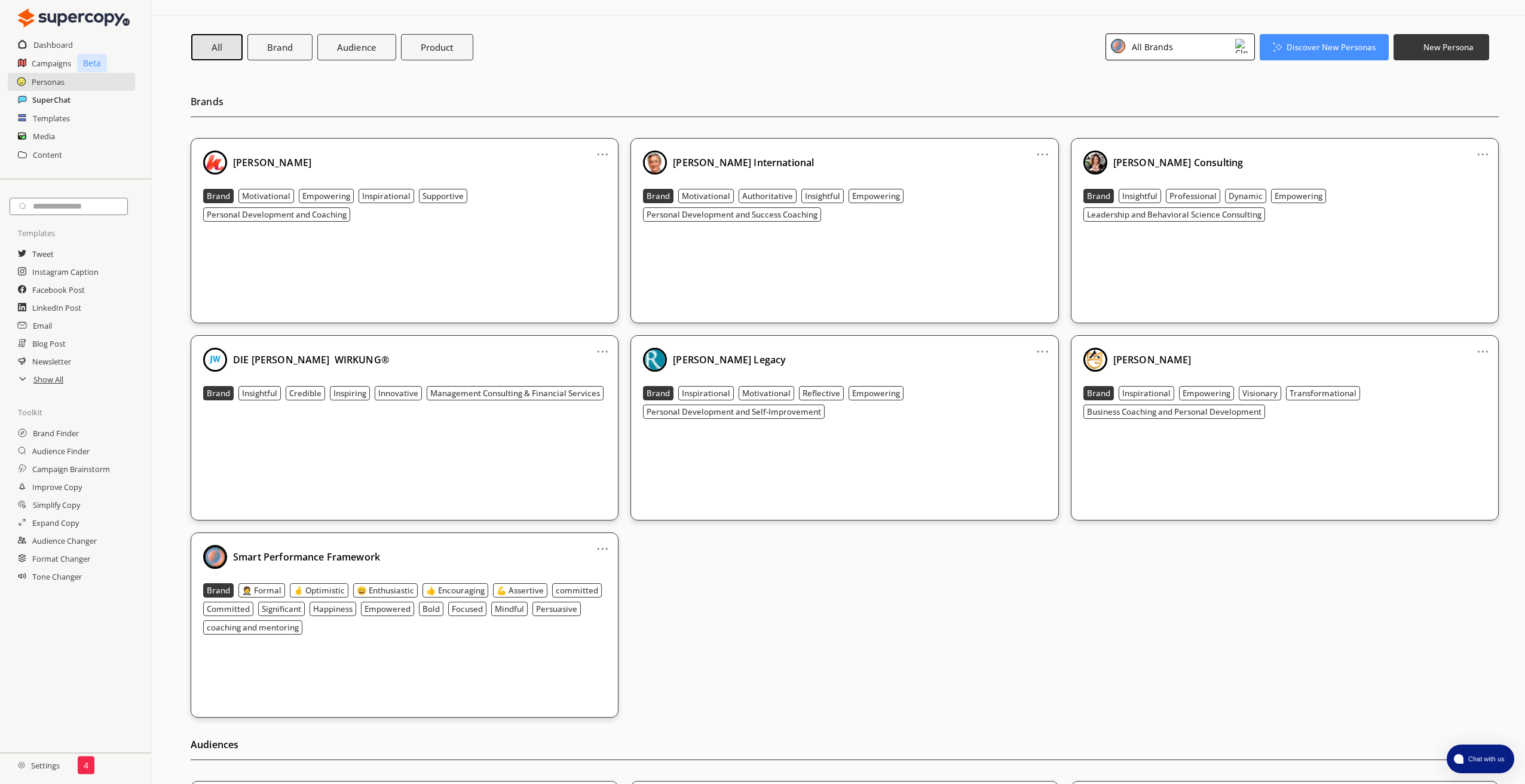
click at [62, 101] on h2 "SuperChat" at bounding box center [52, 99] width 38 height 18
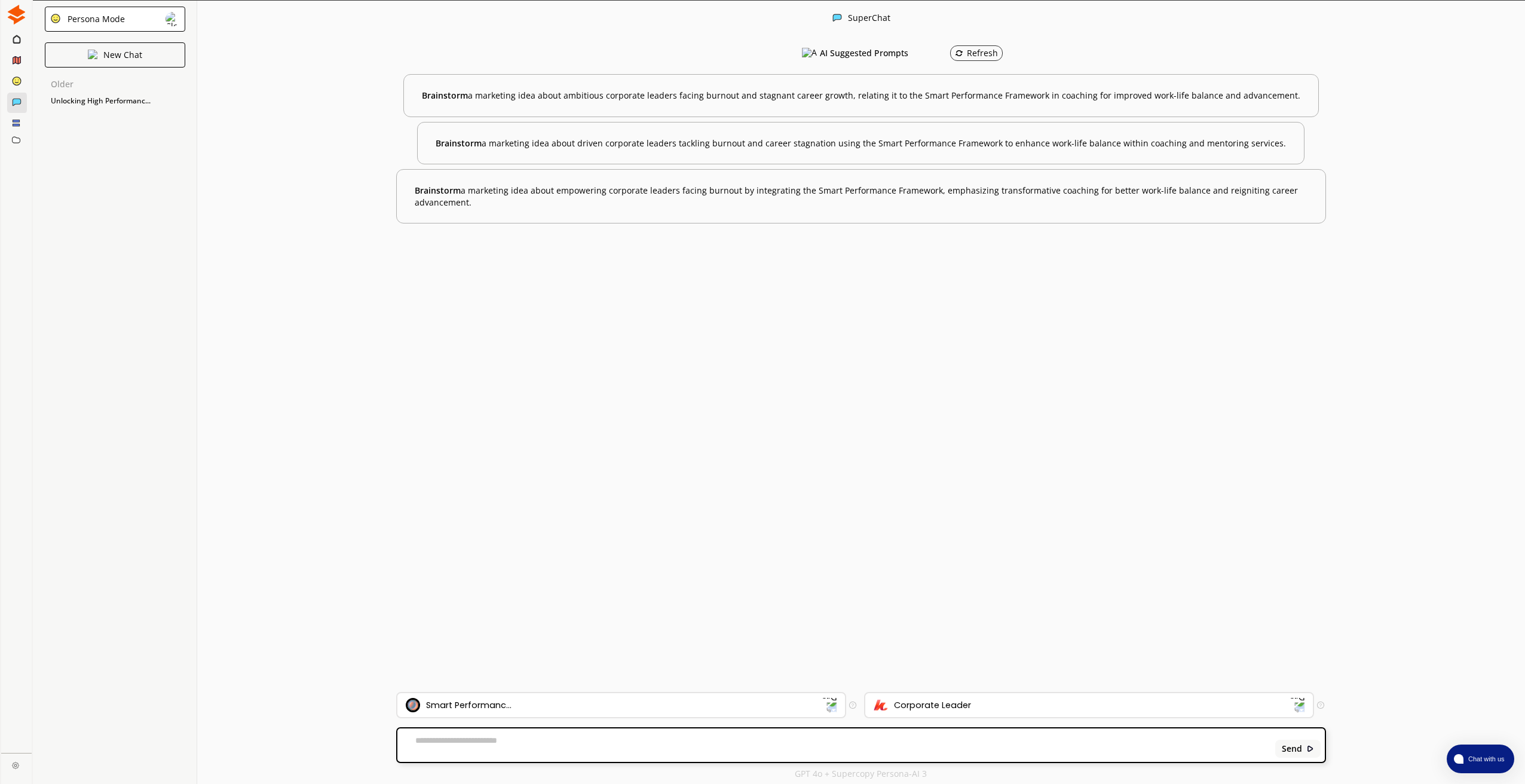
click at [19, 125] on rect at bounding box center [16, 125] width 7 height 2
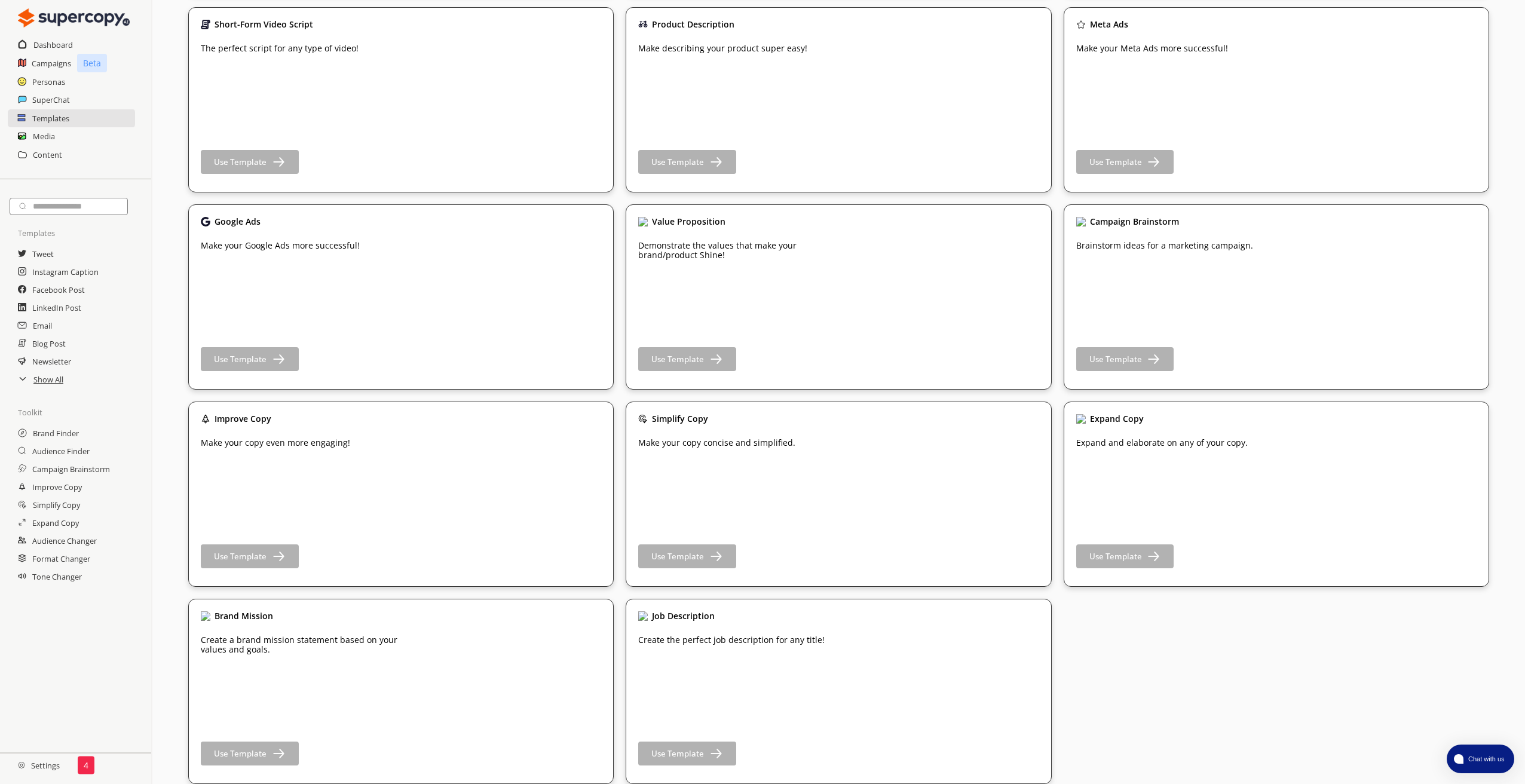
scroll to position [2274, 0]
click at [50, 136] on h2 "Media" at bounding box center [44, 136] width 23 height 18
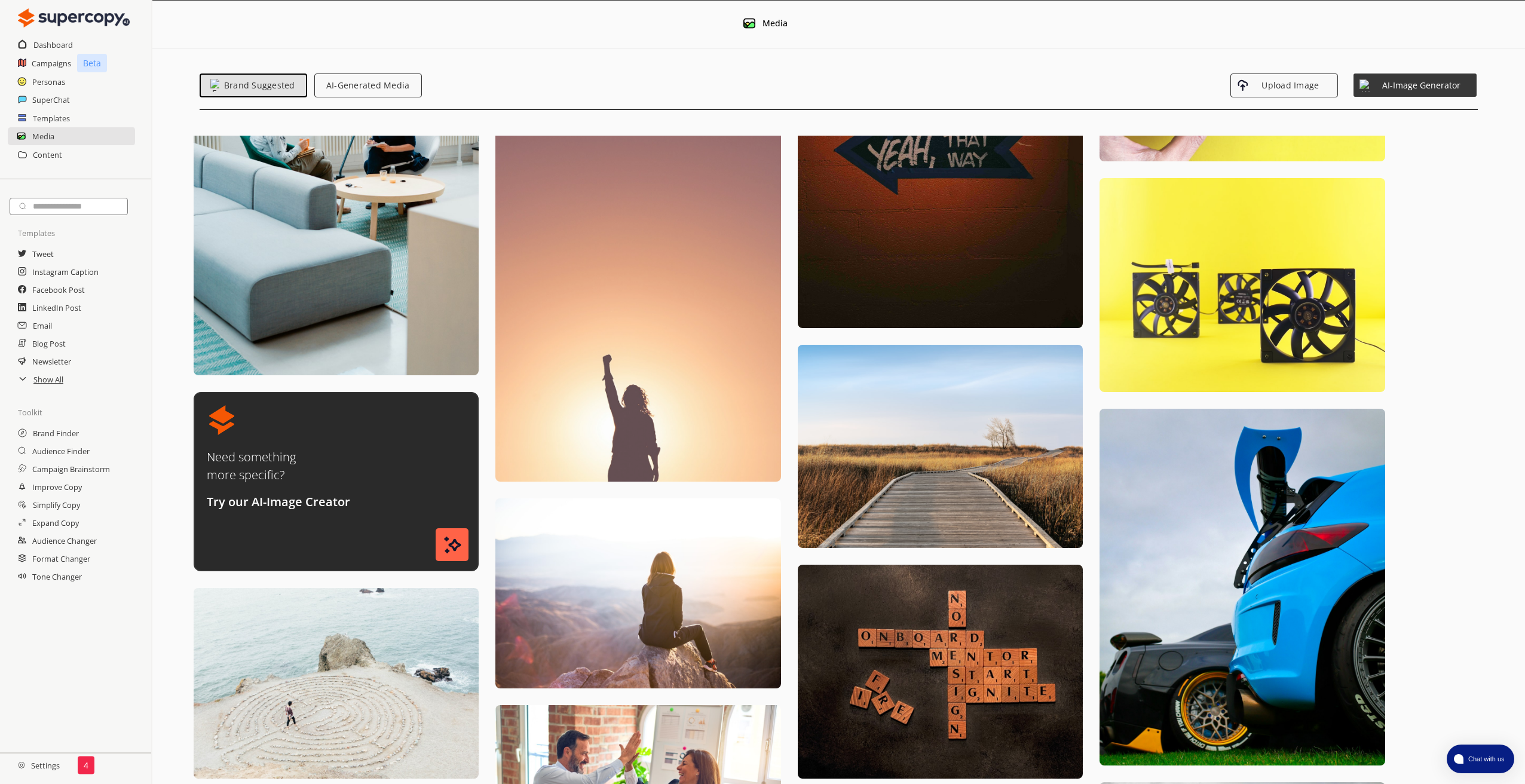
scroll to position [263, 0]
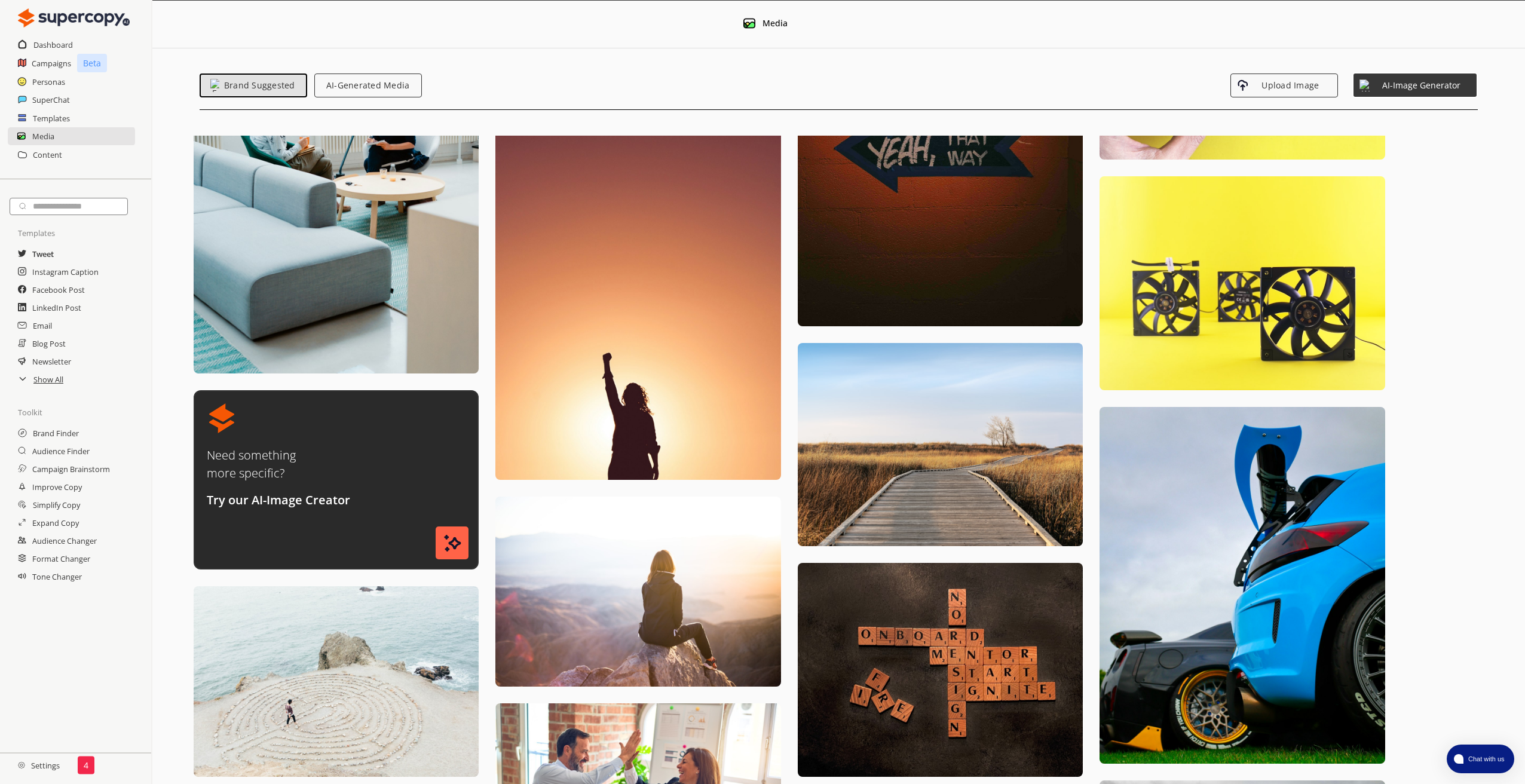
click at [52, 257] on h2 "Tweet" at bounding box center [43, 254] width 21 height 18
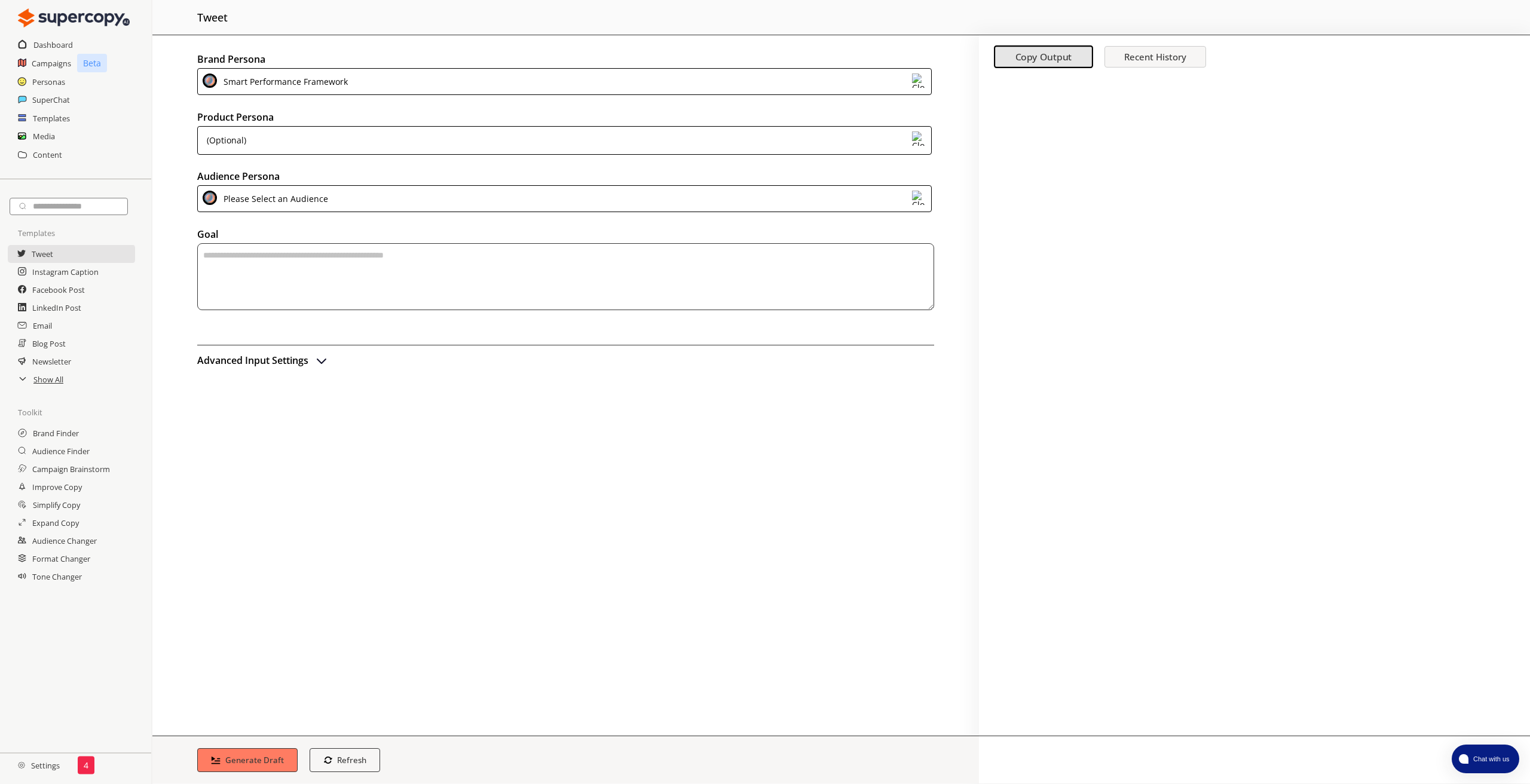
click at [300, 85] on div "Smart Performance Framework" at bounding box center [284, 82] width 129 height 16
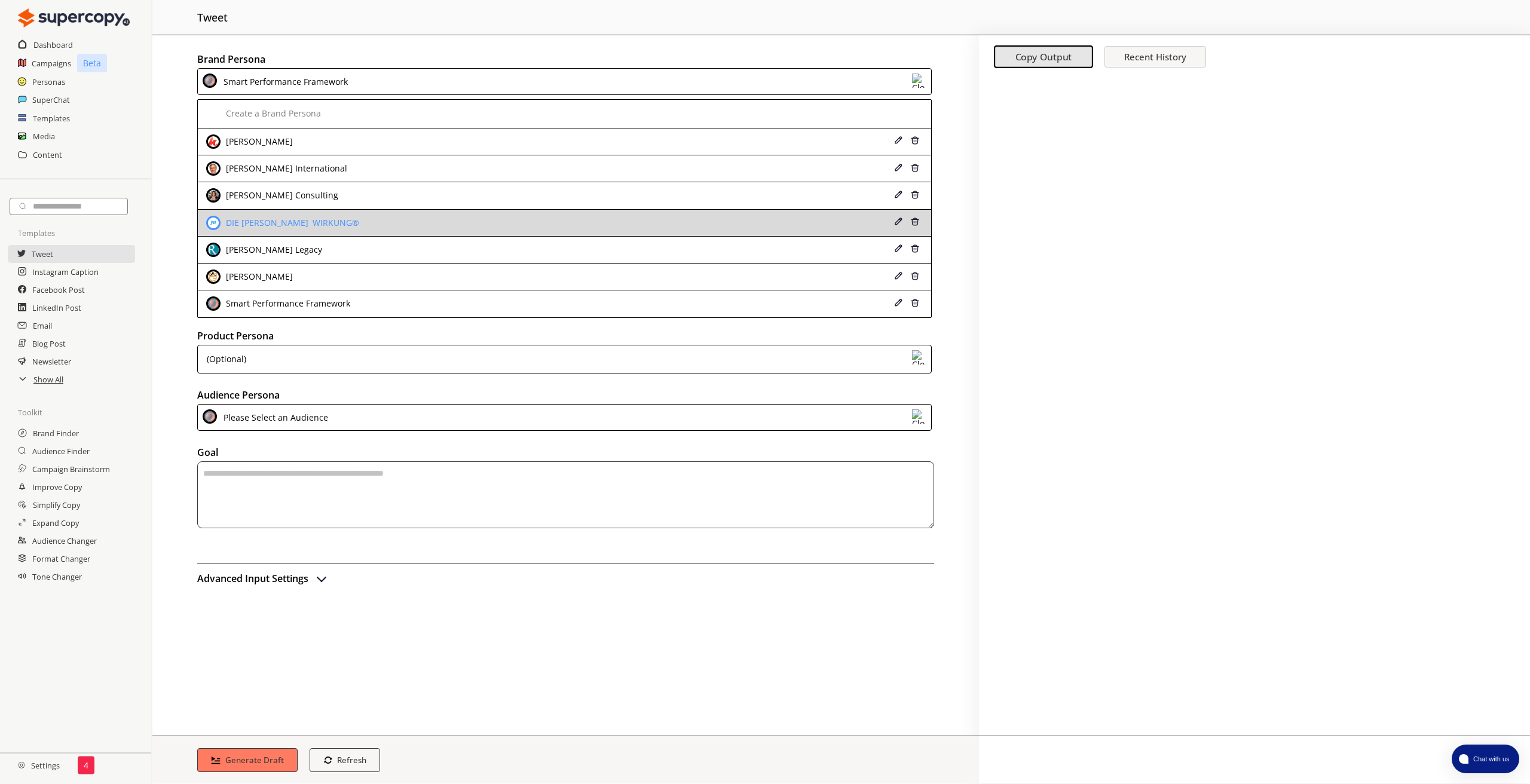
click at [274, 218] on div "DIE [PERSON_NAME] WIRKUNG®" at bounding box center [291, 223] width 137 height 9
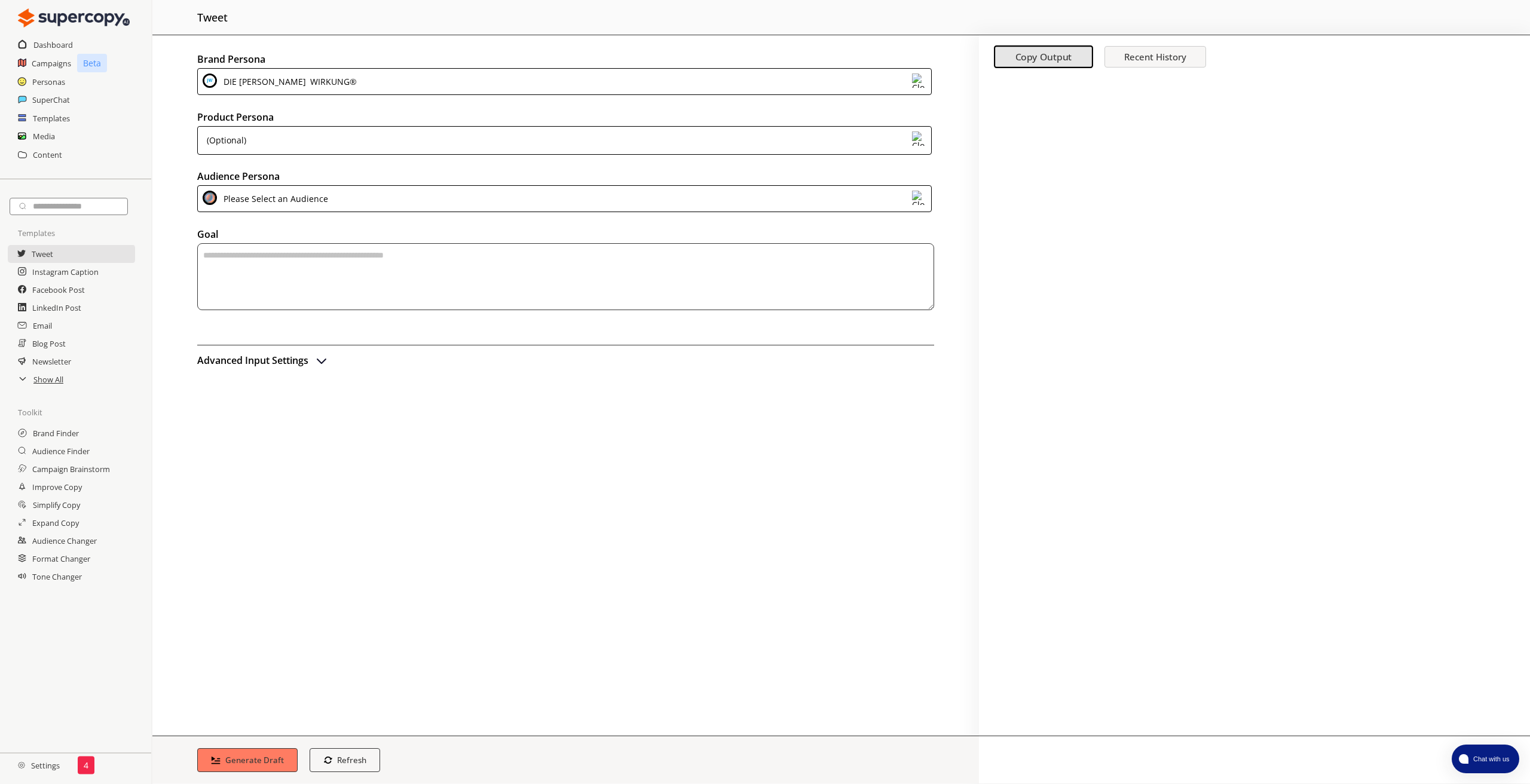
click at [278, 142] on div "(Optional)" at bounding box center [564, 140] width 735 height 28
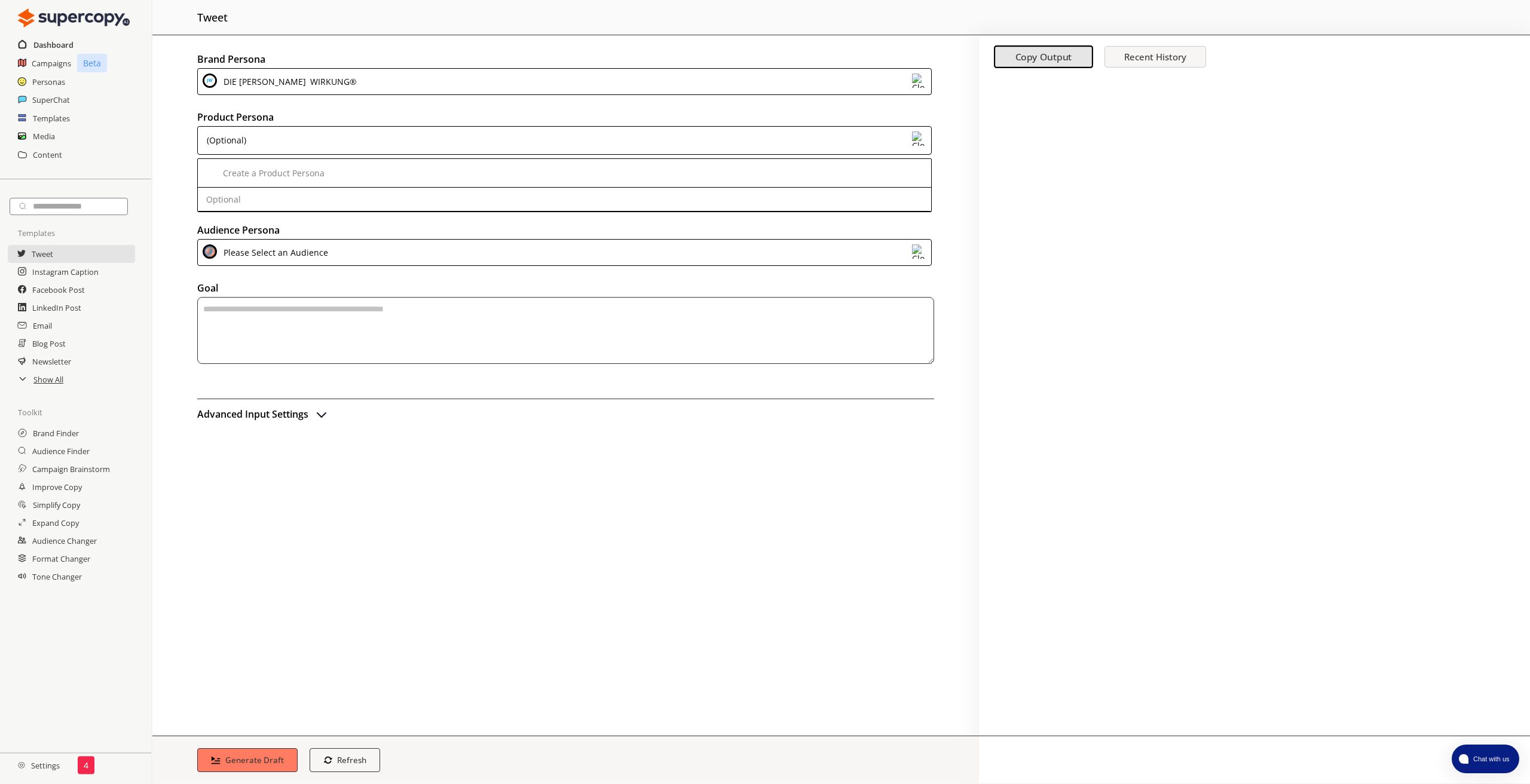
click at [57, 45] on h2 "Dashboard" at bounding box center [53, 44] width 40 height 18
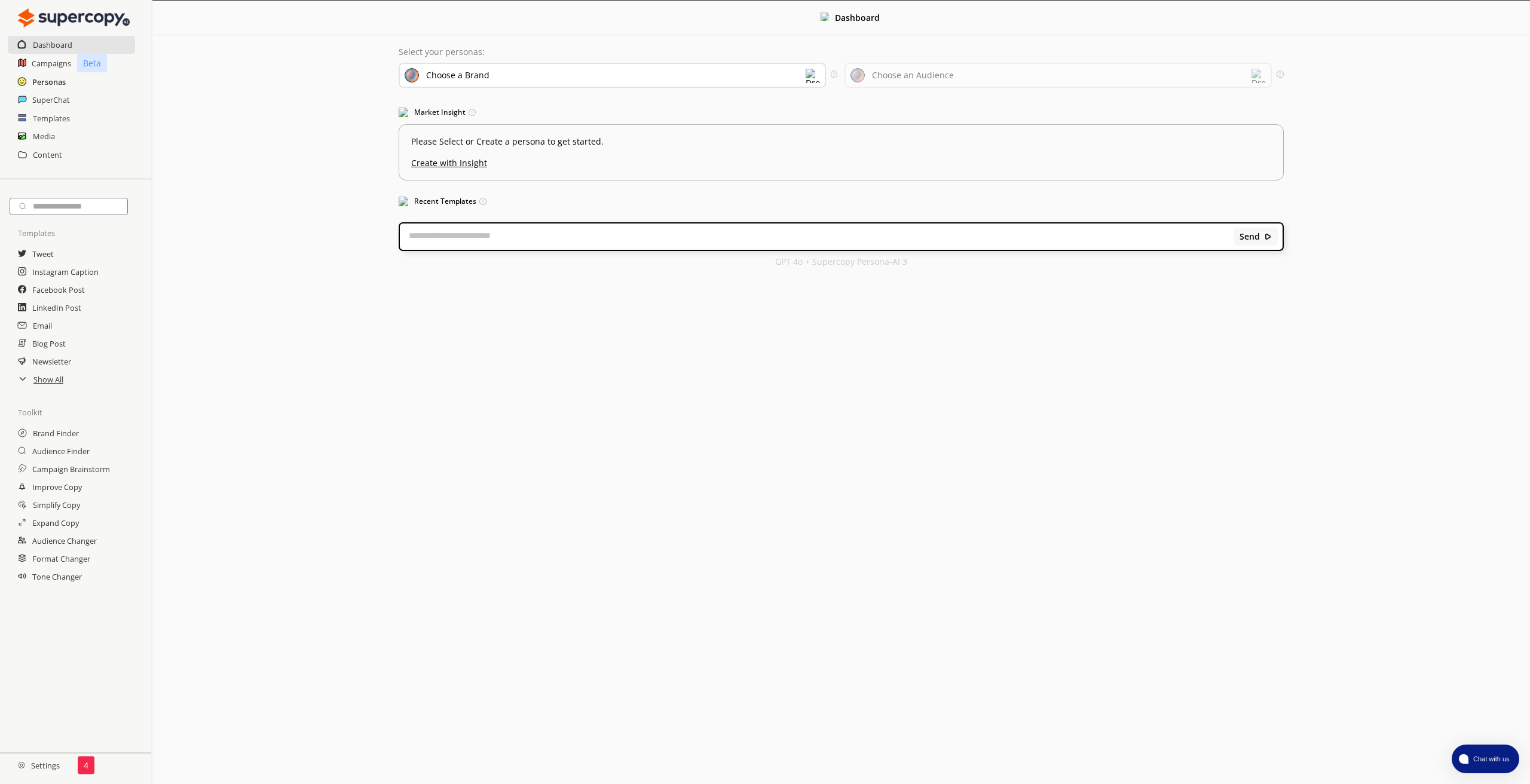
click at [46, 78] on h2 "Personas" at bounding box center [49, 82] width 33 height 18
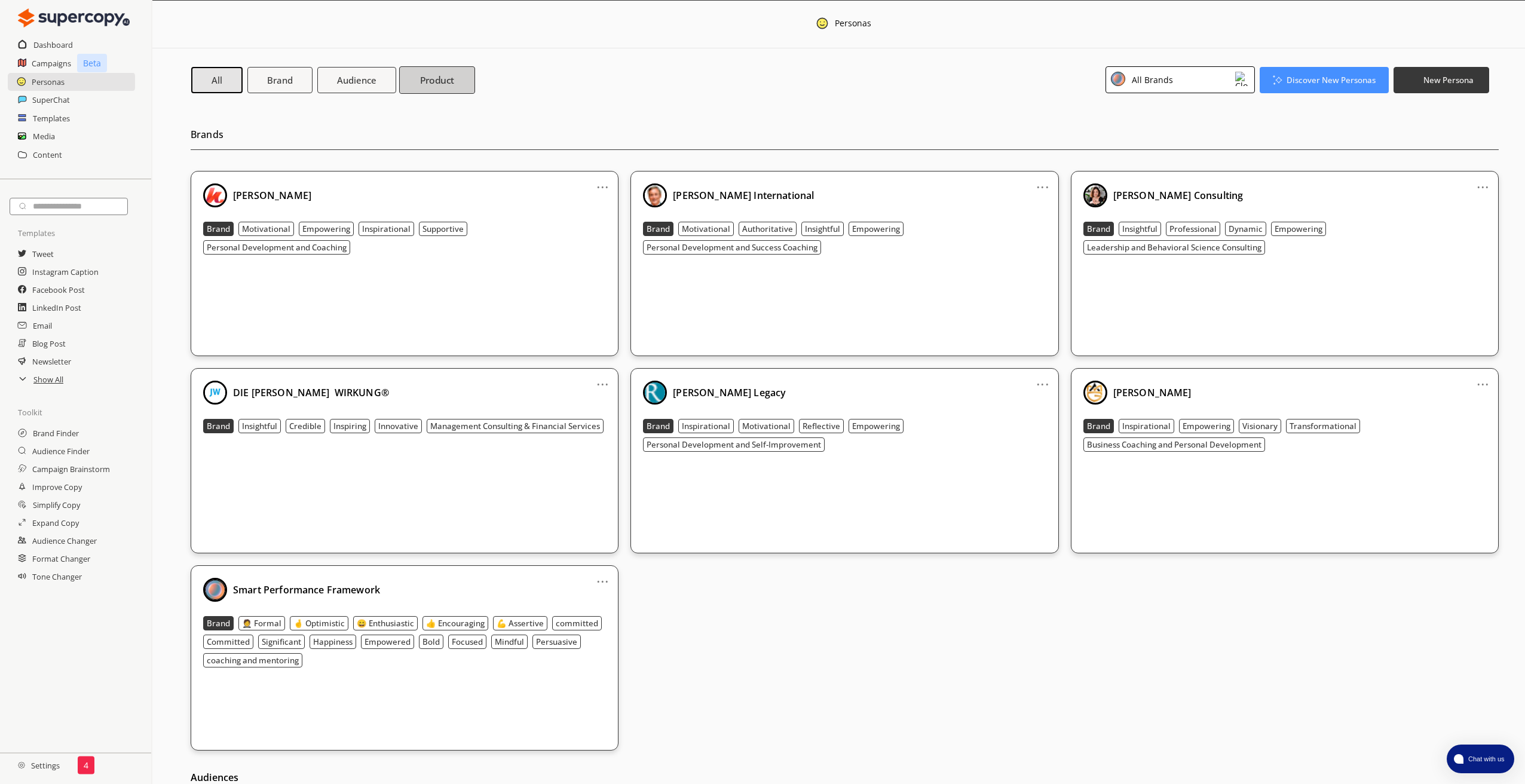
click at [444, 82] on b "Product" at bounding box center [438, 80] width 34 height 13
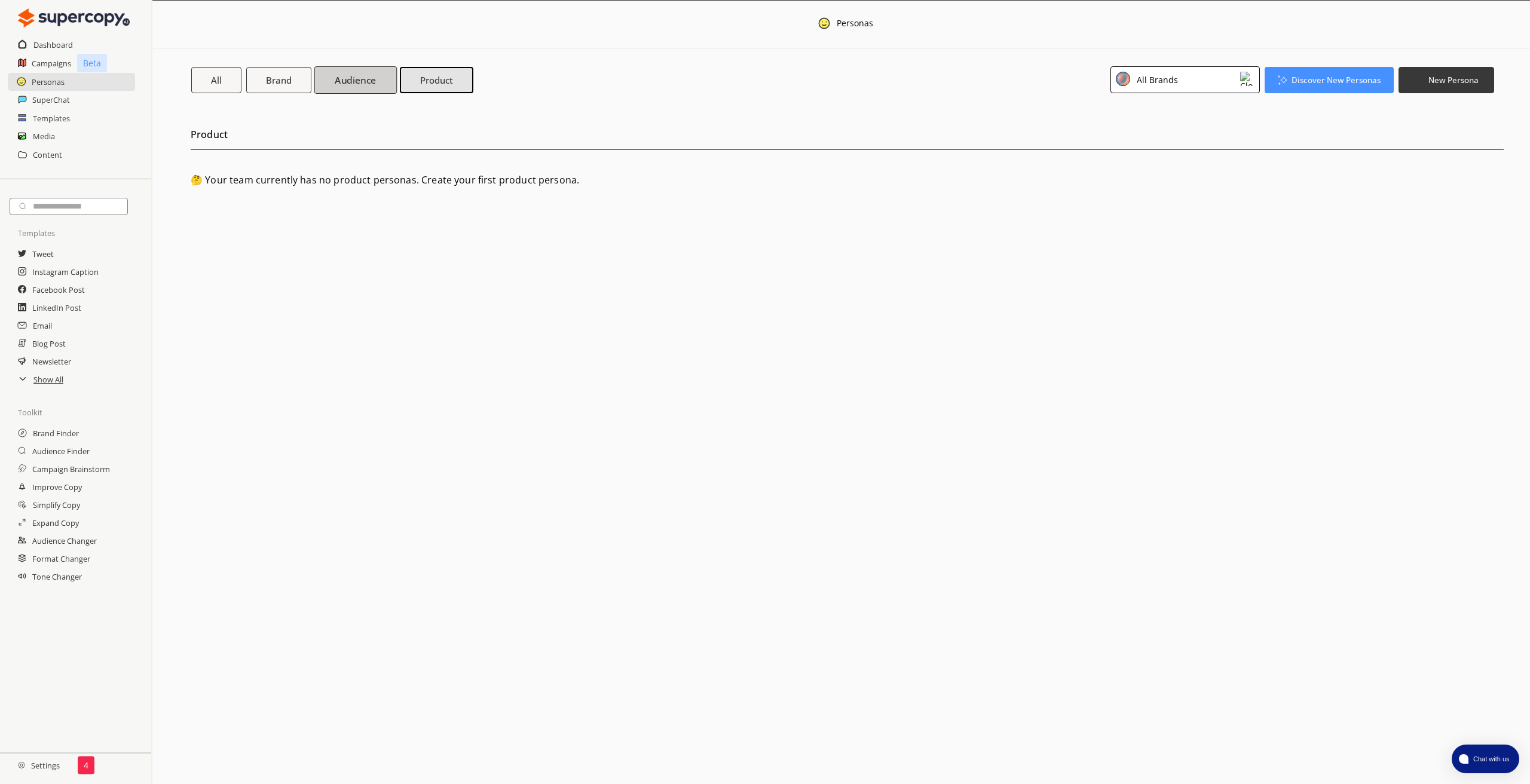
click at [355, 78] on b "Audience" at bounding box center [355, 80] width 41 height 13
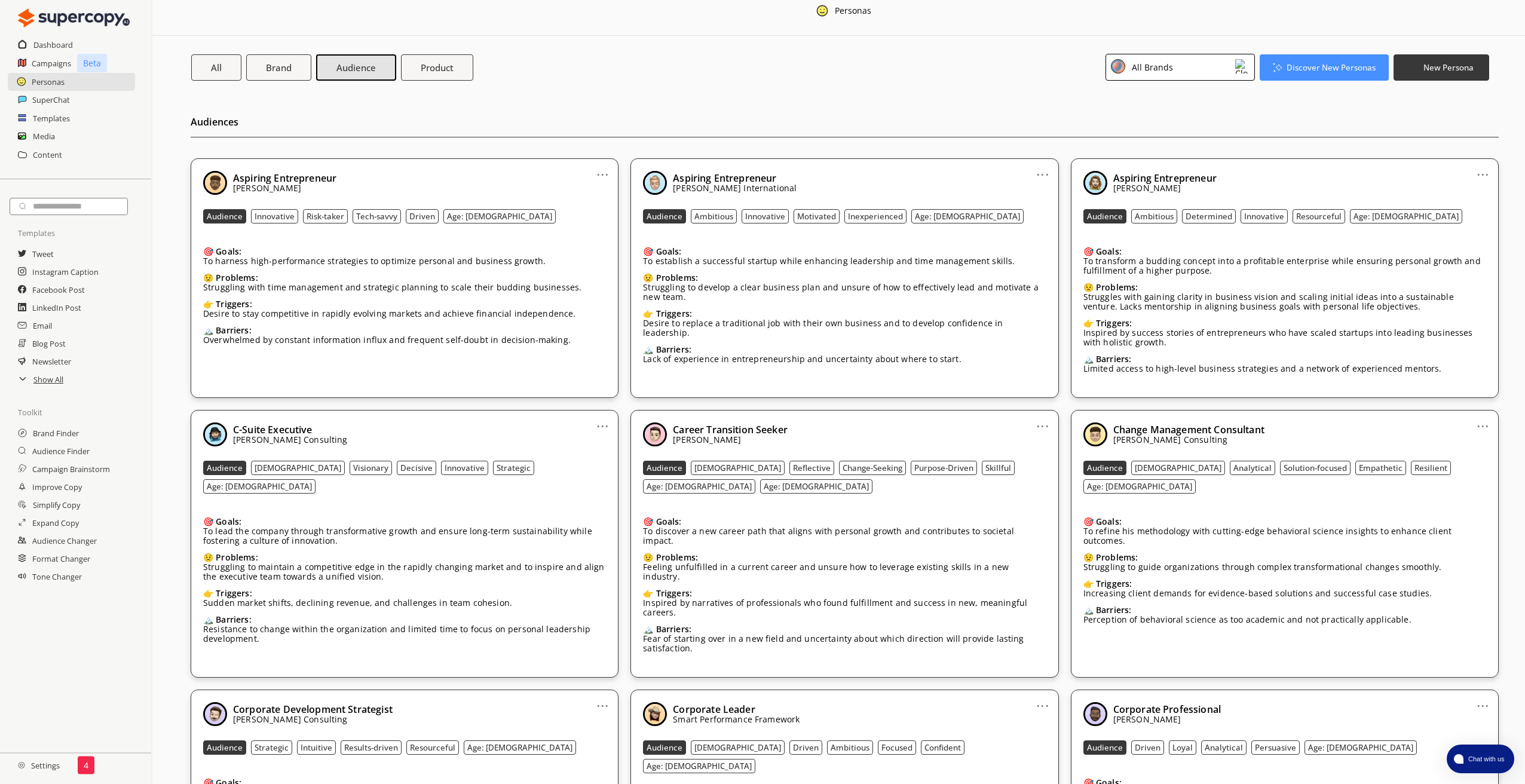
scroll to position [11, 0]
